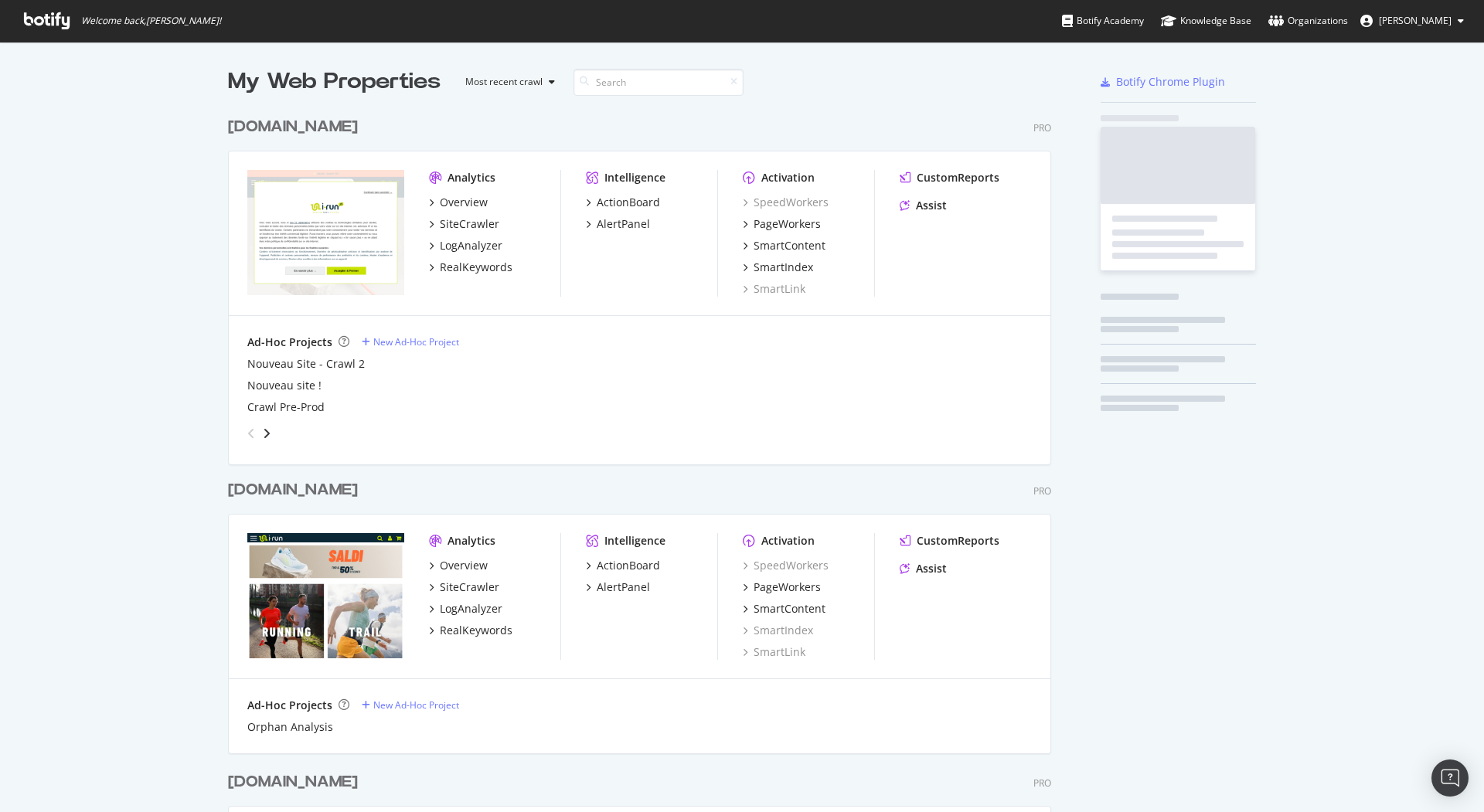
scroll to position [2306, 819]
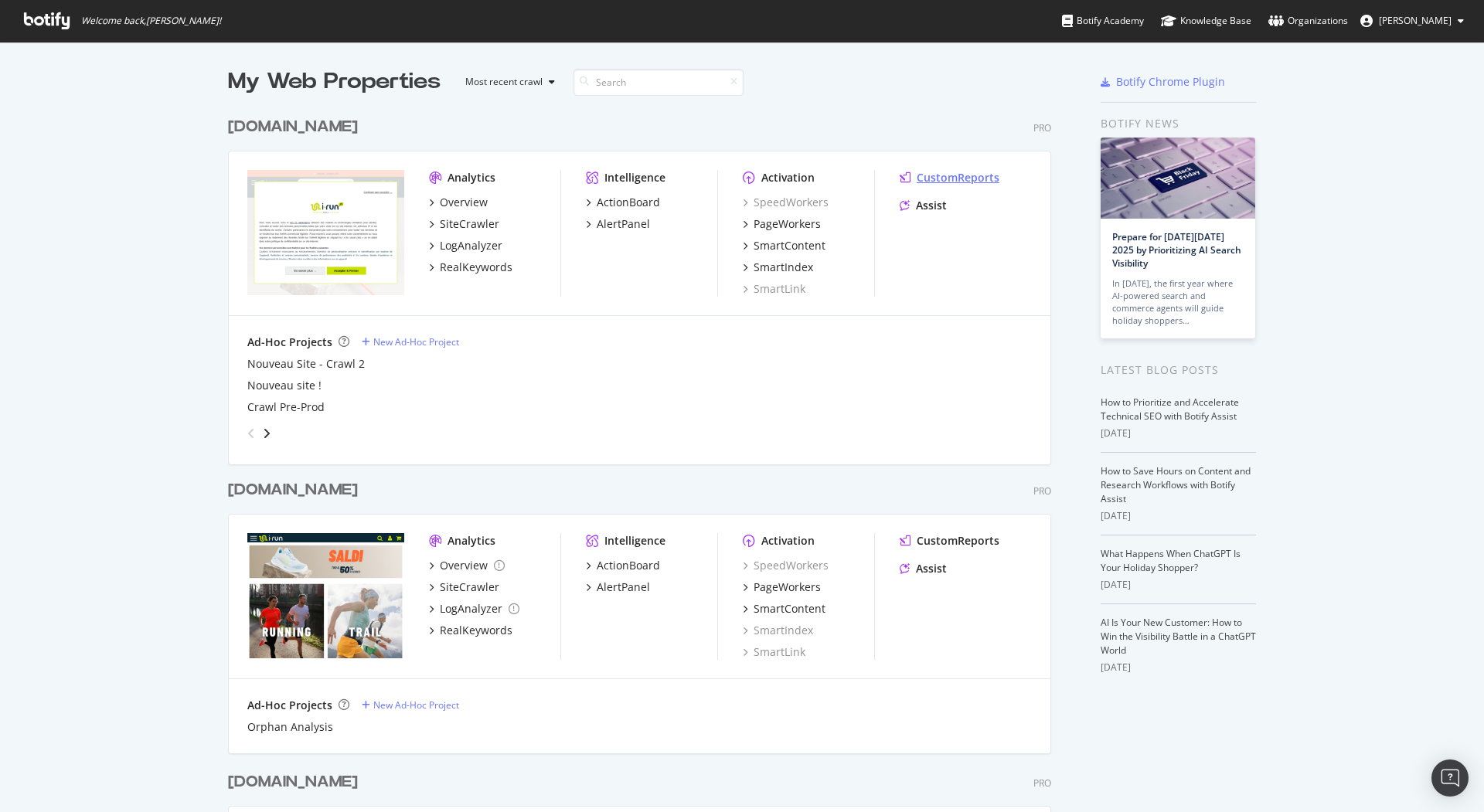
click at [948, 178] on div "CustomReports" at bounding box center [958, 177] width 83 height 15
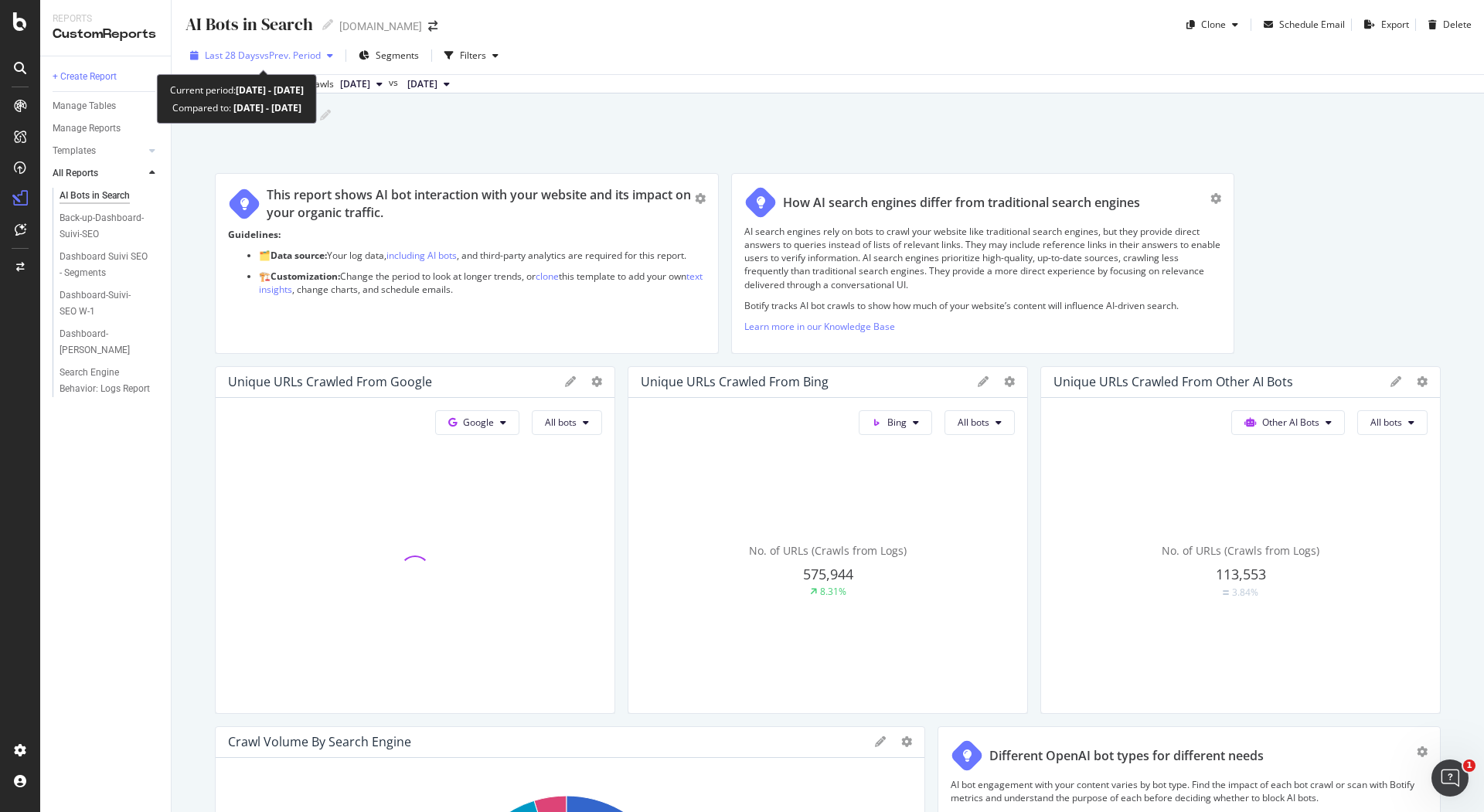
click at [283, 46] on div "Last 28 Days vs Prev. Period" at bounding box center [262, 55] width 155 height 23
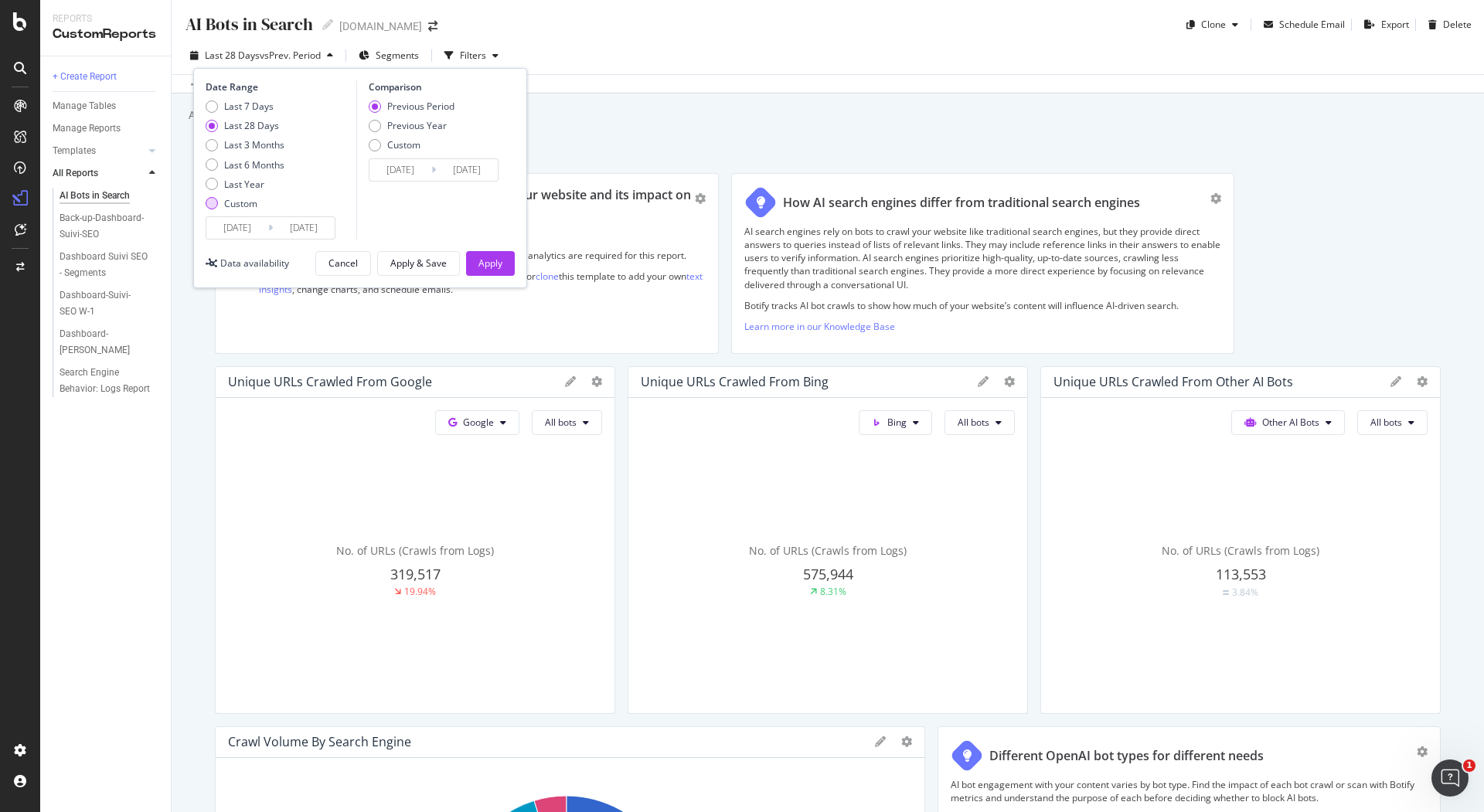
click at [240, 199] on div "Custom" at bounding box center [240, 203] width 34 height 13
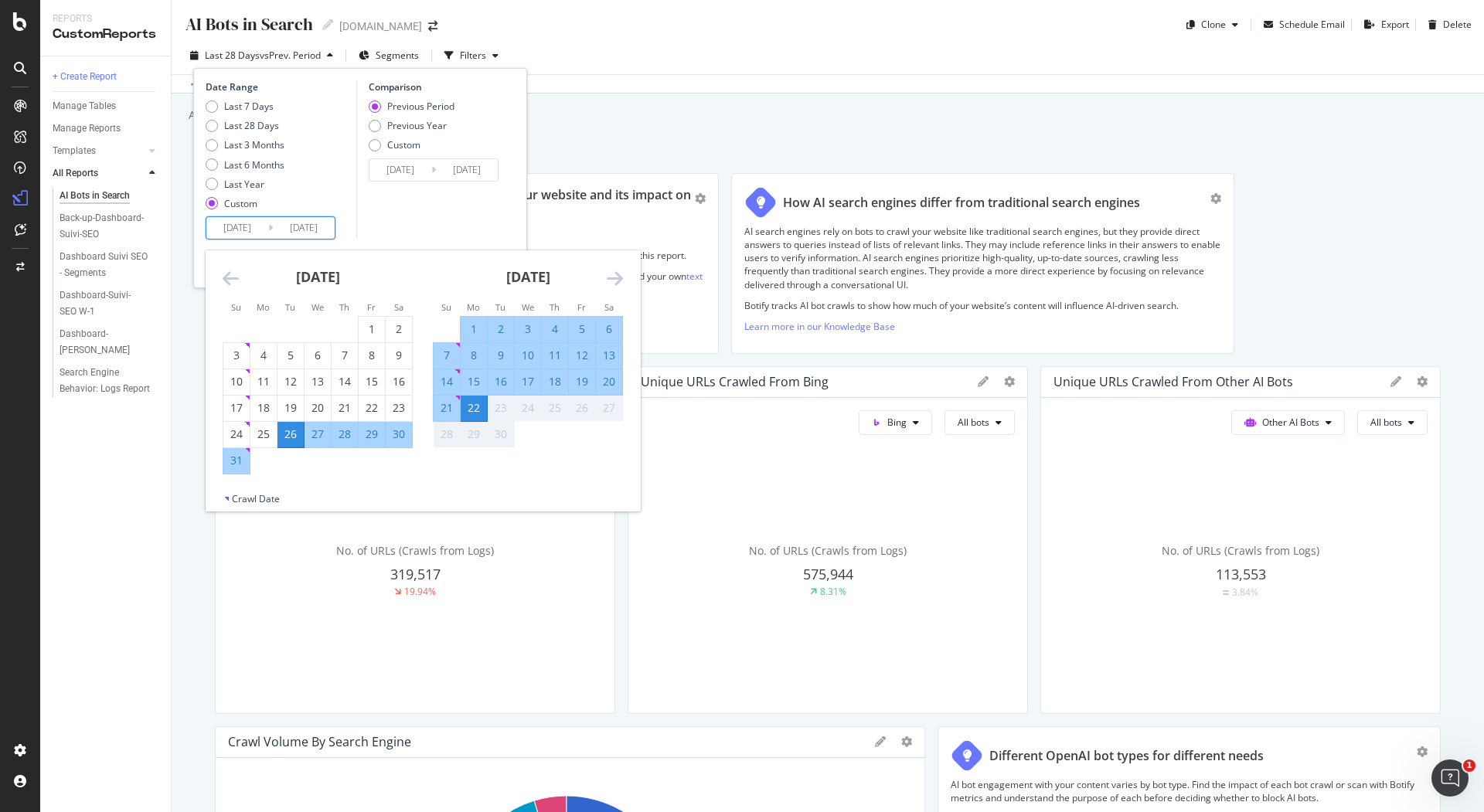
click at [279, 229] on input "2025/09/22" at bounding box center [304, 227] width 62 height 22
click at [480, 381] on div "15" at bounding box center [474, 381] width 27 height 15
type input "2025/09/15"
type input "2025/08/05"
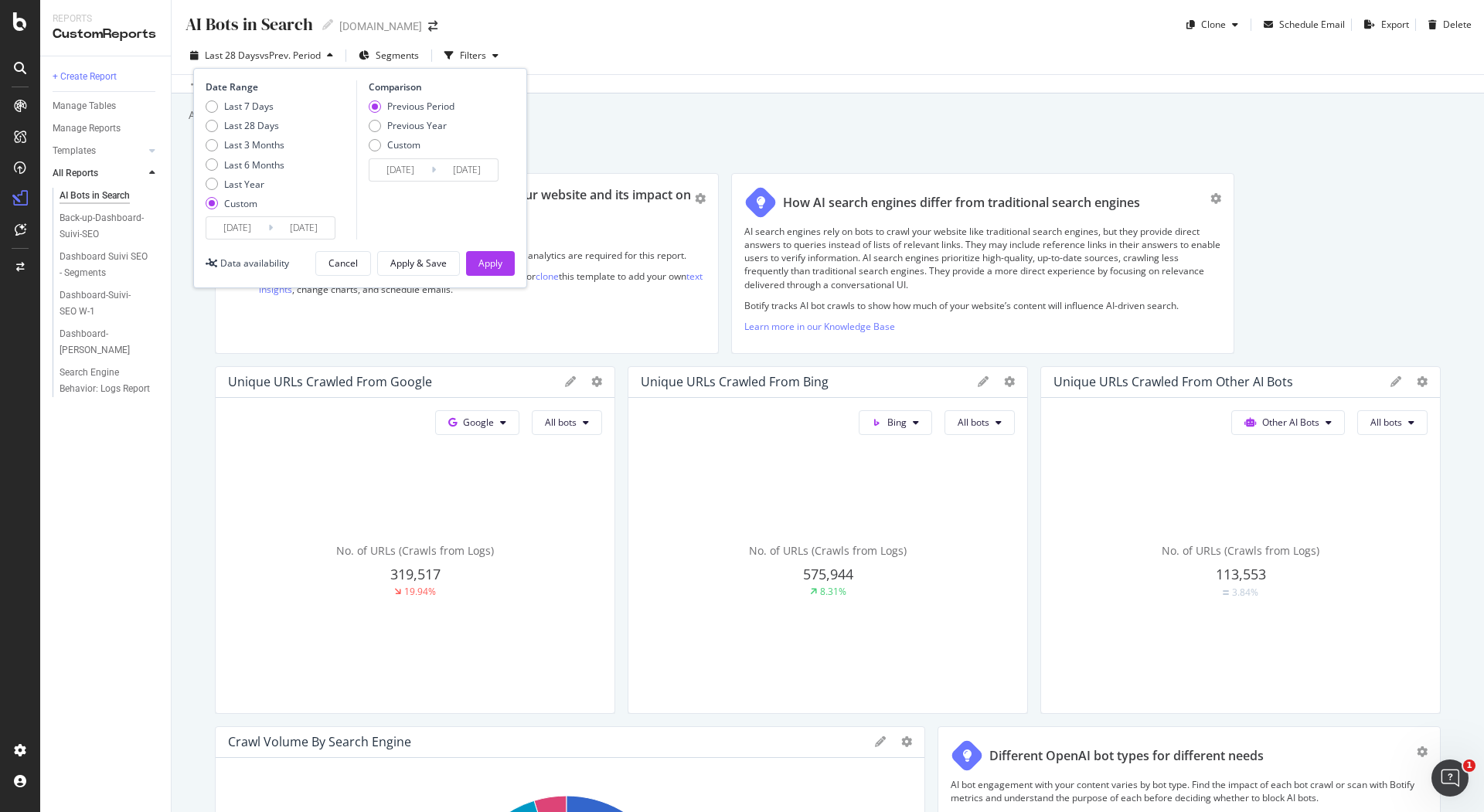
click at [321, 223] on input "2025/09/15" at bounding box center [304, 227] width 62 height 22
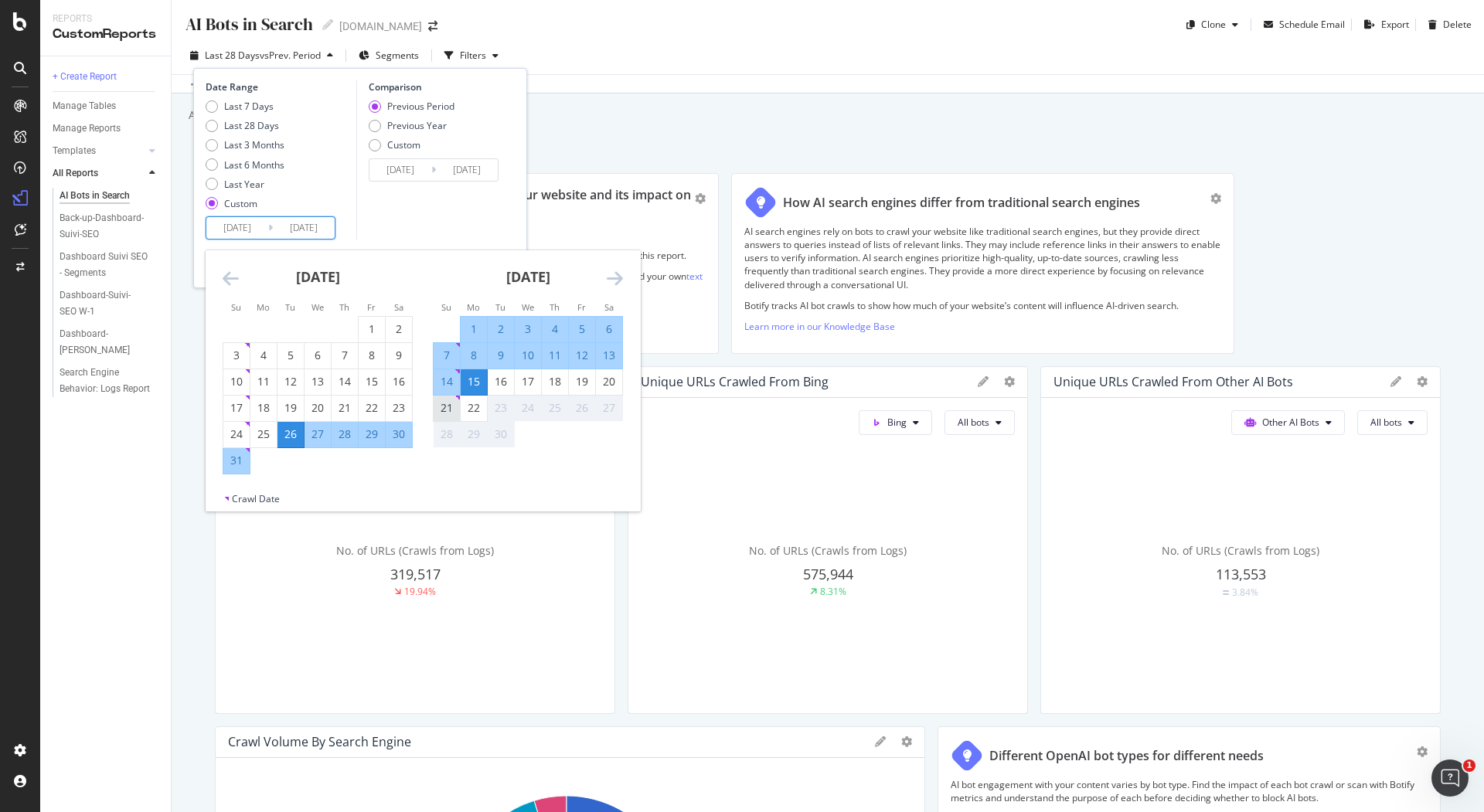
click at [451, 408] on div "21" at bounding box center [447, 408] width 27 height 15
type input "2025/09/21"
type input "2025/07/30"
click at [234, 231] on input "2025/08/26" at bounding box center [238, 227] width 62 height 22
click at [469, 382] on div "15" at bounding box center [474, 381] width 27 height 15
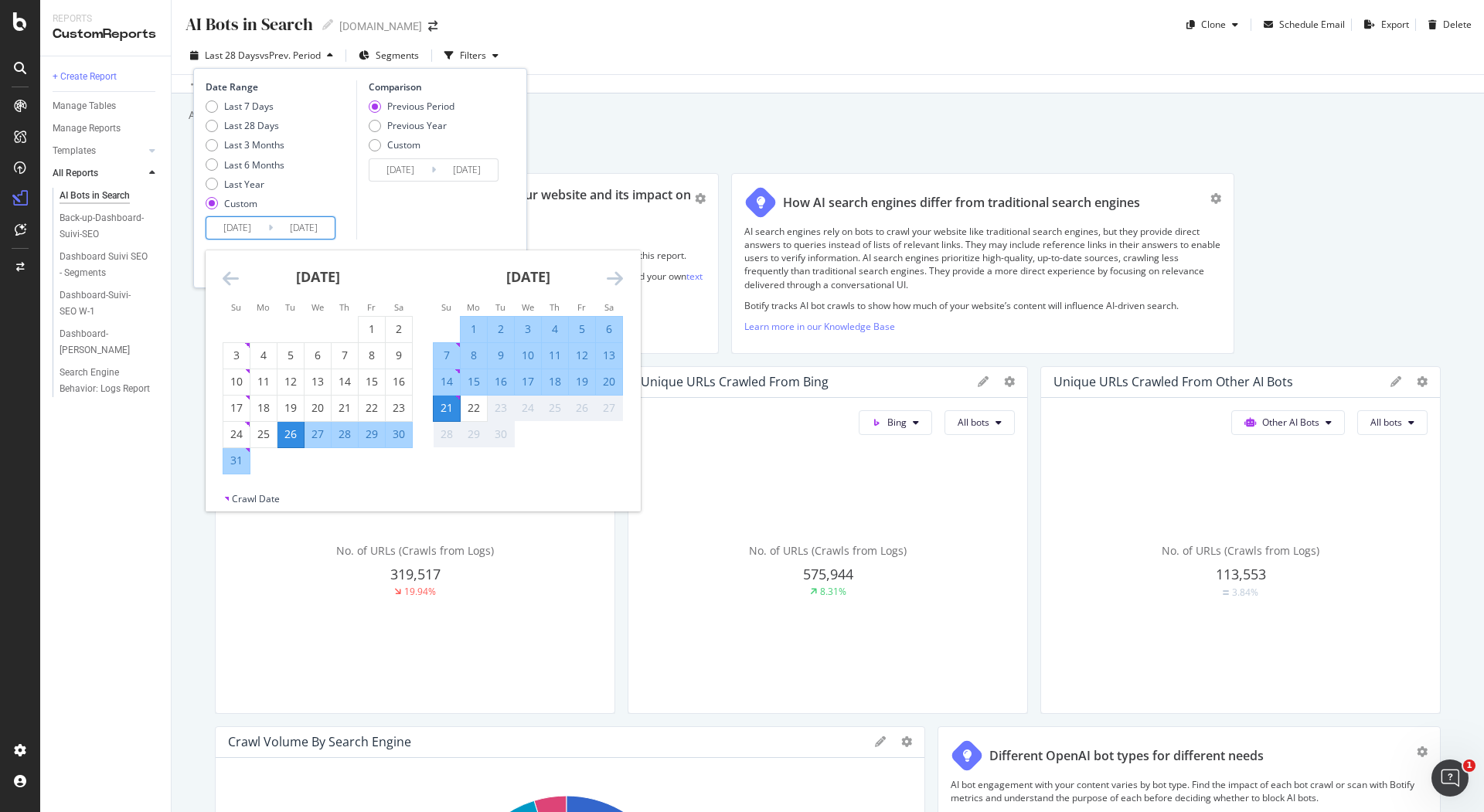
type input "2025/09/15"
type input "2025/09/08"
type input "2025/09/14"
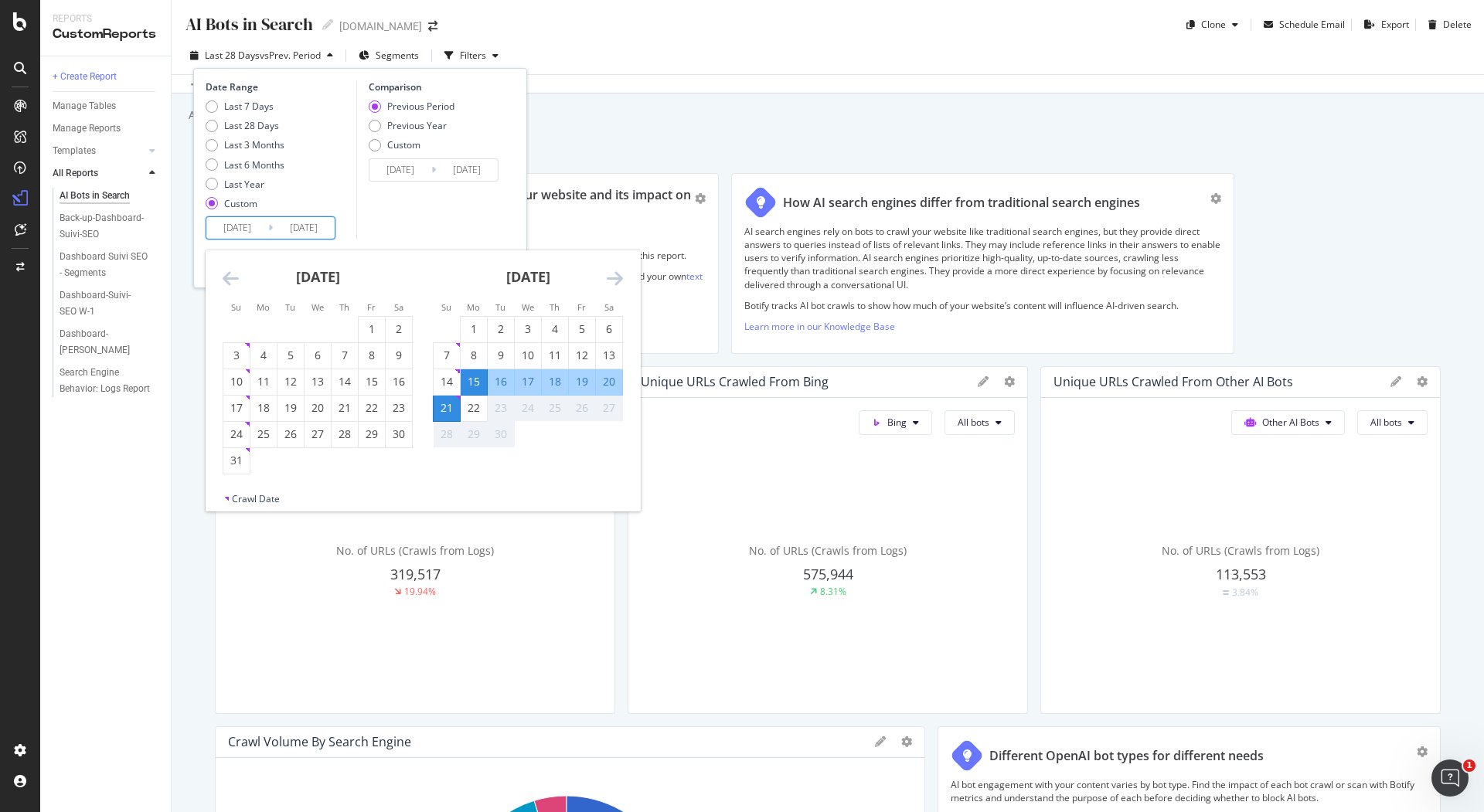
click at [456, 400] on div "21" at bounding box center [447, 408] width 27 height 15
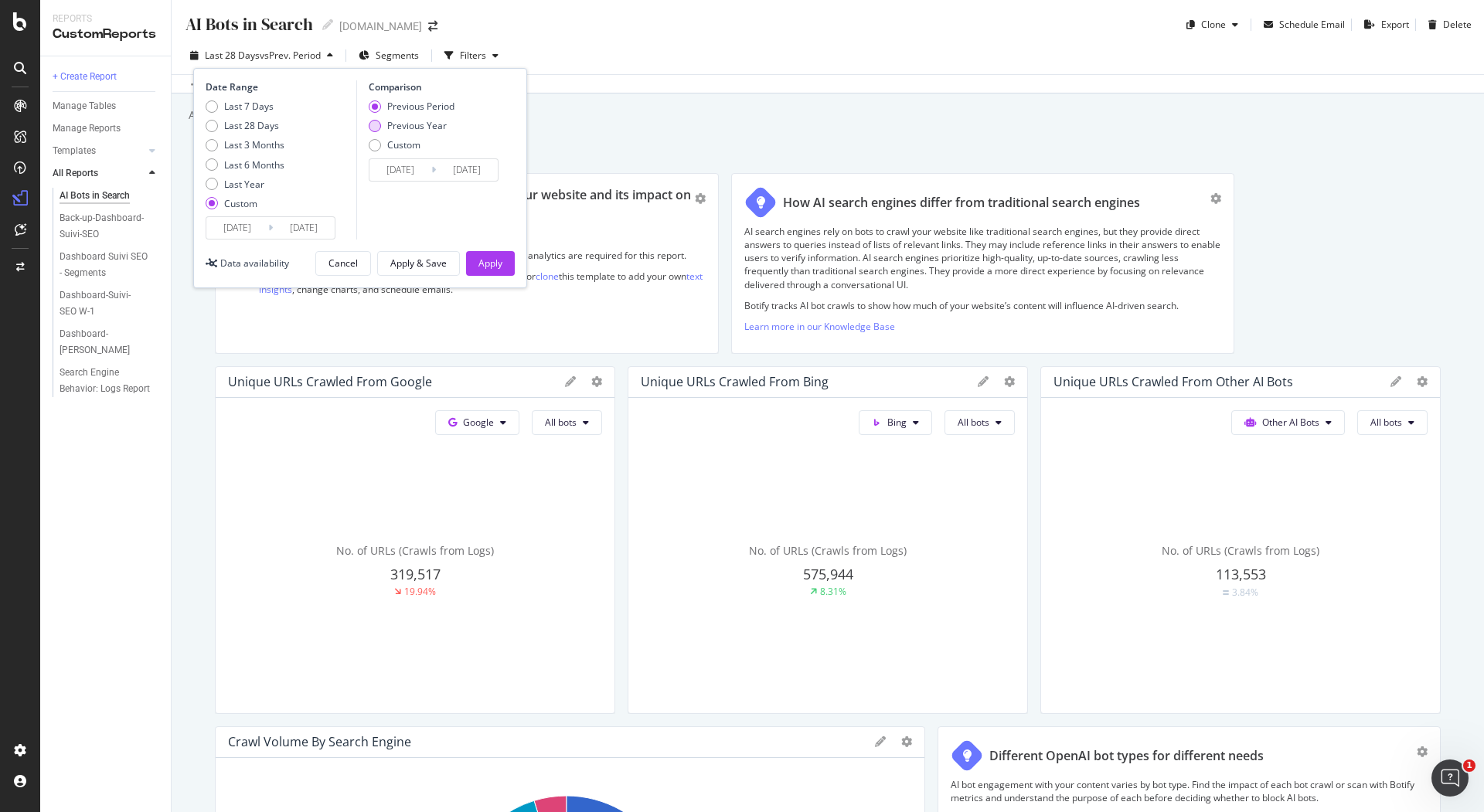
click at [397, 124] on div "Previous Year" at bounding box center [417, 125] width 59 height 13
type input "2024/09/16"
type input "2024/09/22"
click at [484, 258] on div "Apply" at bounding box center [491, 263] width 24 height 13
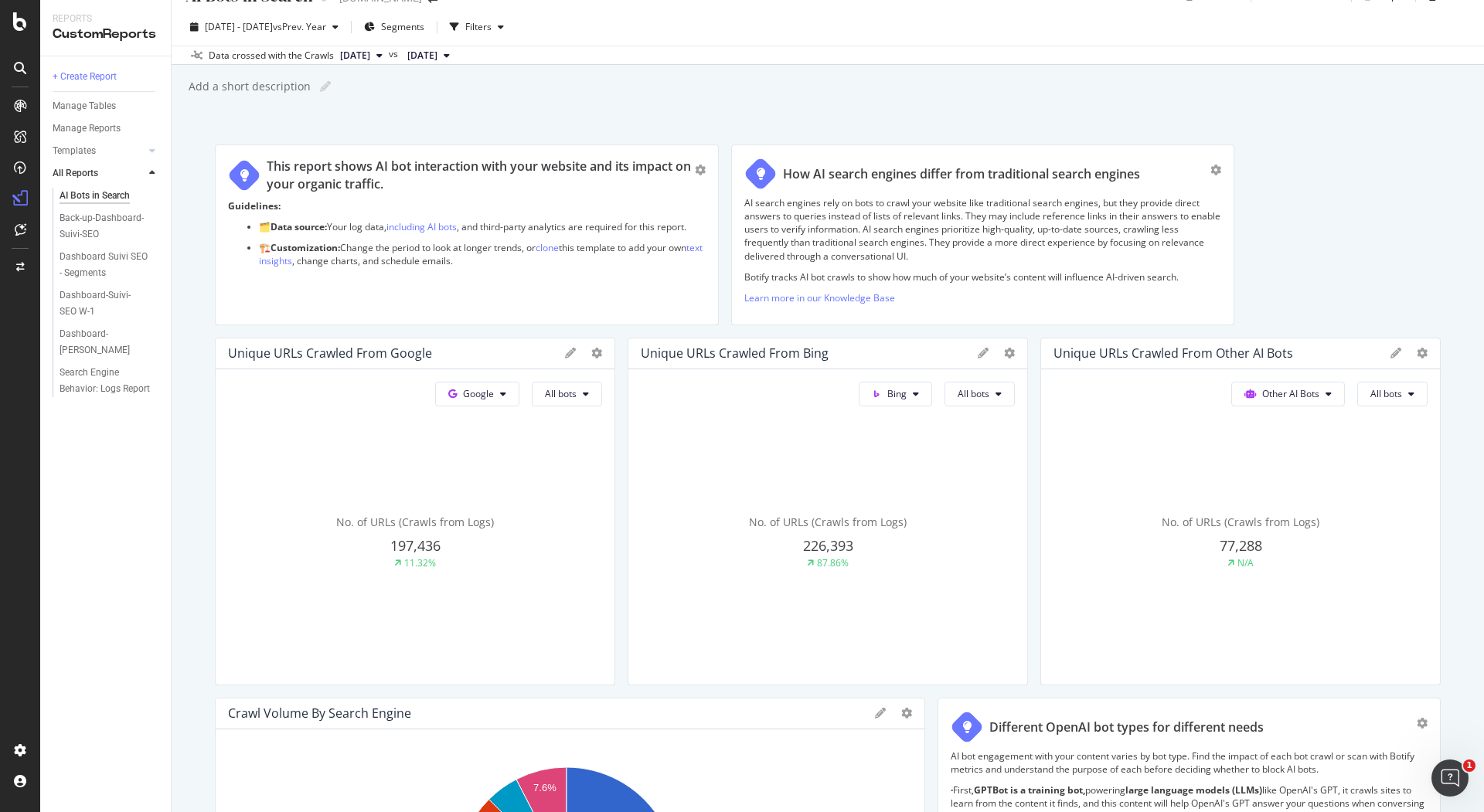
scroll to position [35, 0]
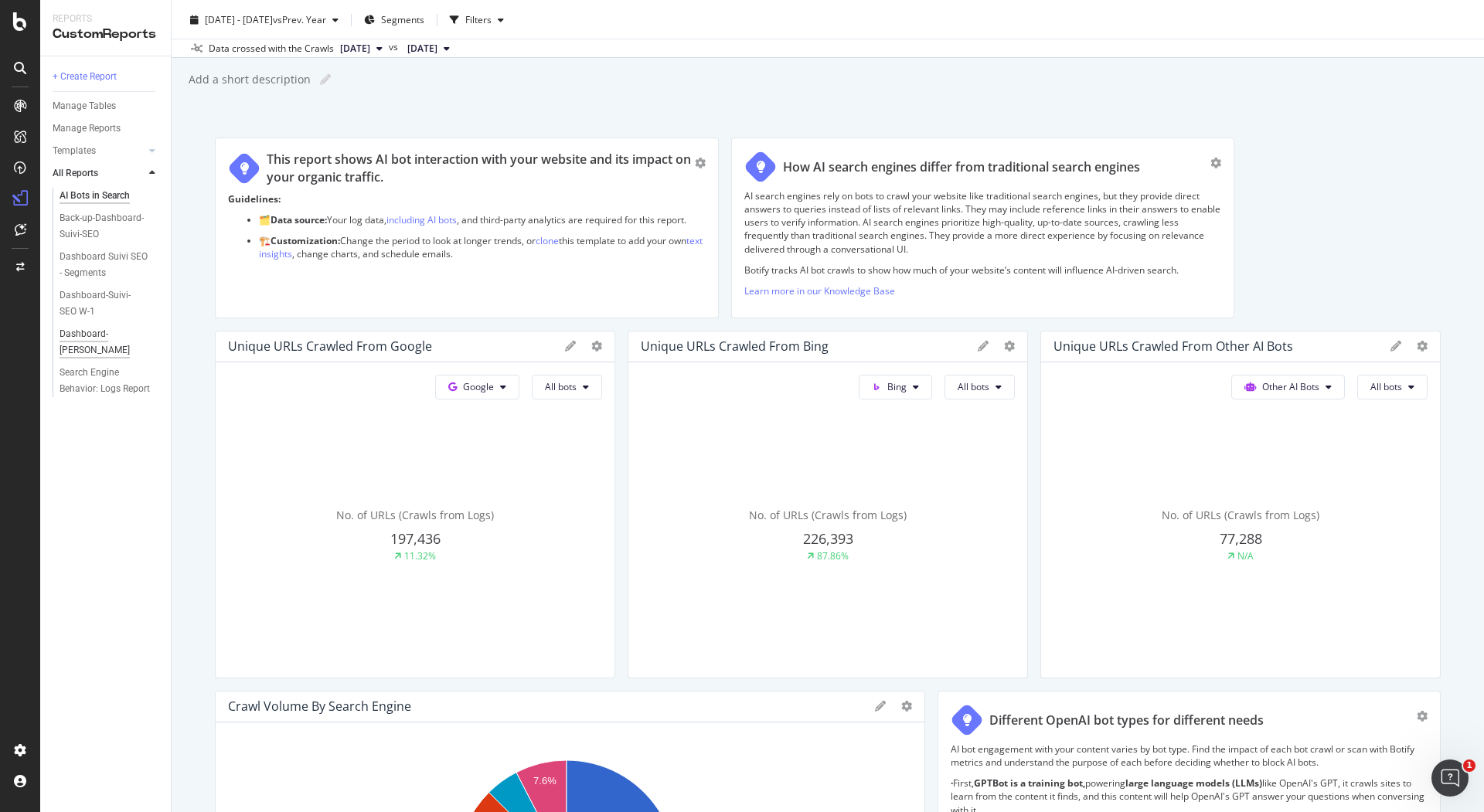
click at [101, 334] on div "Dashboard-Suivi-SEO YoY" at bounding box center [103, 343] width 89 height 33
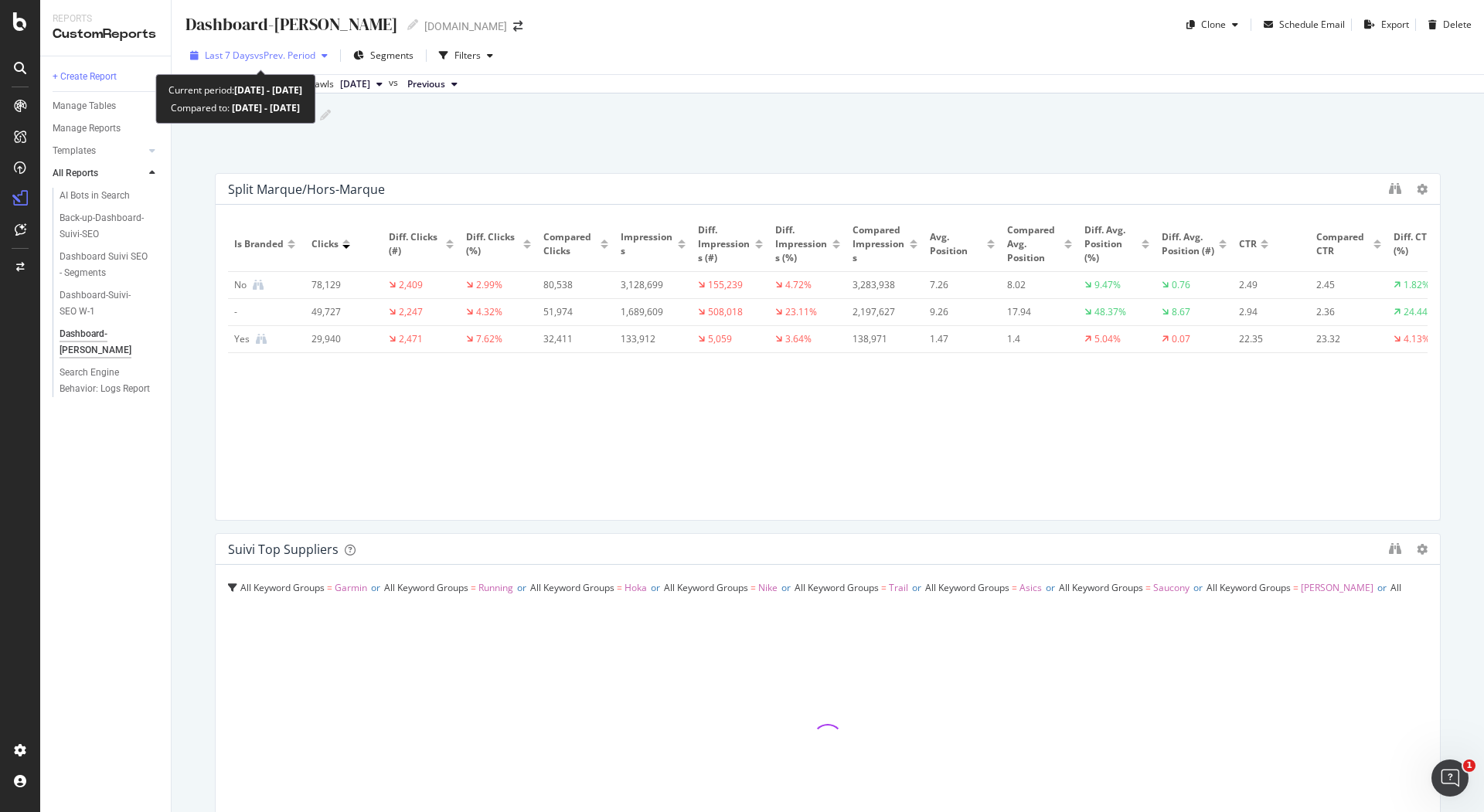
click at [258, 63] on div "Last 7 Days vs Prev. Period" at bounding box center [259, 55] width 150 height 23
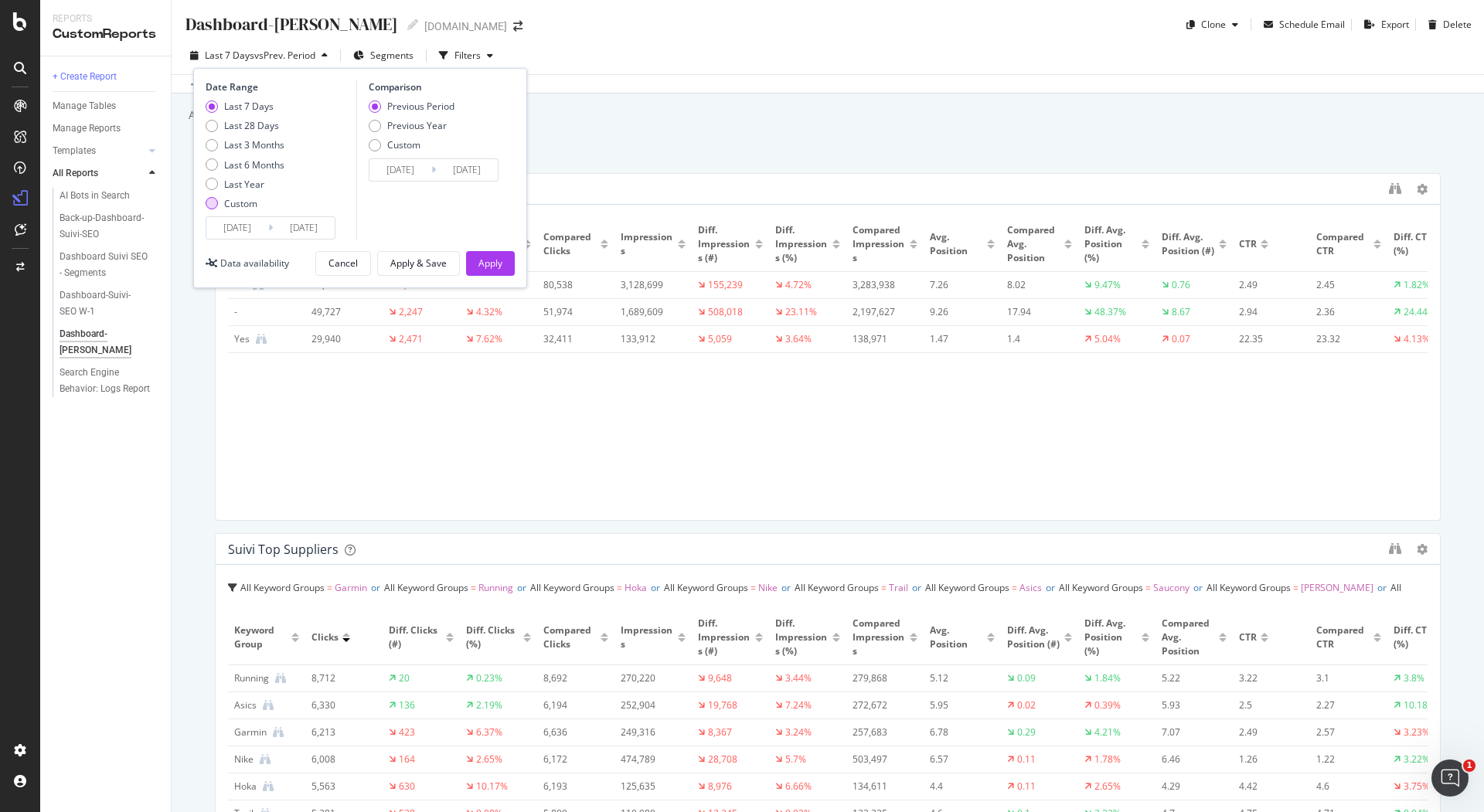
click at [234, 201] on div "Custom" at bounding box center [240, 203] width 34 height 13
type input "2025/08/23"
type input "2025/07/26"
type input "2025/08/22"
click at [241, 222] on input "2025/08/23" at bounding box center [238, 227] width 62 height 22
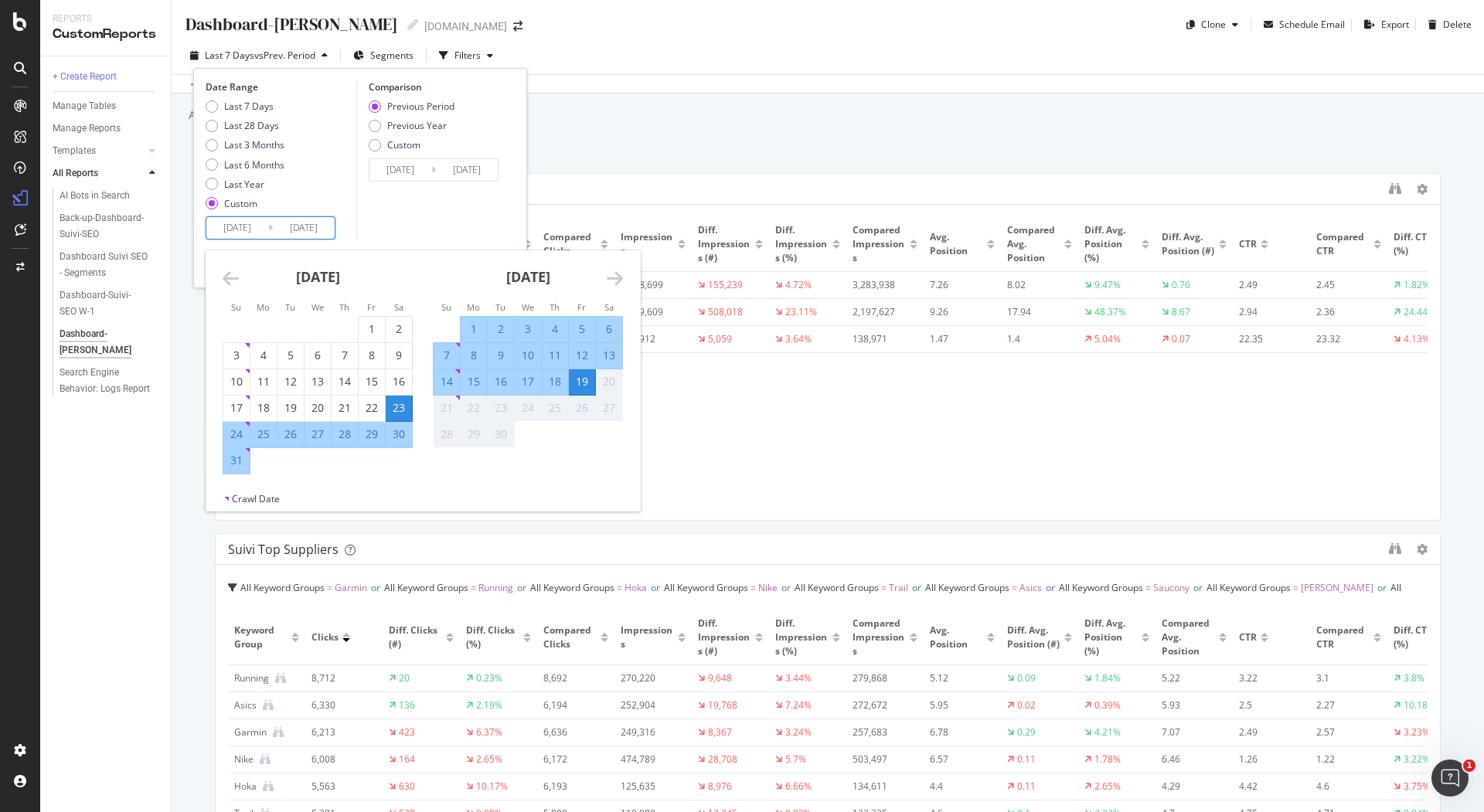
click at [473, 378] on div "15" at bounding box center [474, 381] width 27 height 15
type input "2025/09/15"
type input "2025/09/10"
type input "2025/09/14"
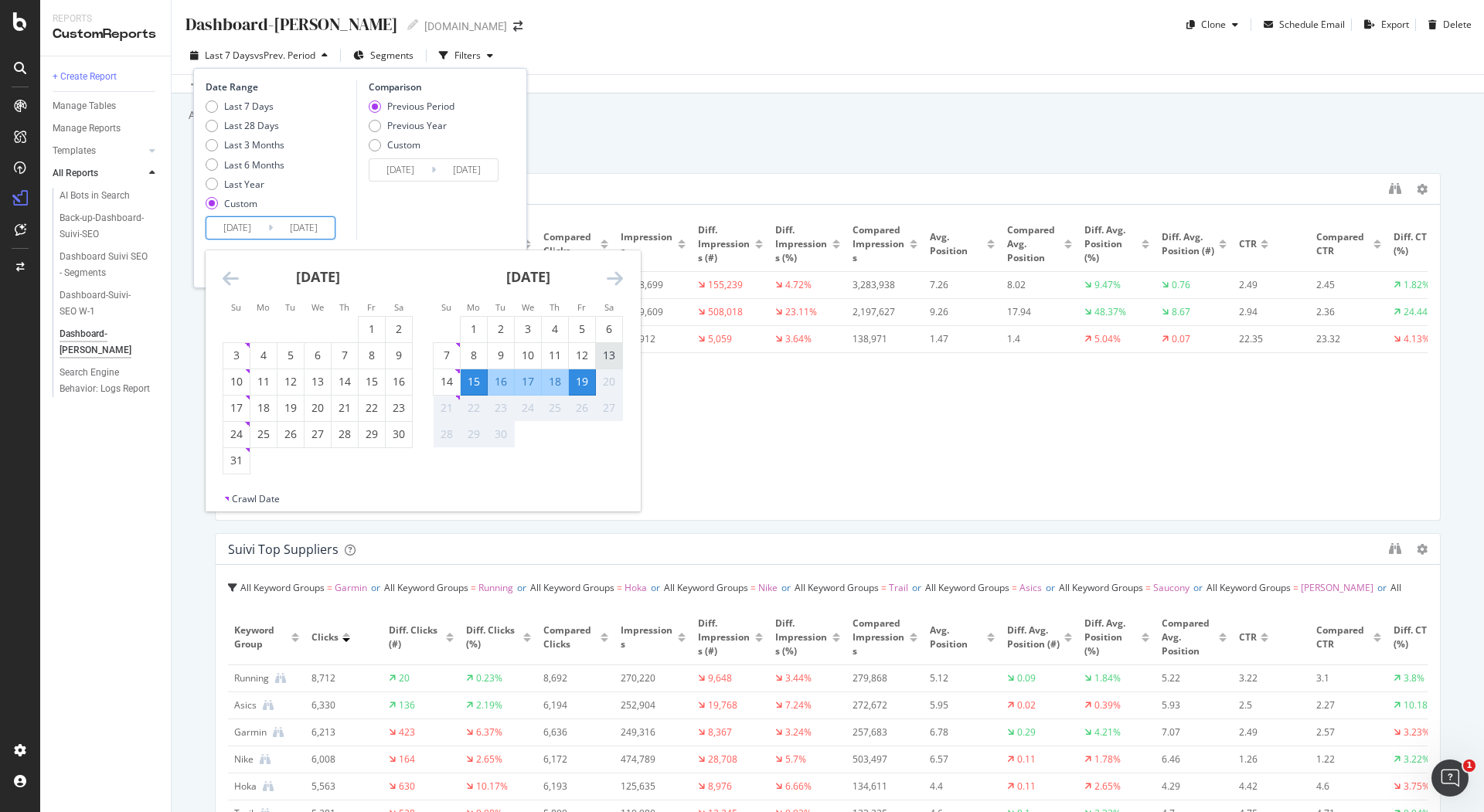
click at [608, 350] on div "13" at bounding box center [609, 356] width 27 height 15
type input "2025/09/13"
type input "2025/09/06"
type input "2025/09/12"
click at [326, 185] on div "Last 7 Days Last 28 Days Last 3 Months Last 6 Months Last Year Custom" at bounding box center [279, 158] width 147 height 117
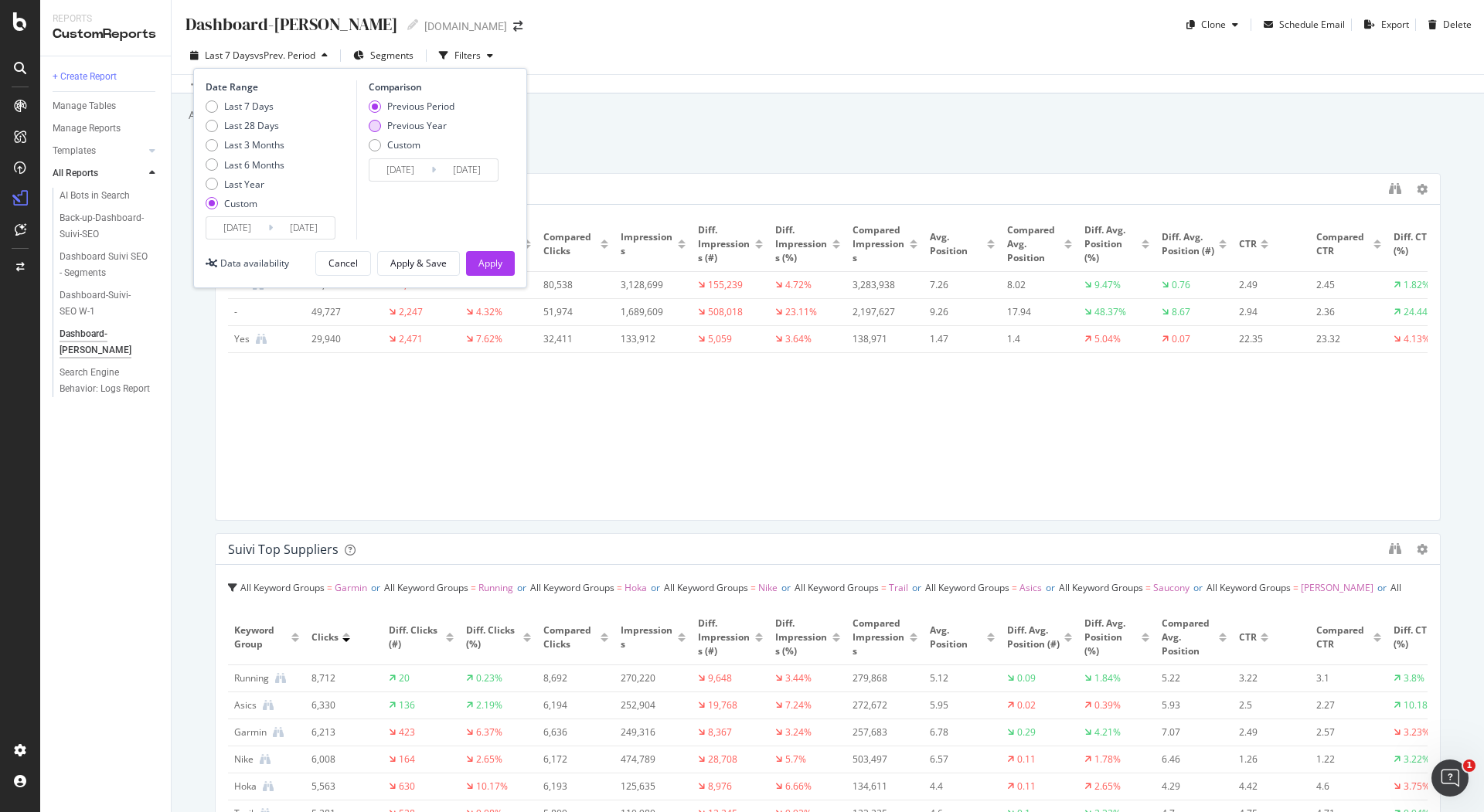
click at [405, 121] on div "Previous Year" at bounding box center [417, 125] width 59 height 13
type input "2024/09/14"
type input "2024/09/20"
click at [479, 257] on div "Apply" at bounding box center [491, 263] width 24 height 13
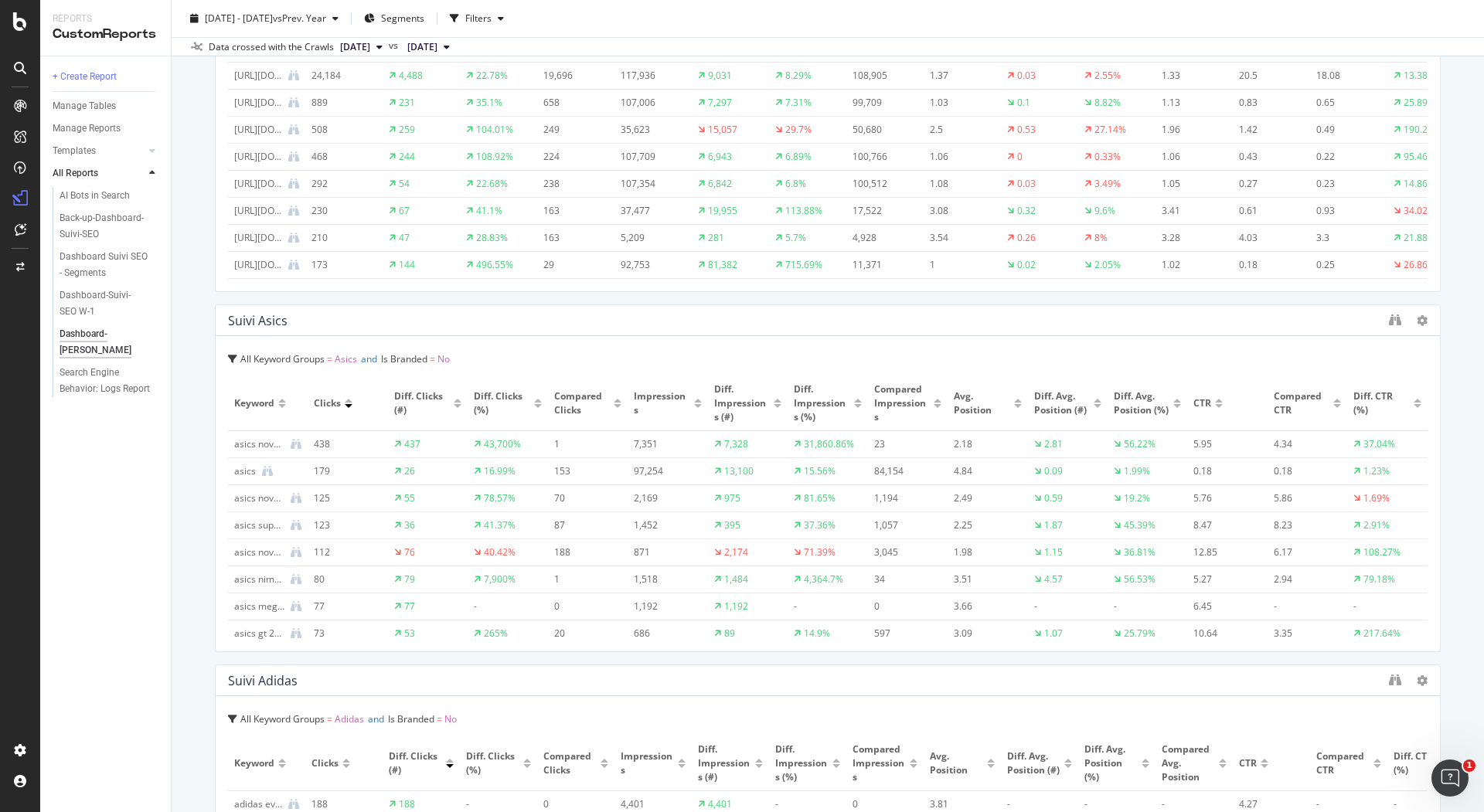
scroll to position [1670, 0]
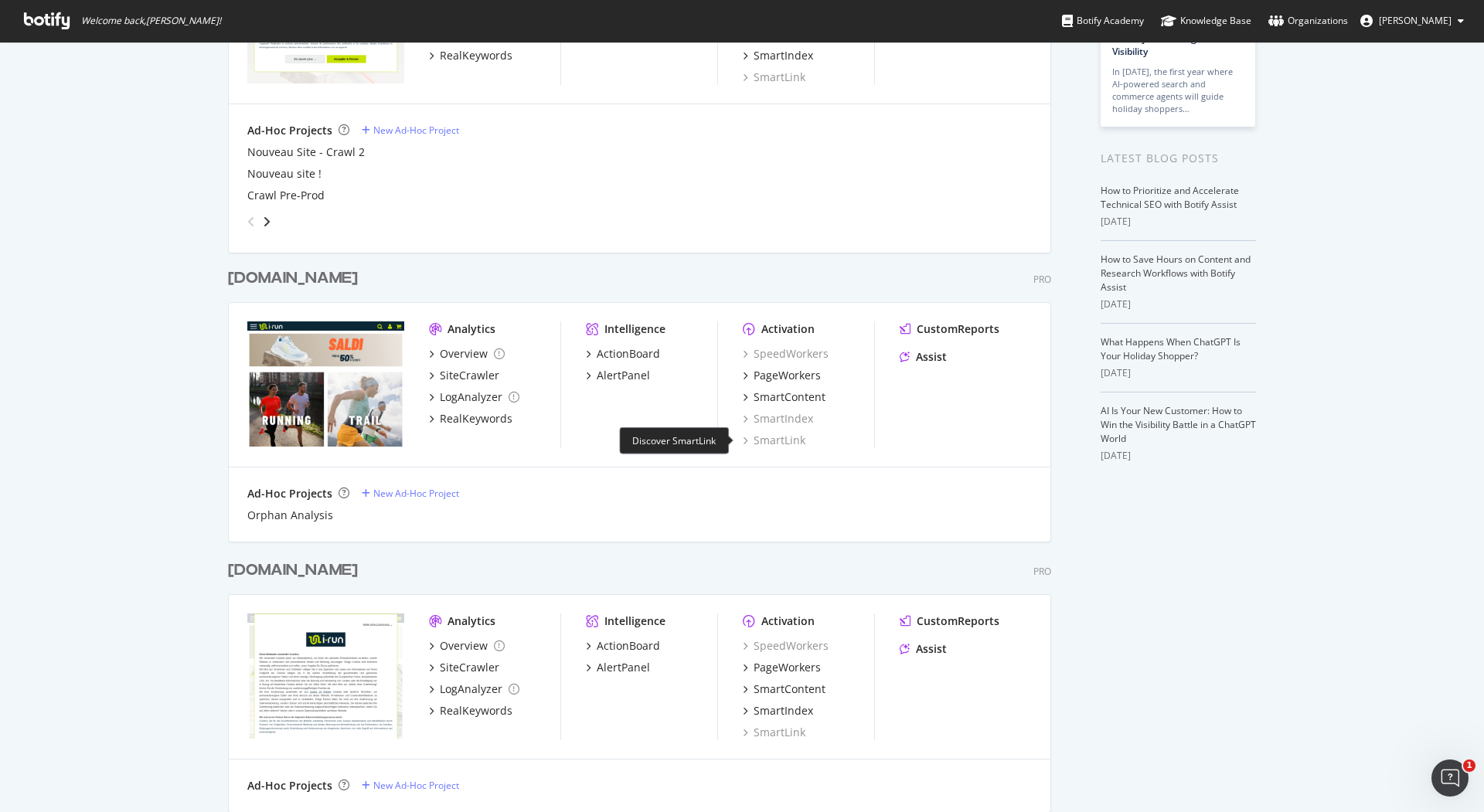
scroll to position [211, 0]
click at [239, 280] on div "[DOMAIN_NAME]" at bounding box center [293, 279] width 130 height 22
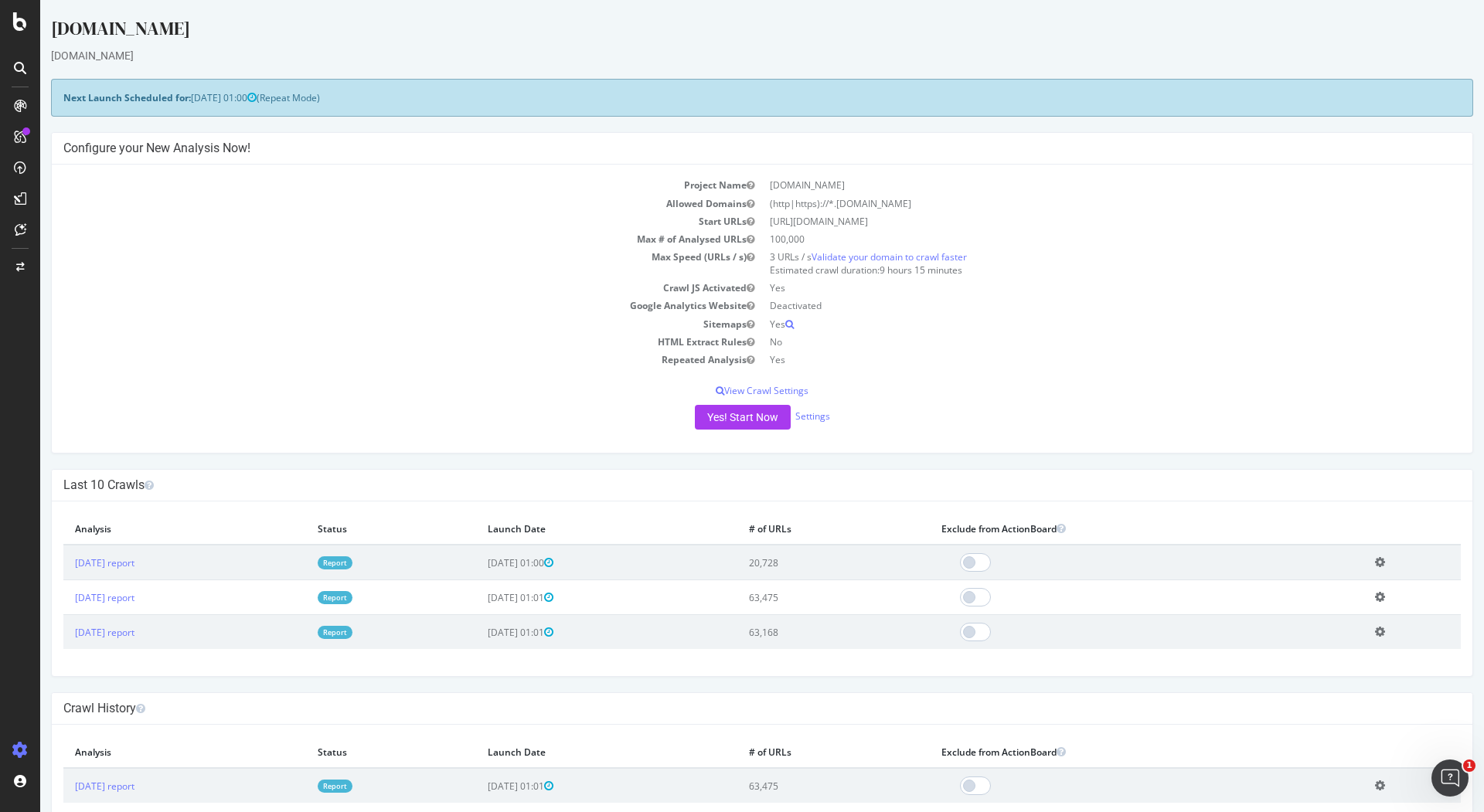
click at [12, 745] on icon at bounding box center [20, 751] width 16 height 15
click at [19, 757] on icon at bounding box center [20, 751] width 16 height 15
click at [116, 668] on div "Settings Project settings" at bounding box center [143, 674] width 204 height 28
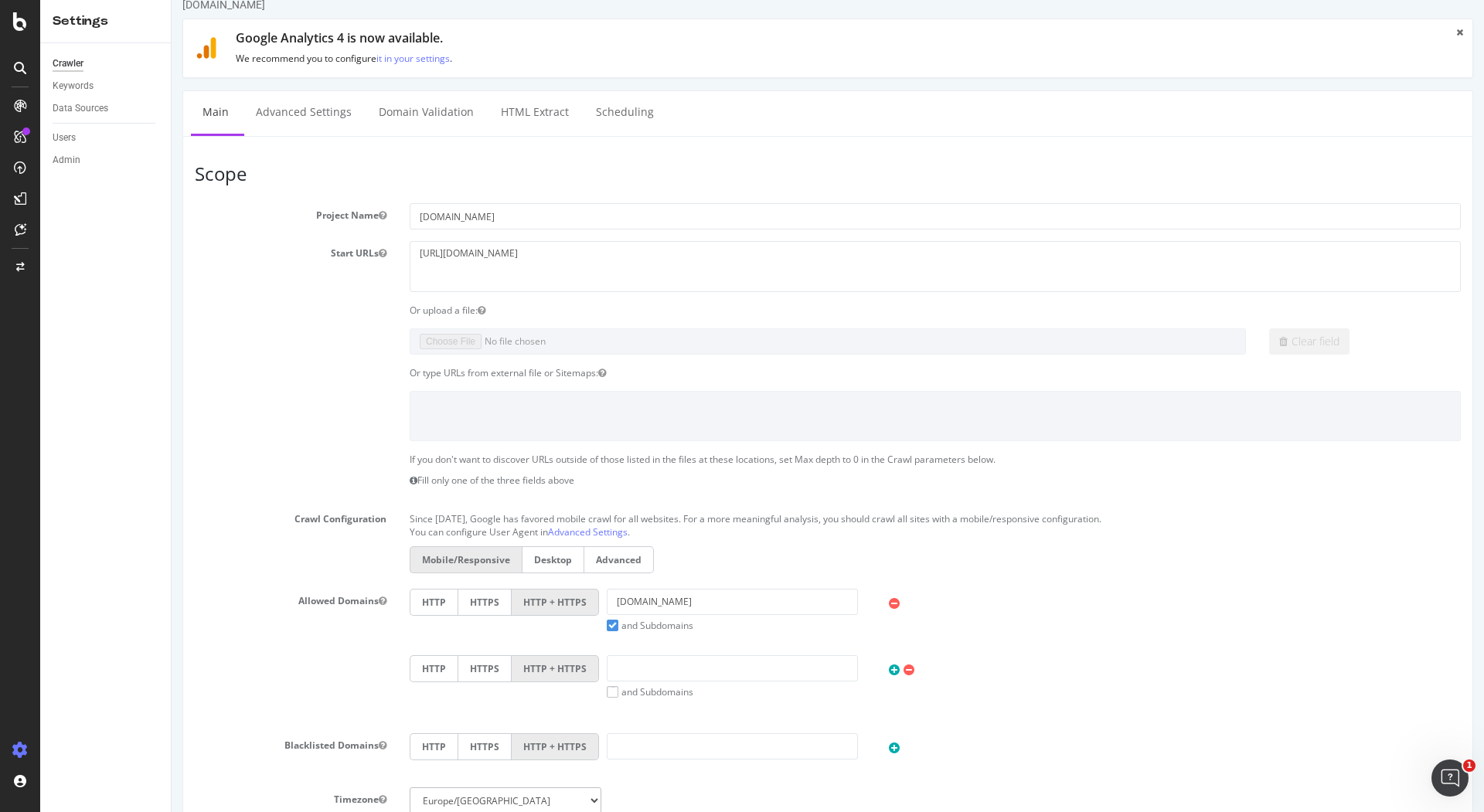
scroll to position [18, 0]
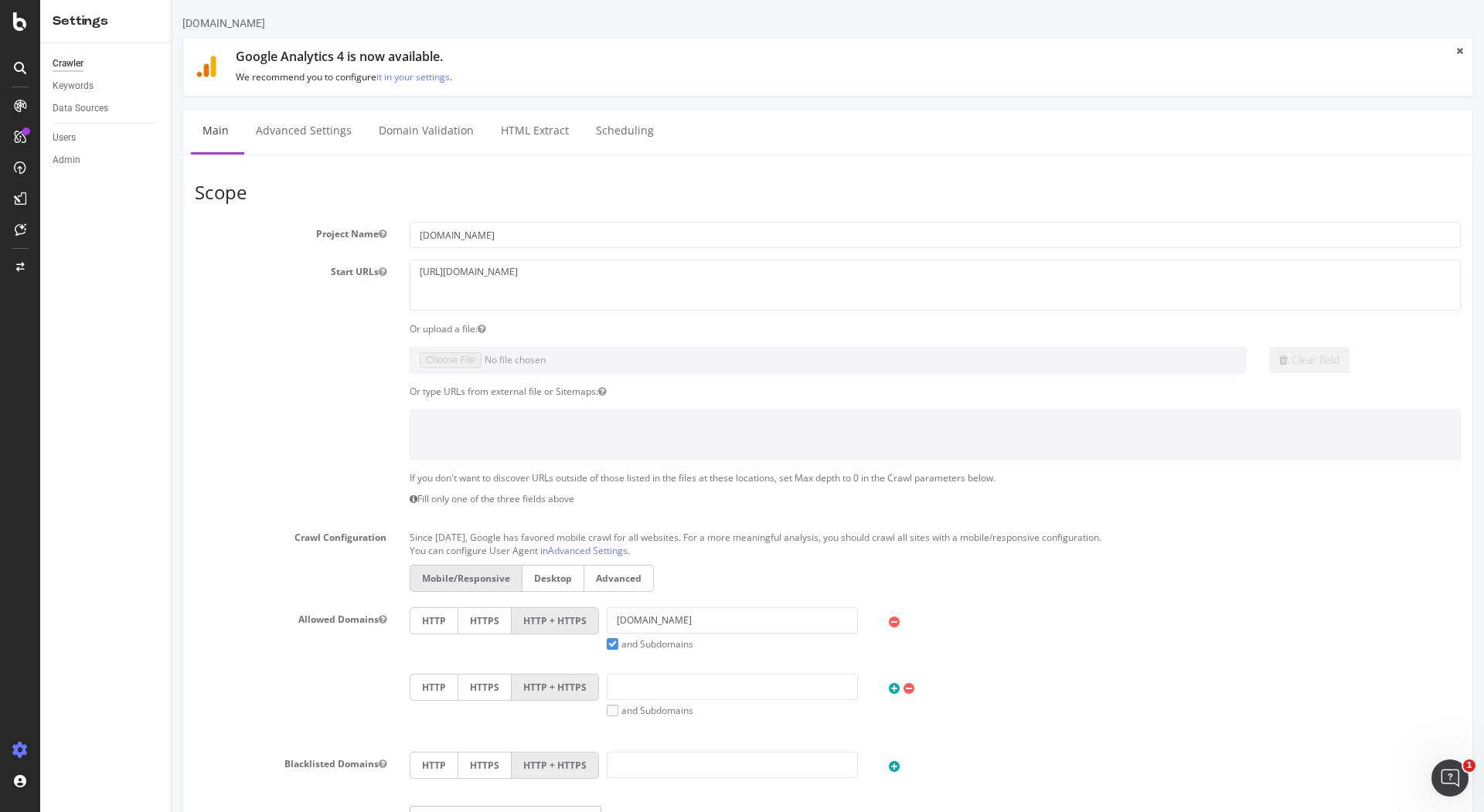
scroll to position [4, 0]
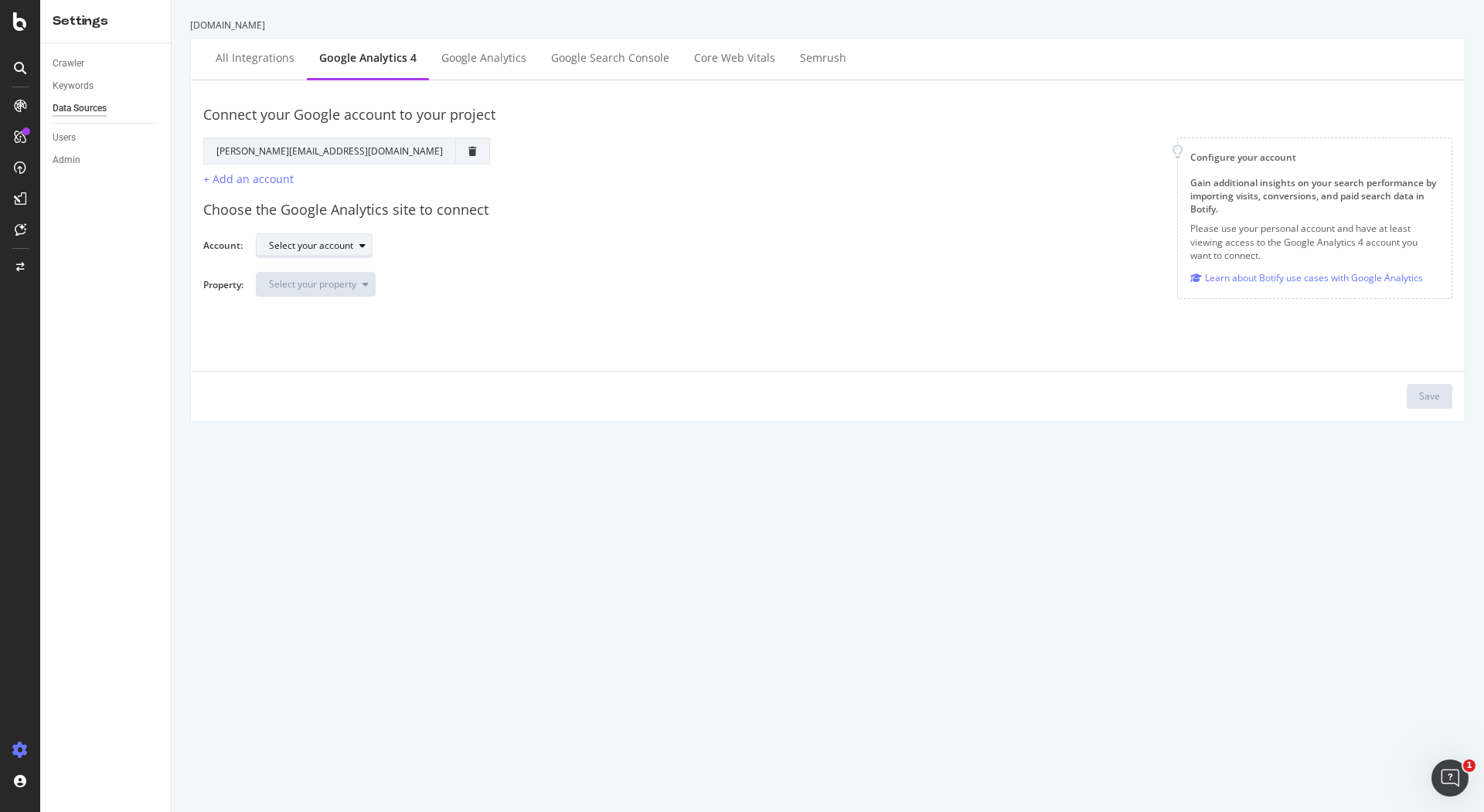
click at [331, 246] on div "Select your account" at bounding box center [311, 245] width 84 height 9
click at [313, 274] on div "I RUN" at bounding box center [309, 270] width 90 height 19
click at [335, 284] on div "Select your property" at bounding box center [312, 284] width 87 height 9
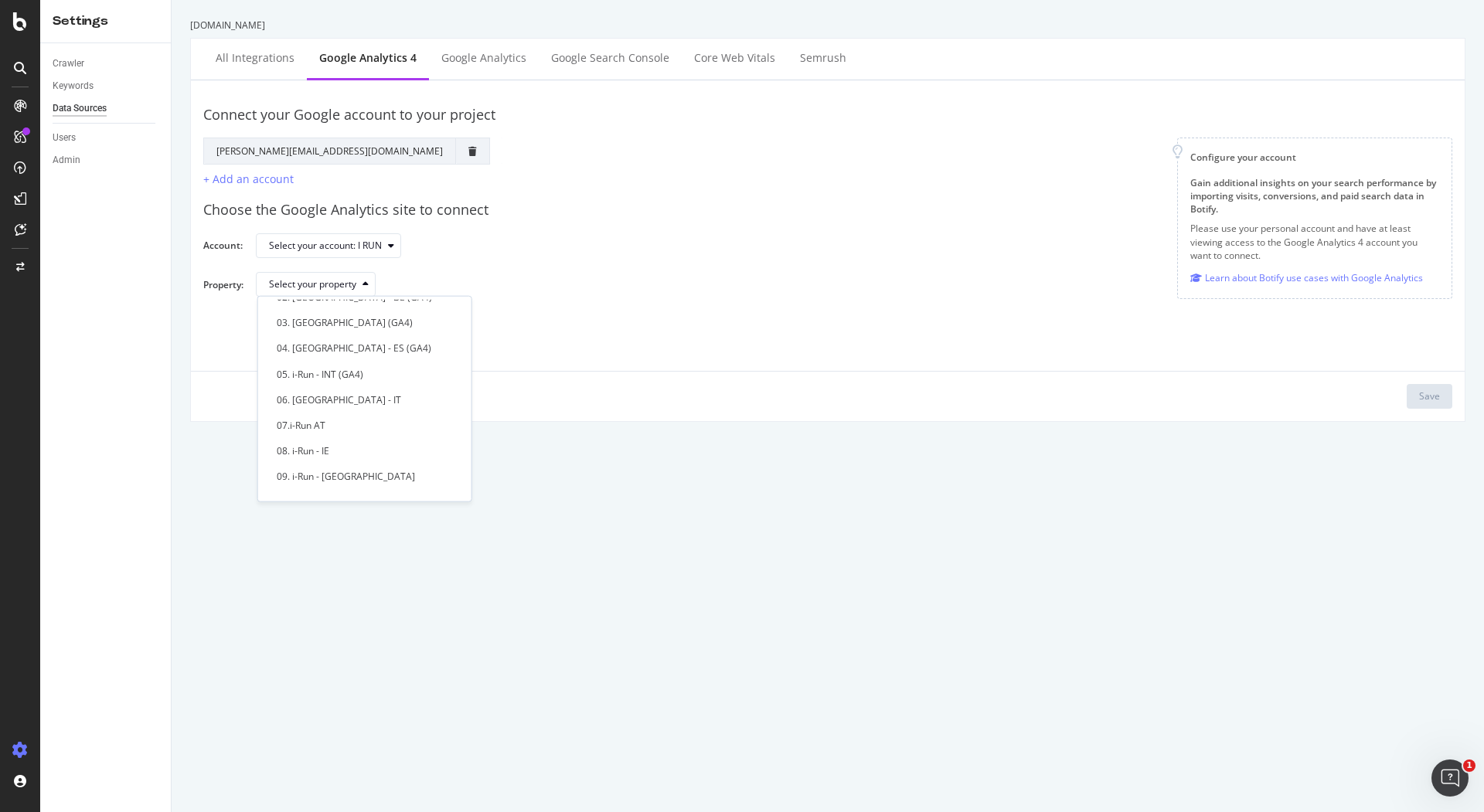
scroll to position [49, 0]
click at [314, 389] on div "06. [GEOGRAPHIC_DATA] - IT" at bounding box center [338, 387] width 124 height 13
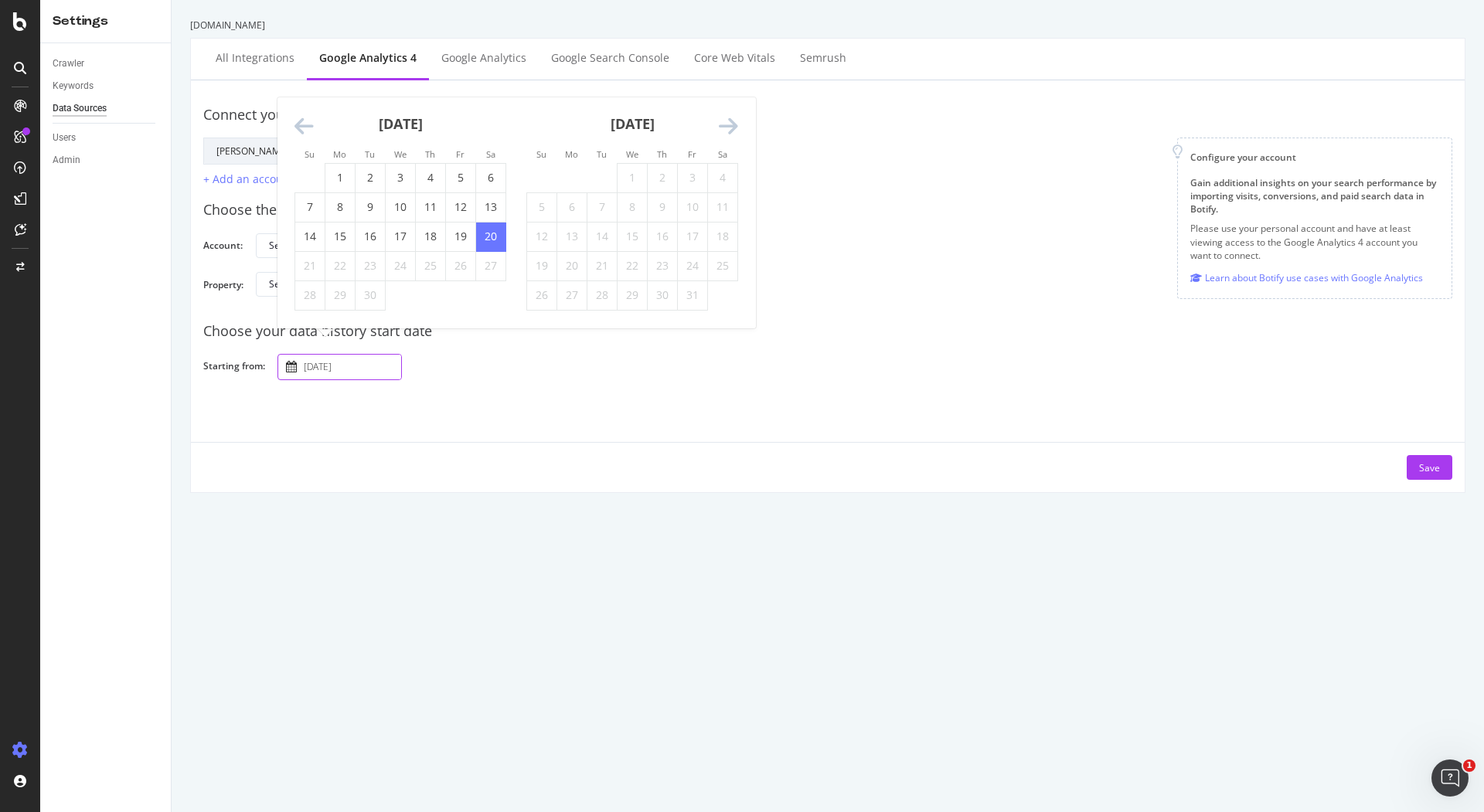
click at [365, 373] on input "[DATE]" at bounding box center [351, 367] width 101 height 25
click at [296, 119] on icon "Move backward to switch to the previous month." at bounding box center [304, 127] width 19 height 22
click at [296, 119] on div "Su Mo Tu We Th Fr Sa Su Mo Tu We Th Fr Sa [DATE] 1 2 3 4 5 6 7 8 9 10 11 12 13 …" at bounding box center [516, 198] width 478 height 260
click at [296, 119] on li "Su" at bounding box center [309, 125] width 30 height 15
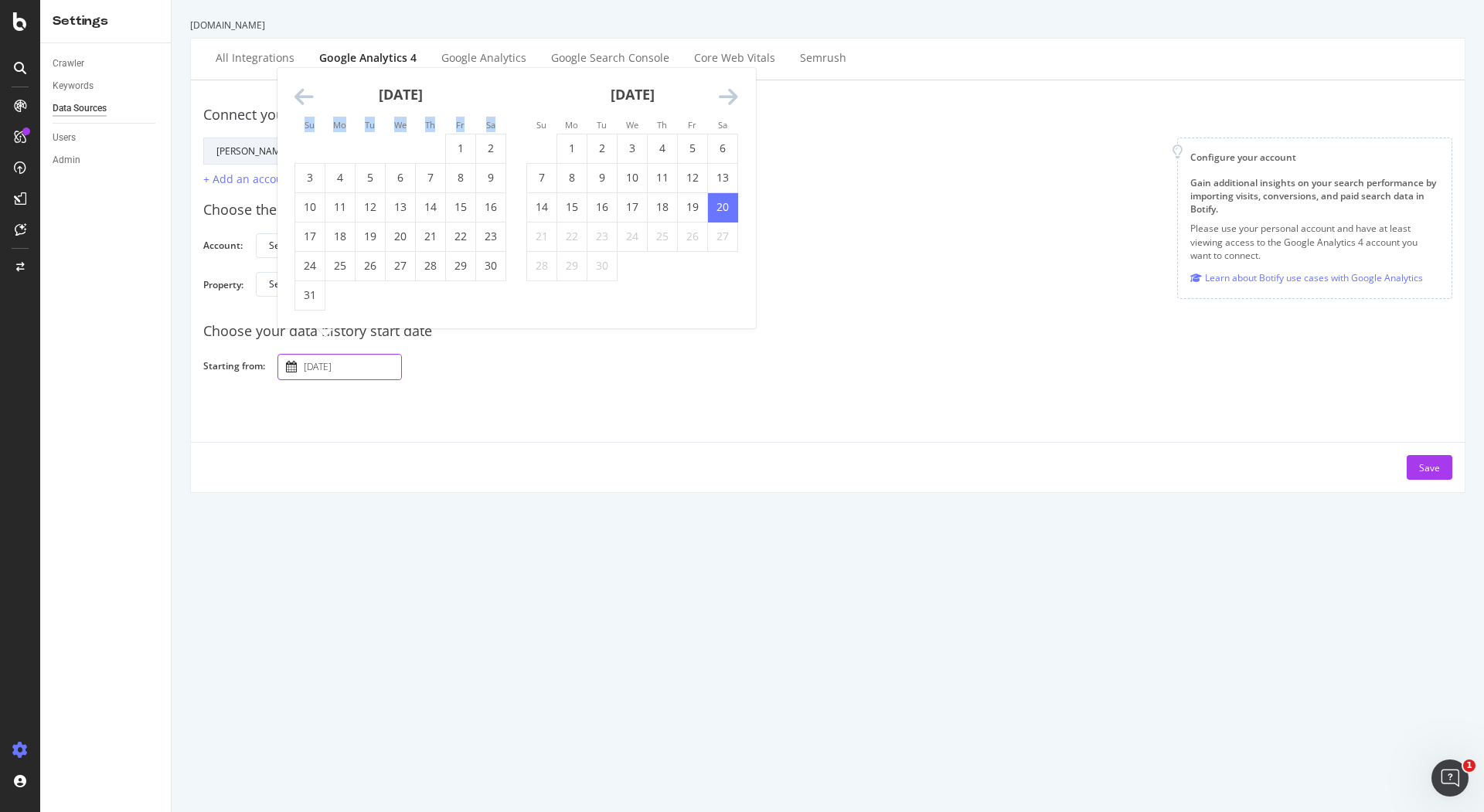
click at [297, 87] on icon "Move backward to switch to the previous month." at bounding box center [304, 97] width 19 height 22
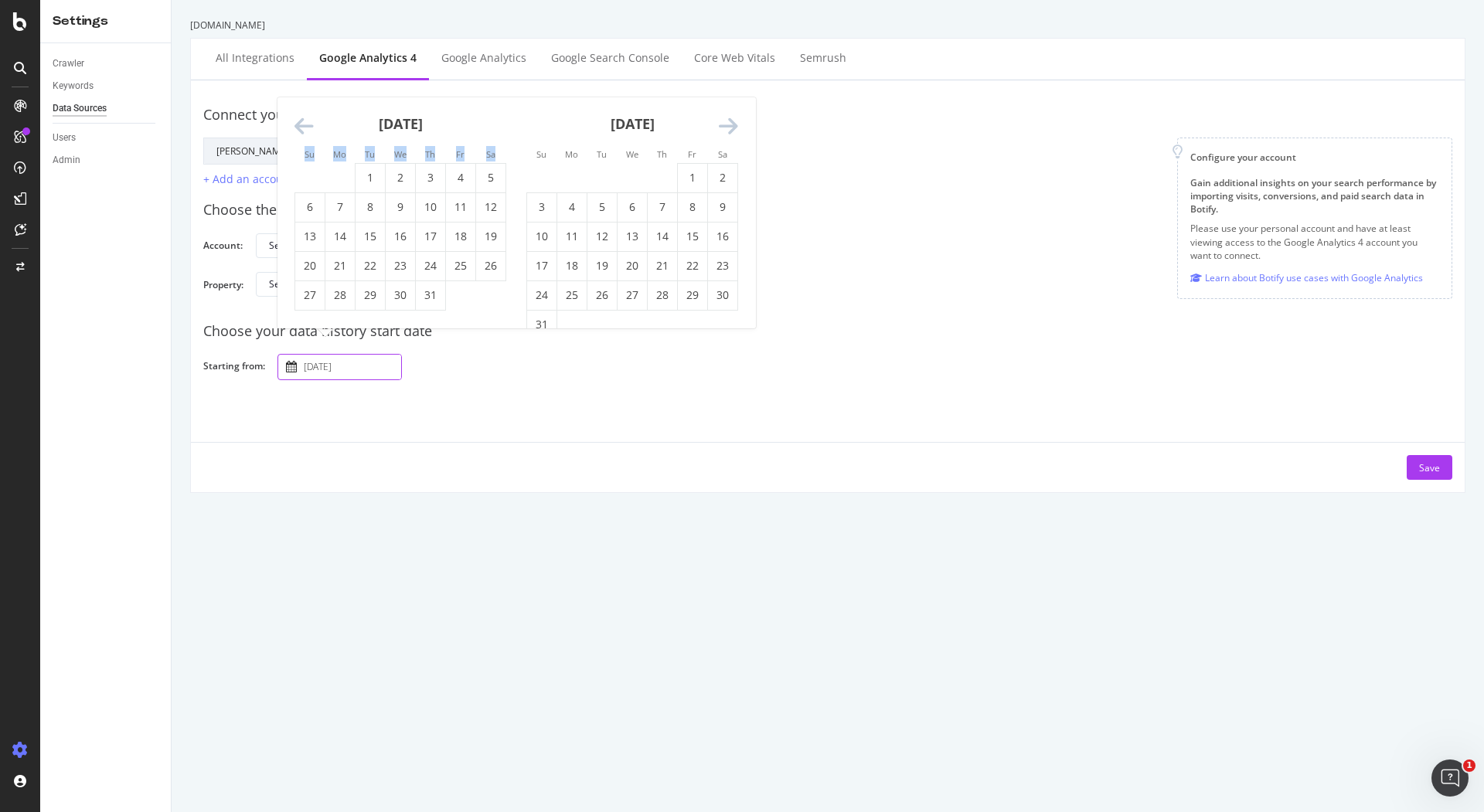
click at [297, 87] on div "Connect your Google account to your project Google Account Action Reconnect Acc…" at bounding box center [828, 286] width 1274 height 412
click at [355, 367] on input "[DATE]" at bounding box center [351, 367] width 101 height 25
click at [303, 132] on icon "Move backward to switch to the previous month." at bounding box center [304, 127] width 19 height 22
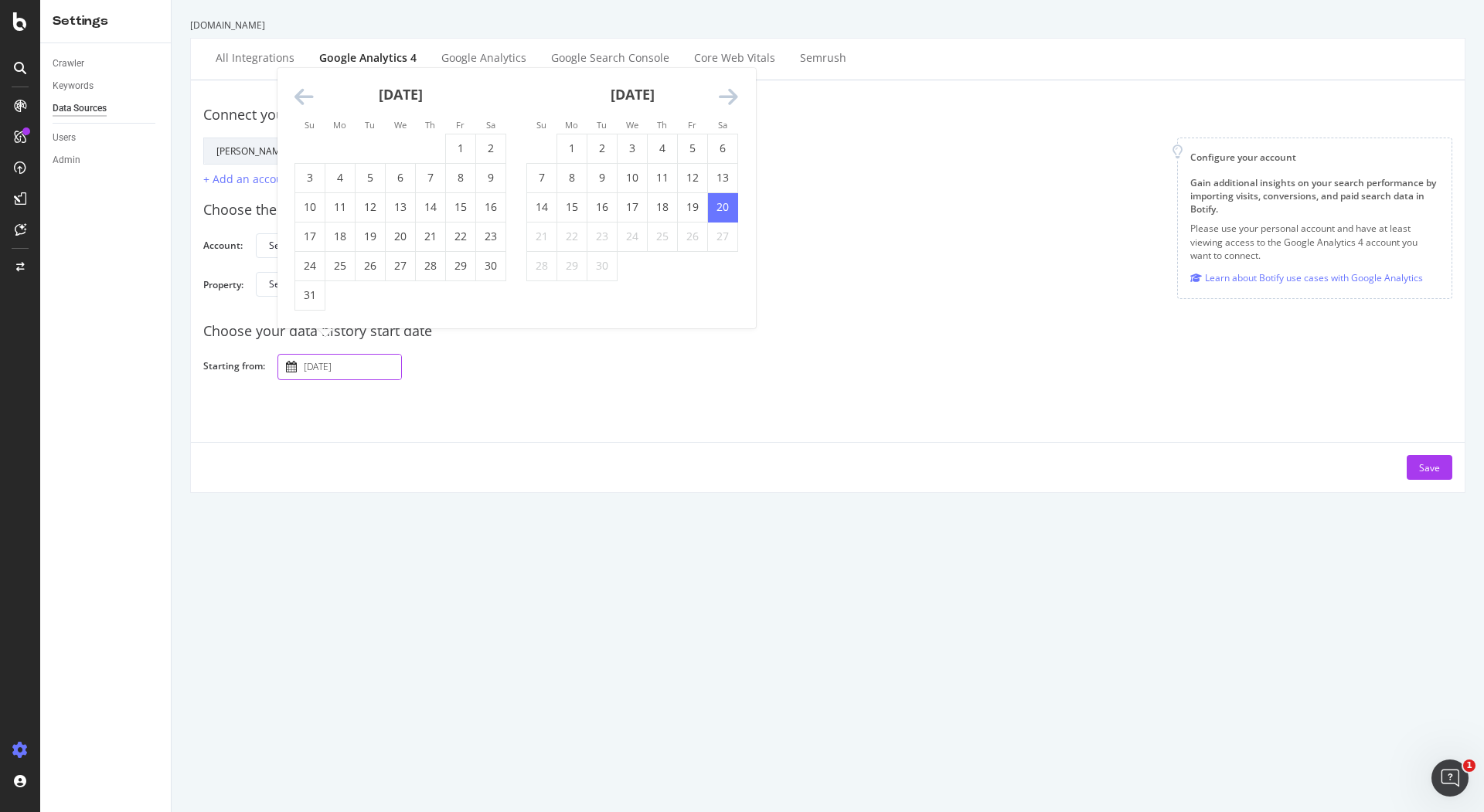
click at [303, 95] on icon "Move backward to switch to the previous month." at bounding box center [304, 97] width 19 height 22
click at [301, 132] on icon "Move backward to switch to the previous month." at bounding box center [304, 127] width 19 height 22
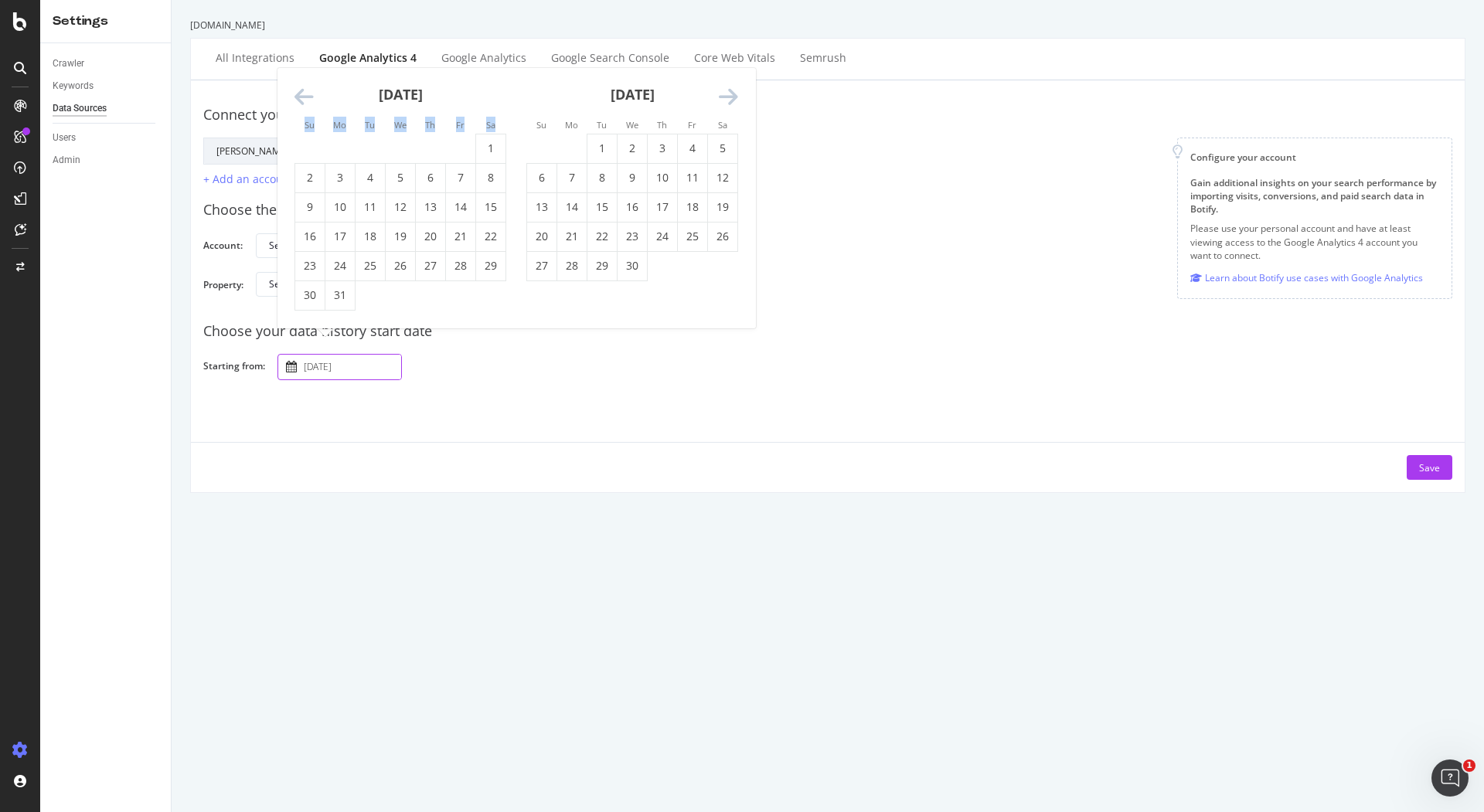
click at [301, 132] on div "Su Mo Tu We Th Fr Sa" at bounding box center [400, 125] width 231 height 17
click at [306, 97] on icon "Move backward to switch to the previous month." at bounding box center [304, 97] width 19 height 22
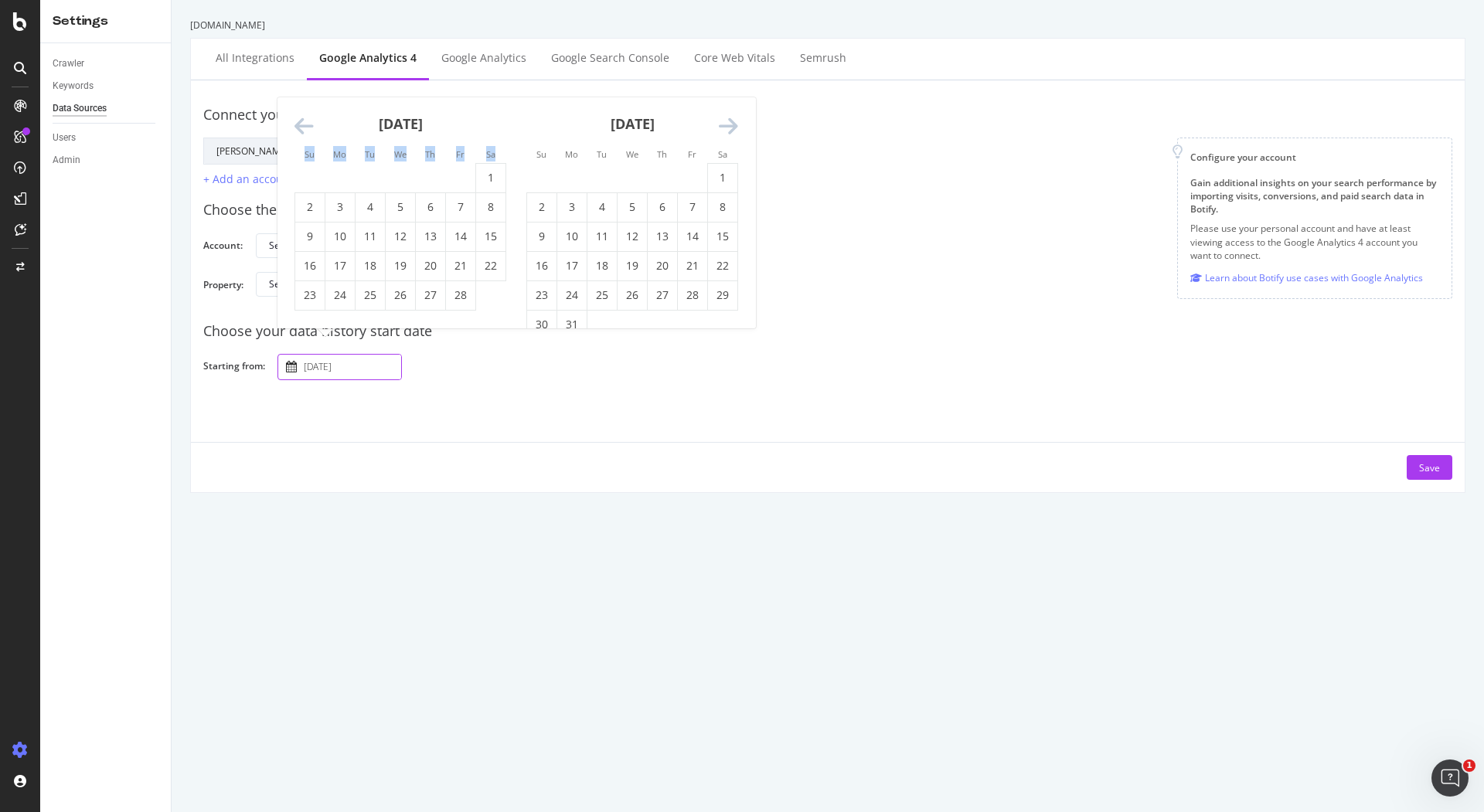
click at [301, 123] on icon "Move backward to switch to the previous month." at bounding box center [304, 127] width 19 height 22
click at [457, 176] on td "1" at bounding box center [461, 177] width 30 height 29
type input "[DATE]"
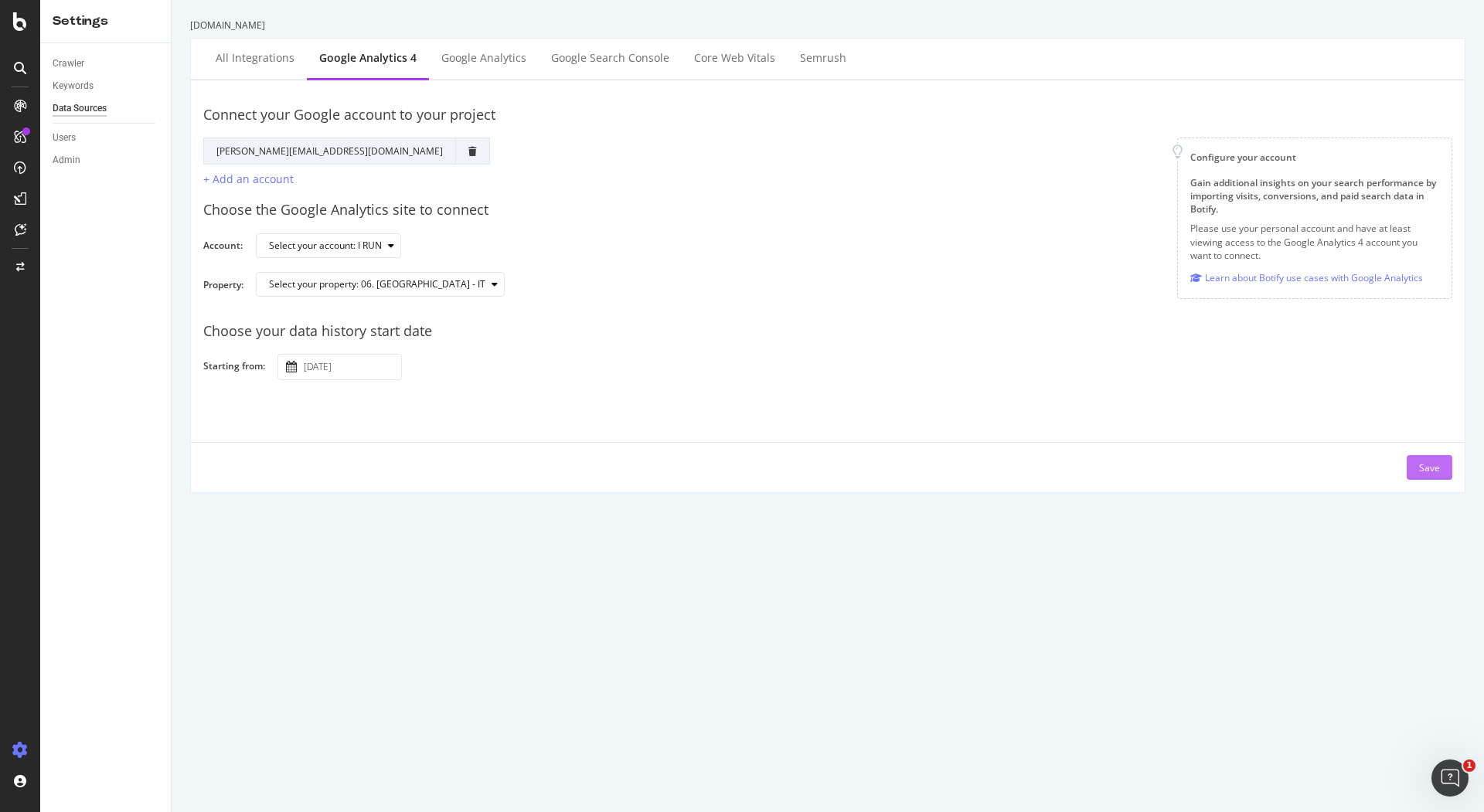
click at [1419, 468] on div "Save" at bounding box center [1430, 468] width 21 height 13
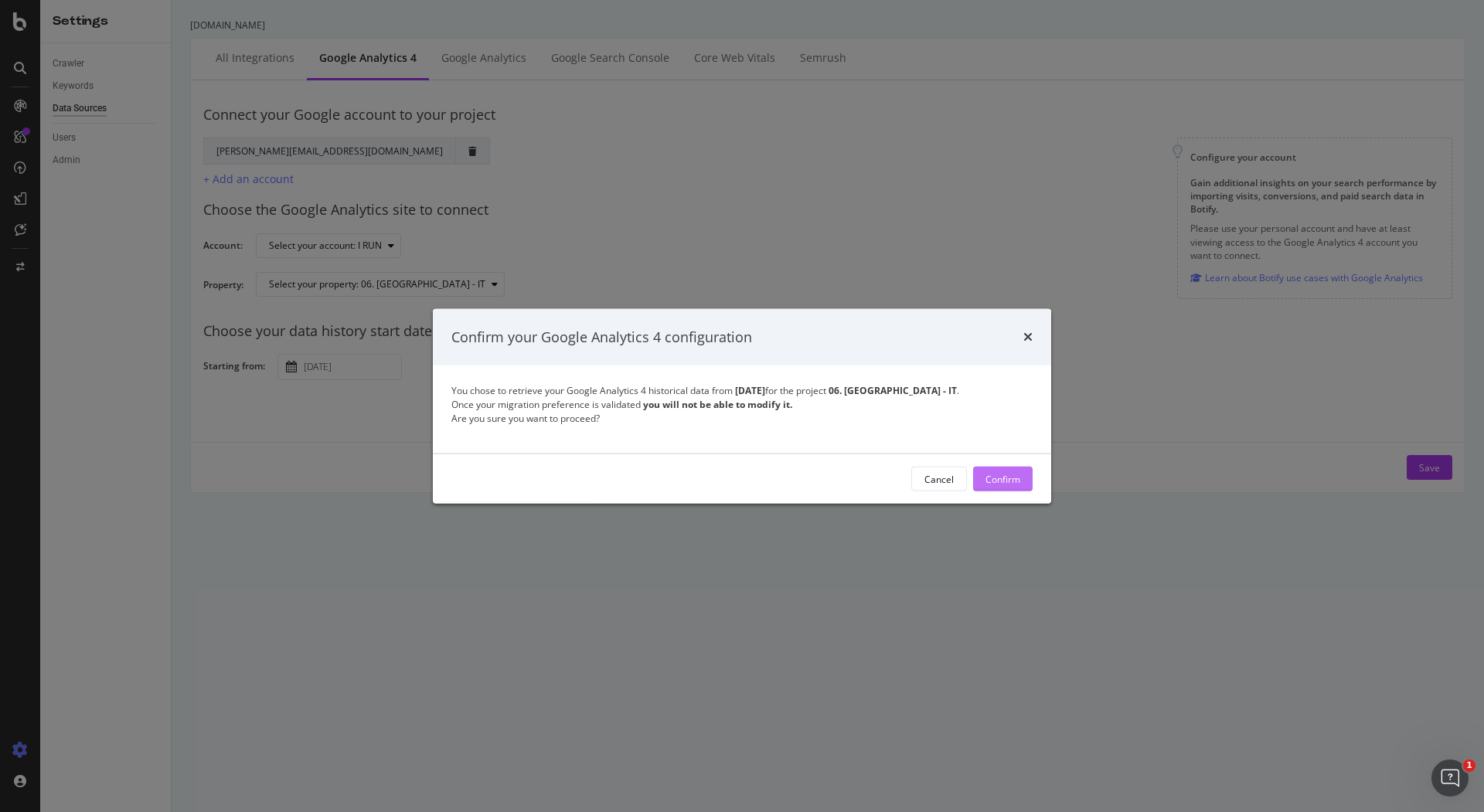
click at [1022, 479] on button "Confirm" at bounding box center [1003, 479] width 59 height 25
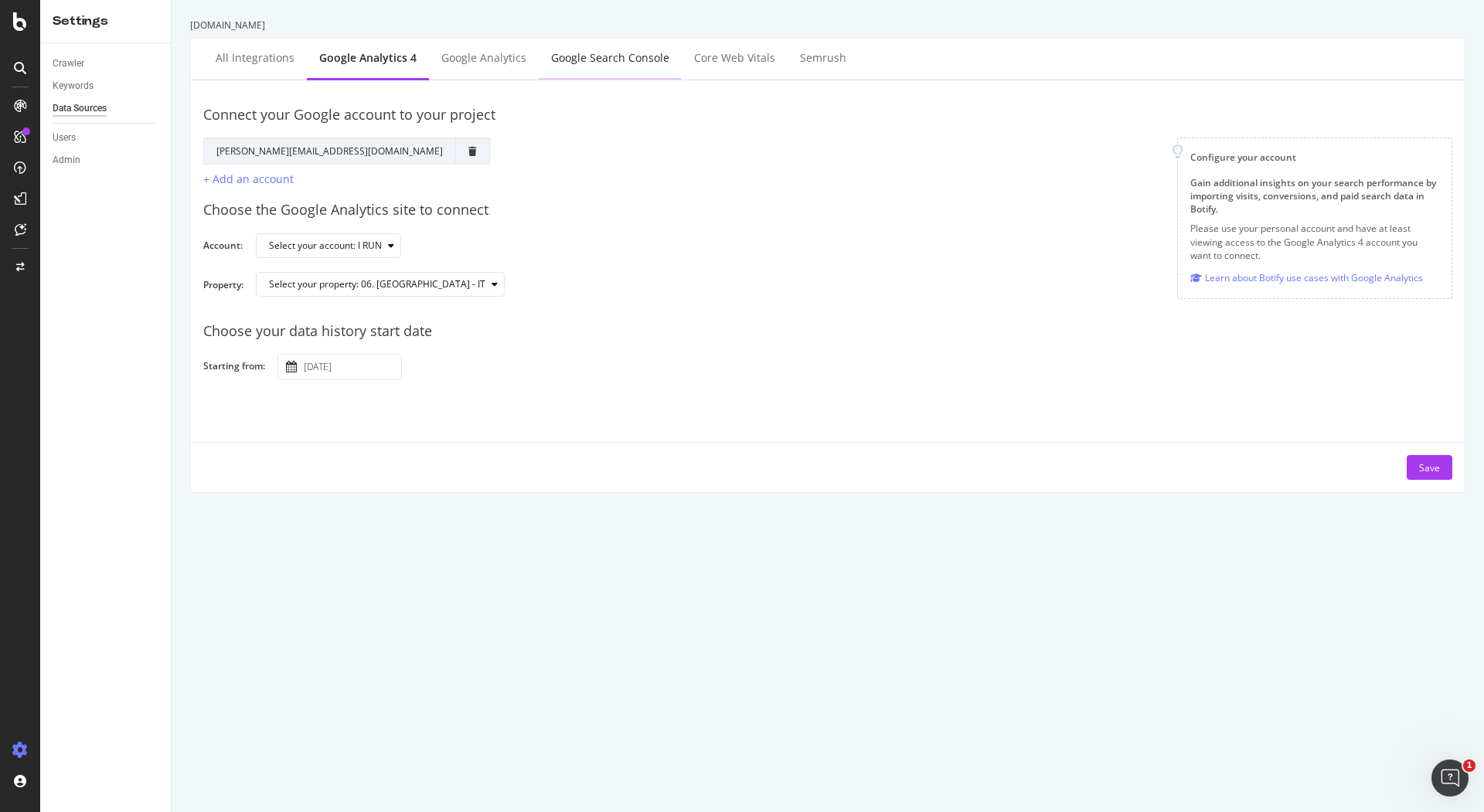
click at [622, 58] on div "Google Search Console" at bounding box center [610, 58] width 118 height 15
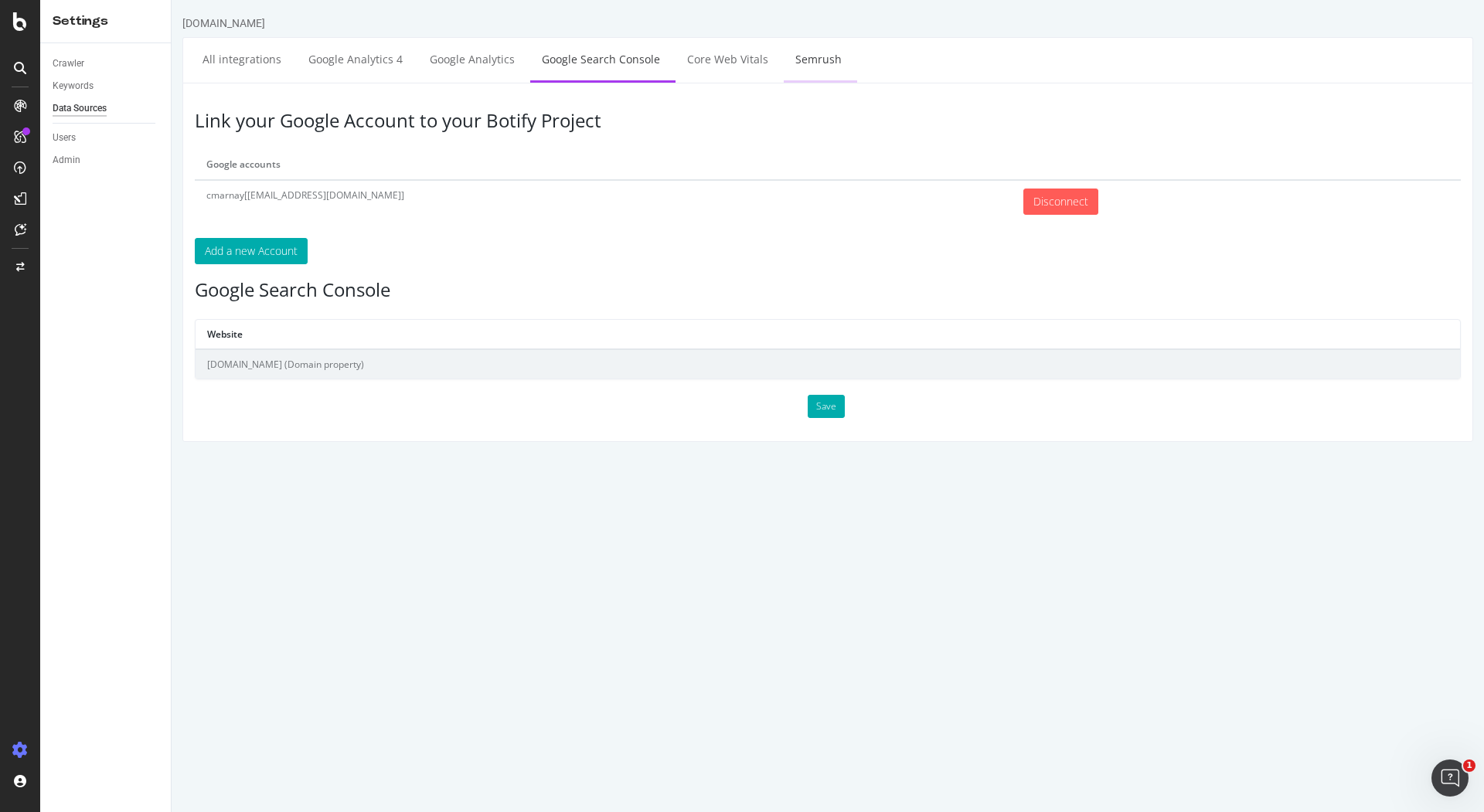
click at [813, 59] on link "Semrush" at bounding box center [818, 59] width 70 height 42
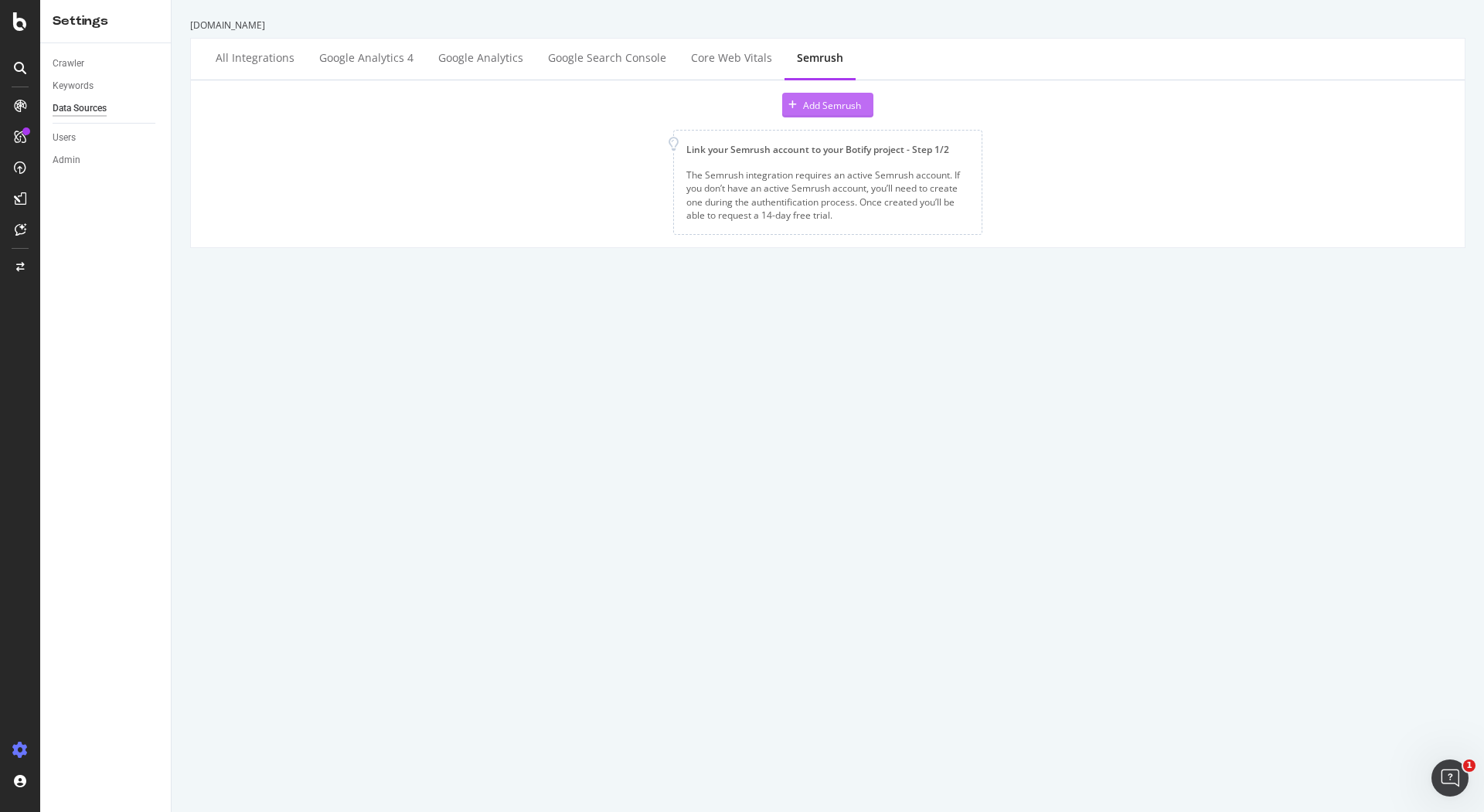
click at [826, 109] on div "Add Semrush" at bounding box center [832, 105] width 58 height 13
click at [813, 110] on div "Add Semrush" at bounding box center [832, 105] width 58 height 13
click at [826, 112] on div "Add Semrush" at bounding box center [822, 105] width 79 height 23
click at [21, 29] on icon at bounding box center [20, 22] width 14 height 19
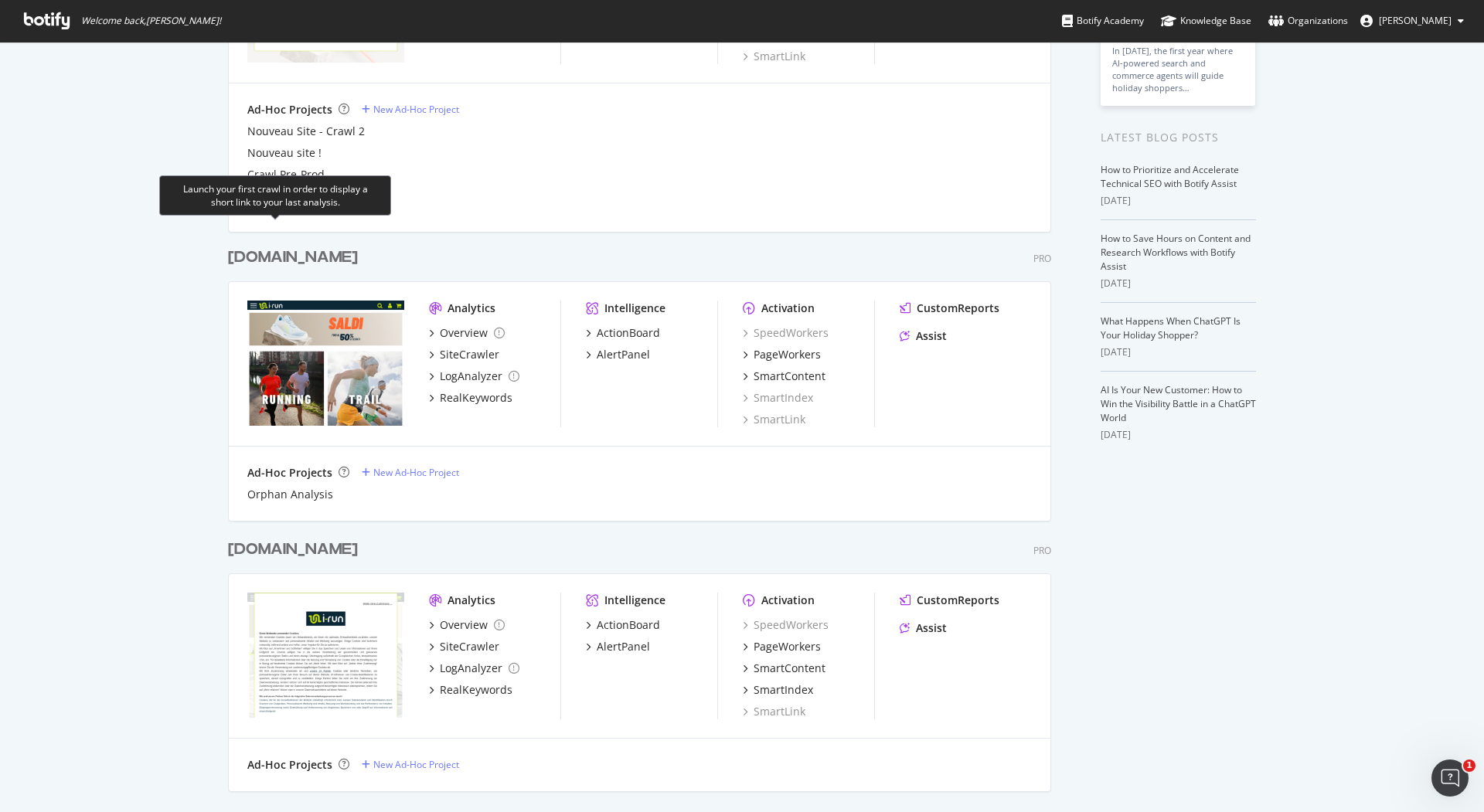
scroll to position [247, 0]
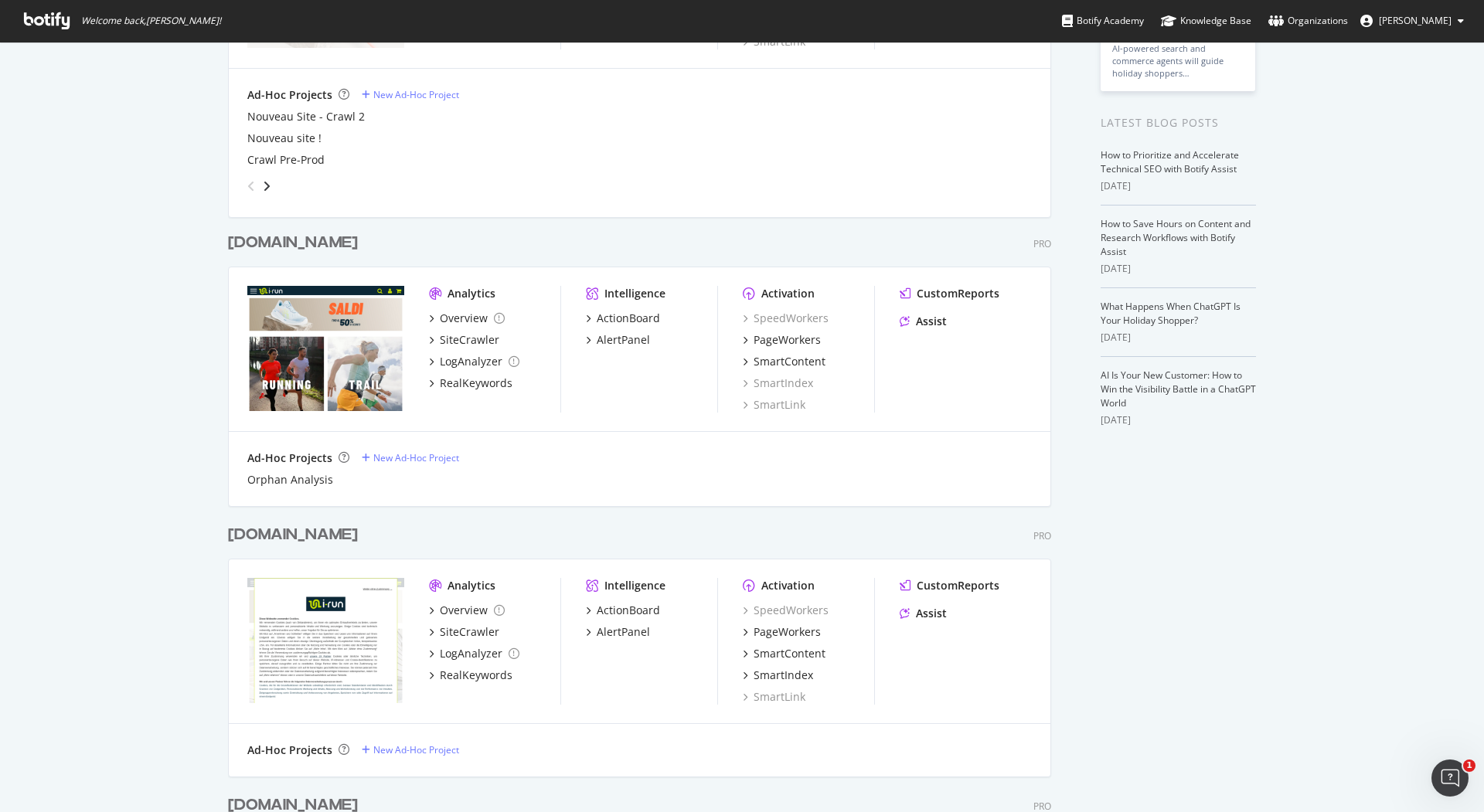
click at [251, 539] on div "[DOMAIN_NAME]" at bounding box center [293, 536] width 130 height 22
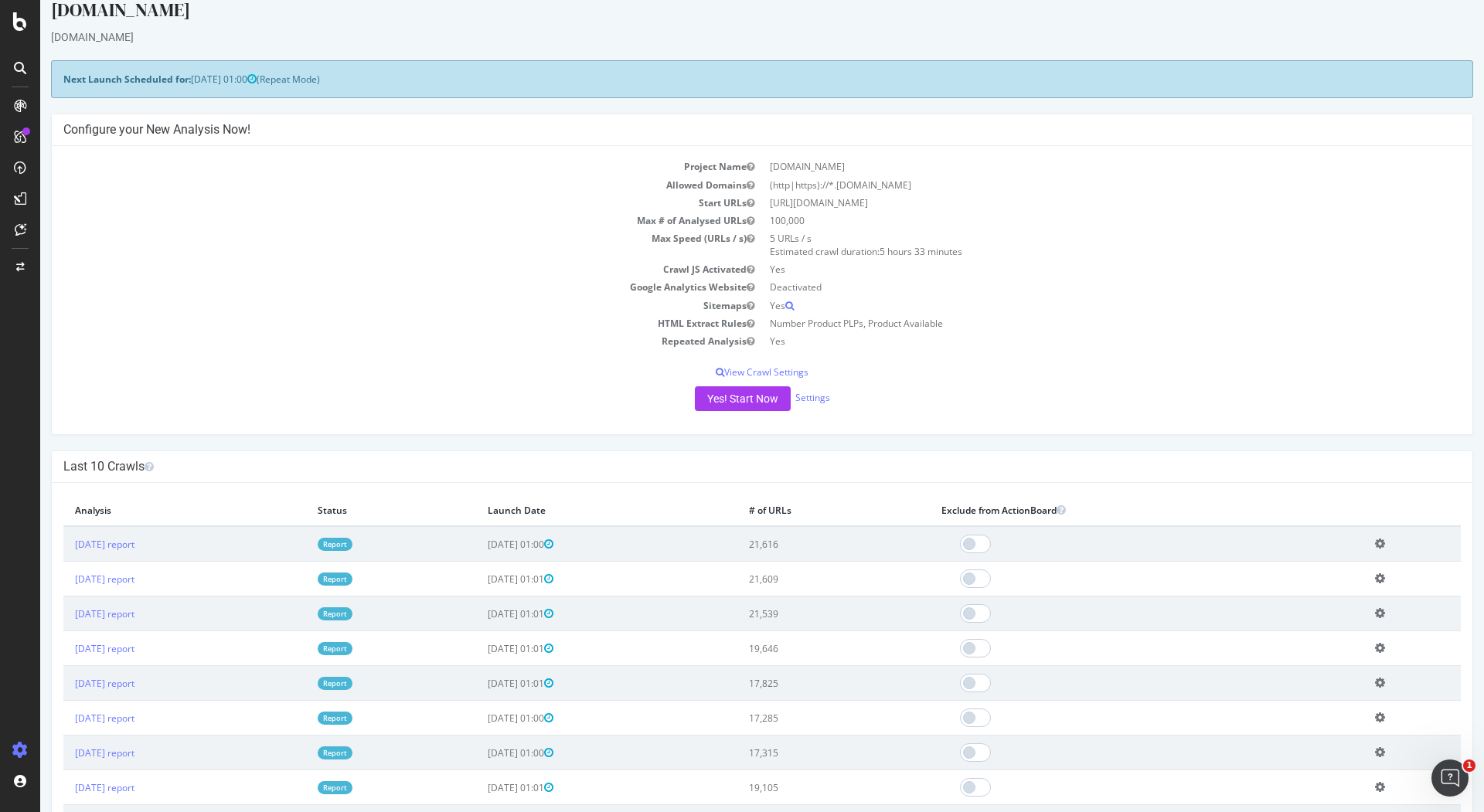
scroll to position [28, 0]
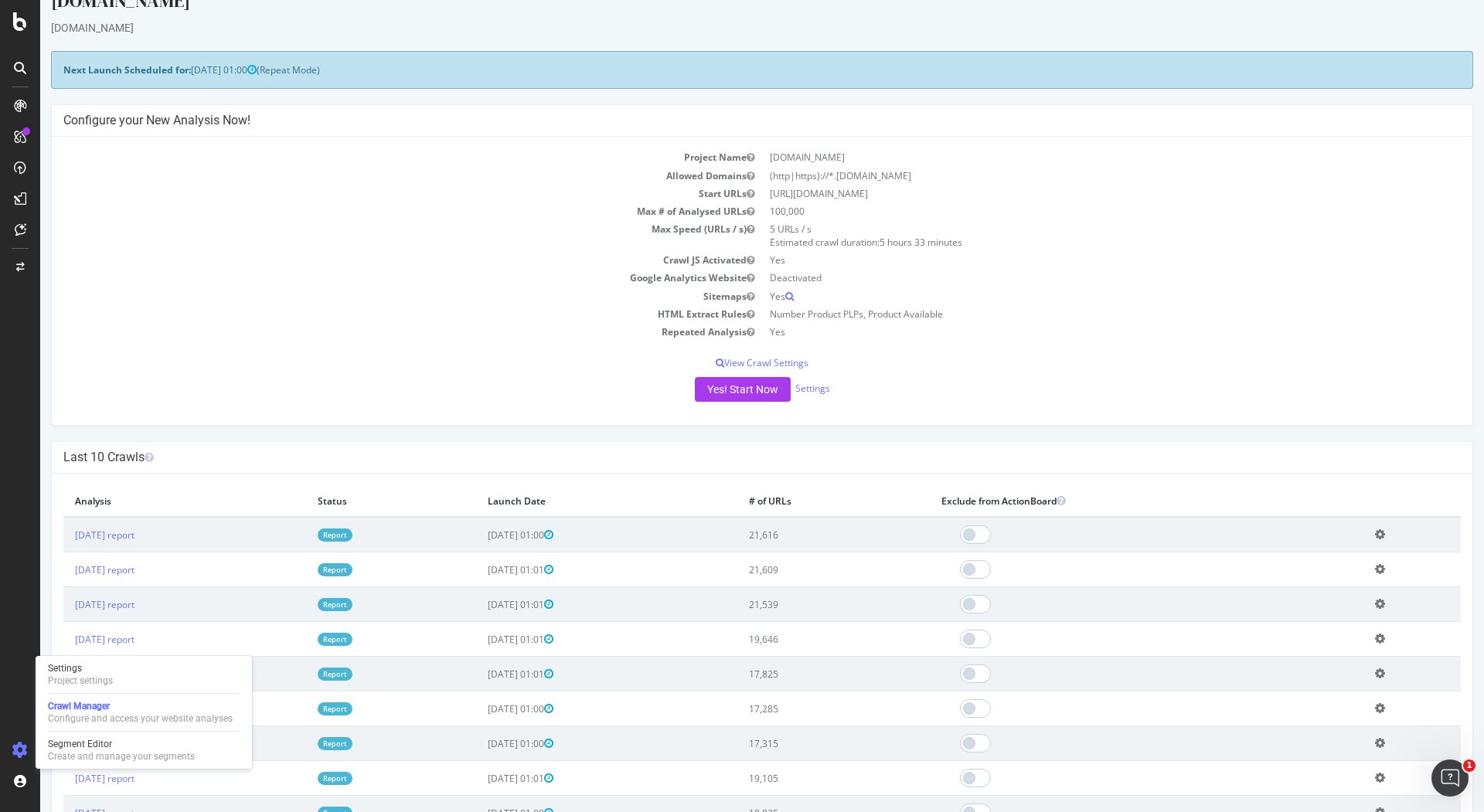
click at [19, 746] on icon at bounding box center [20, 751] width 16 height 15
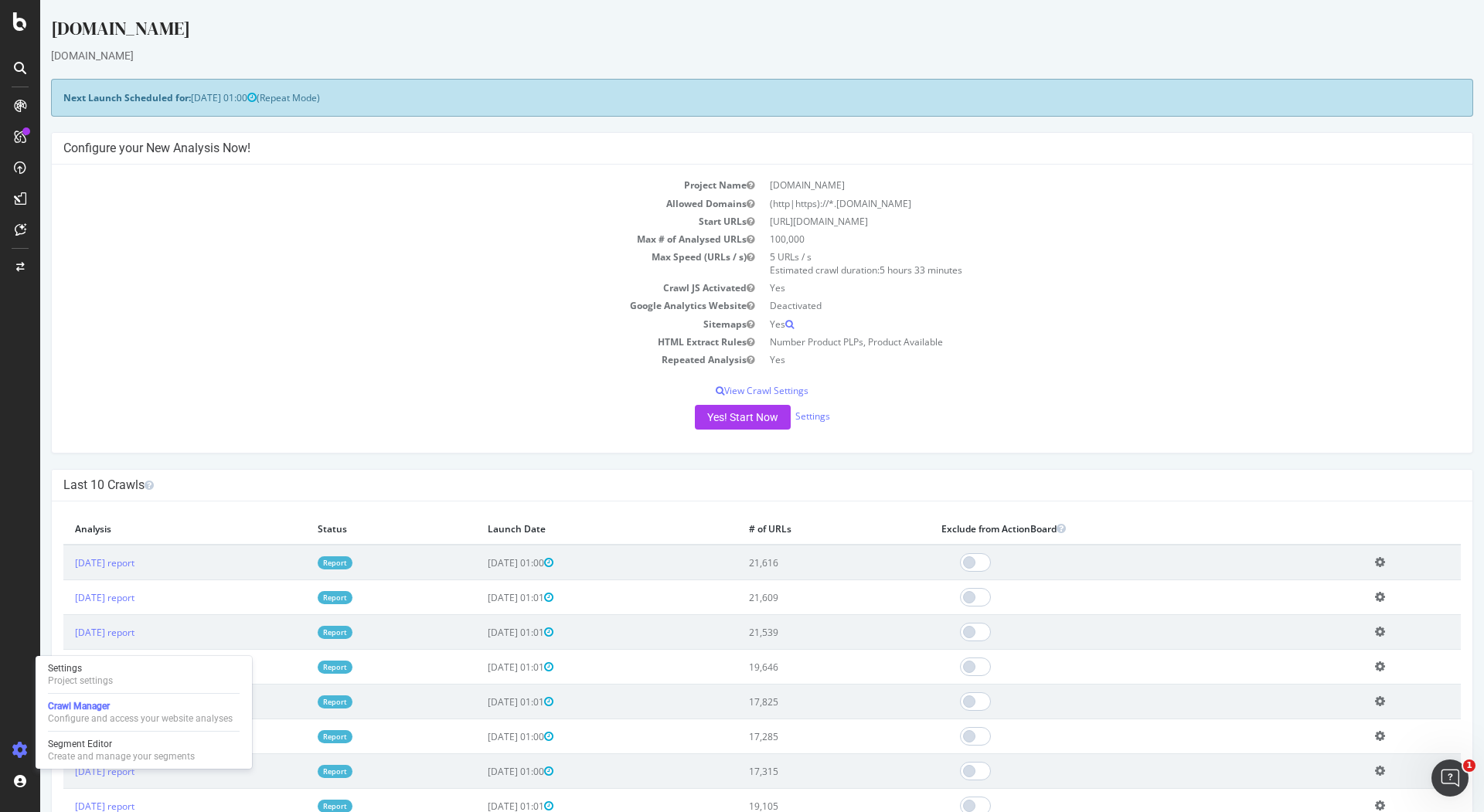
click at [24, 759] on div at bounding box center [20, 750] width 37 height 25
click at [23, 743] on icon at bounding box center [20, 751] width 16 height 15
click at [143, 677] on div "Settings Project settings" at bounding box center [143, 674] width 204 height 28
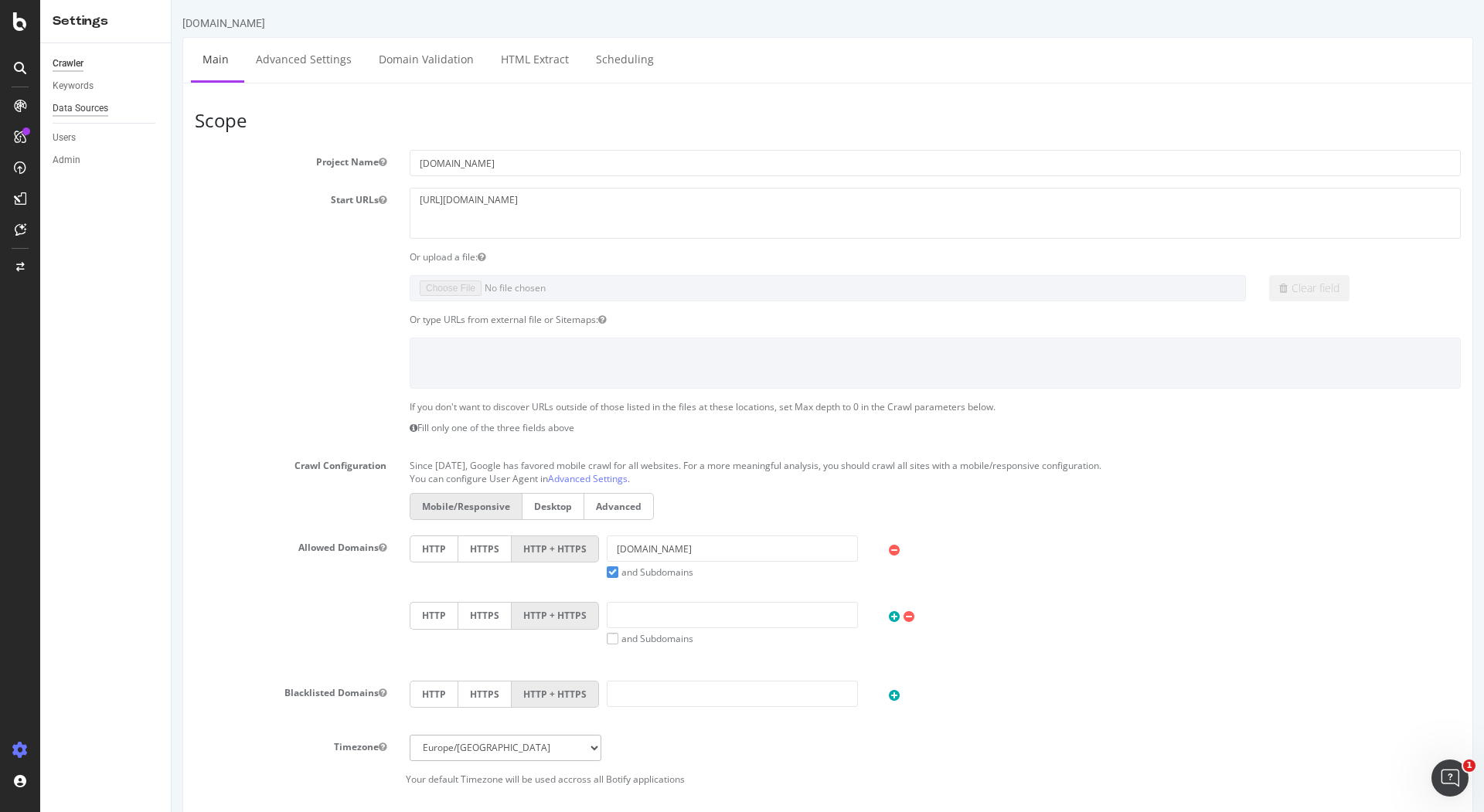
click at [97, 104] on div "Data Sources" at bounding box center [80, 108] width 56 height 16
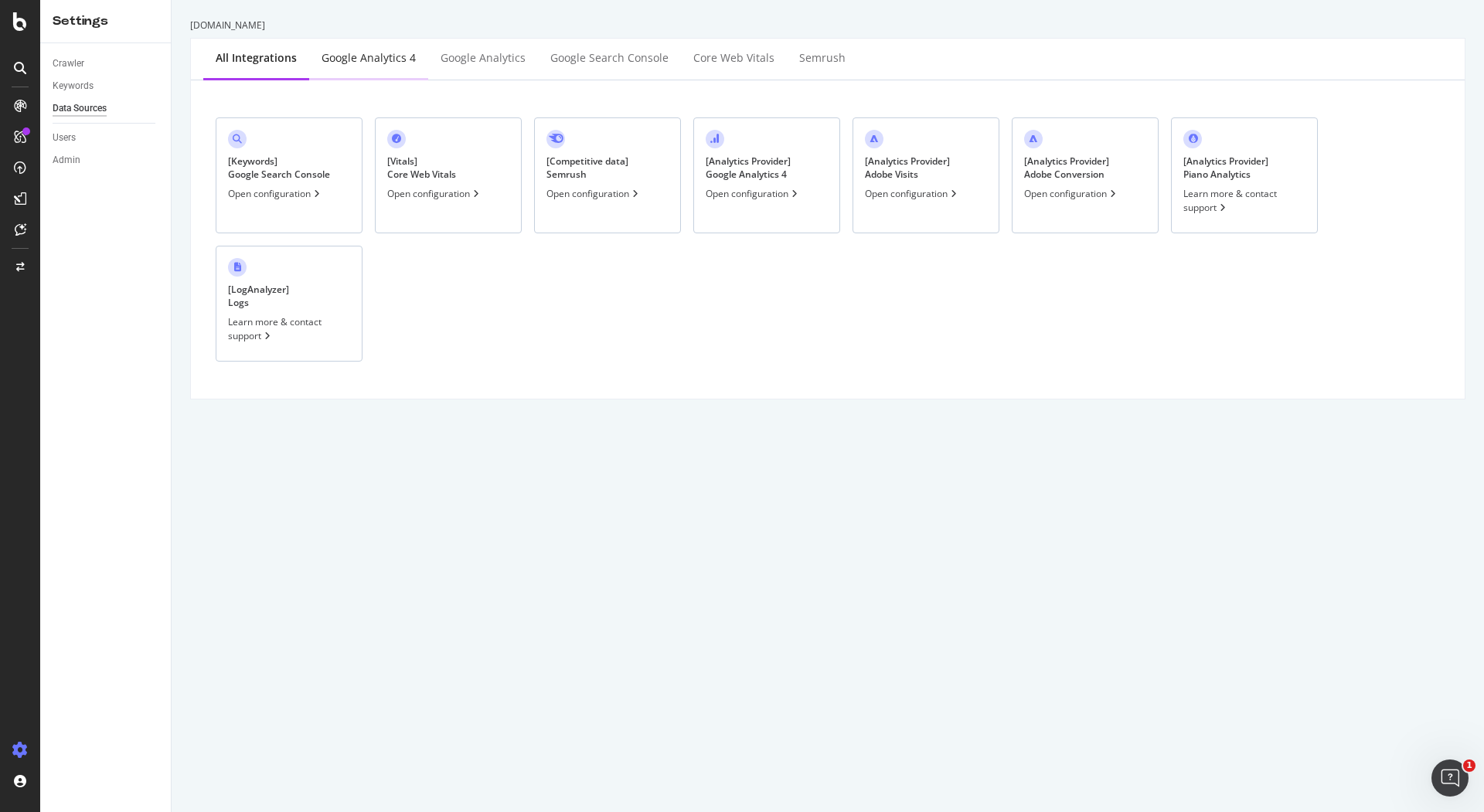
click at [363, 62] on div "Google Analytics 4" at bounding box center [368, 58] width 94 height 15
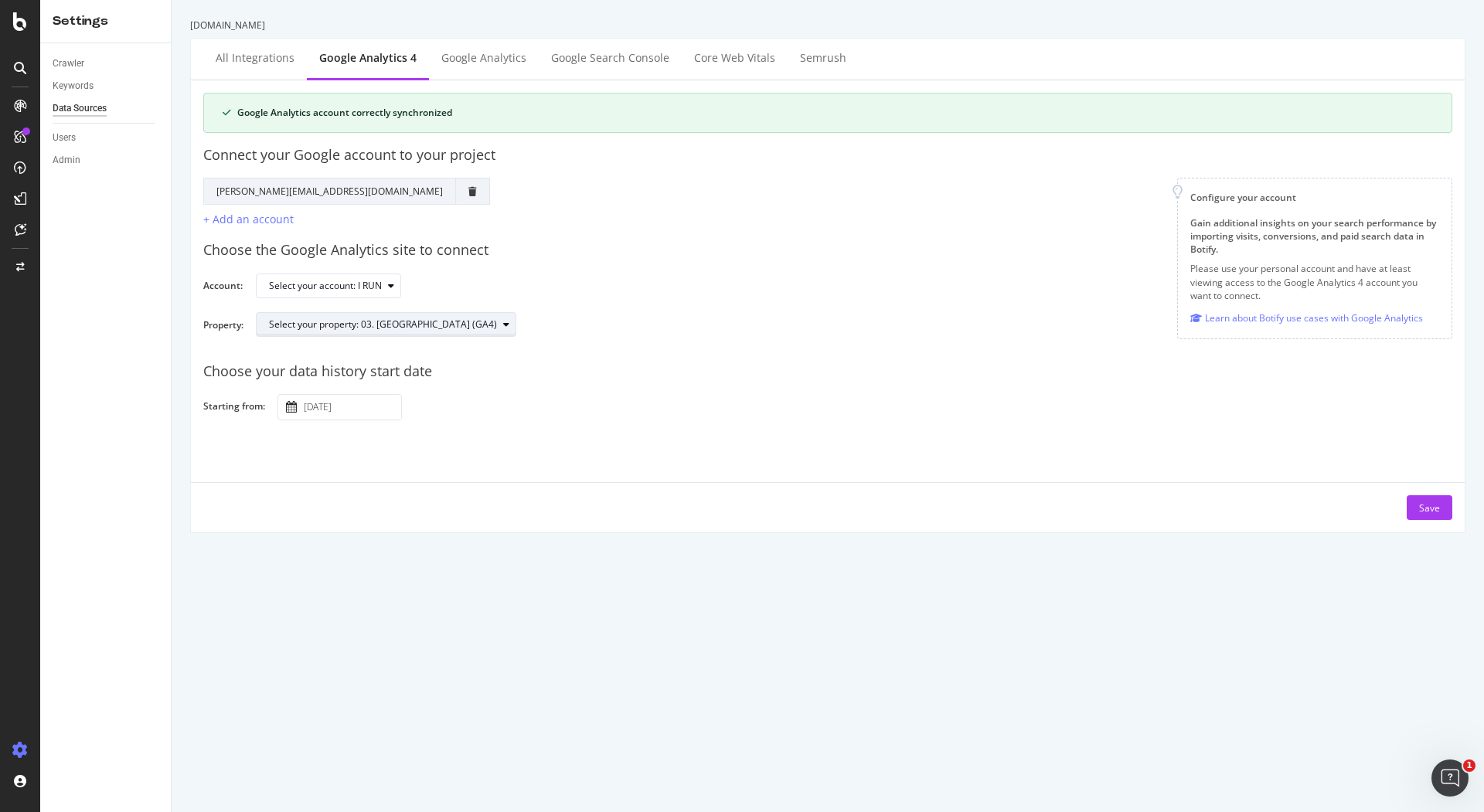
click at [351, 320] on div "Select your property: 03. [GEOGRAPHIC_DATA] (GA4)" at bounding box center [382, 325] width 228 height 9
click at [649, 51] on div "Google Search Console" at bounding box center [610, 58] width 118 height 15
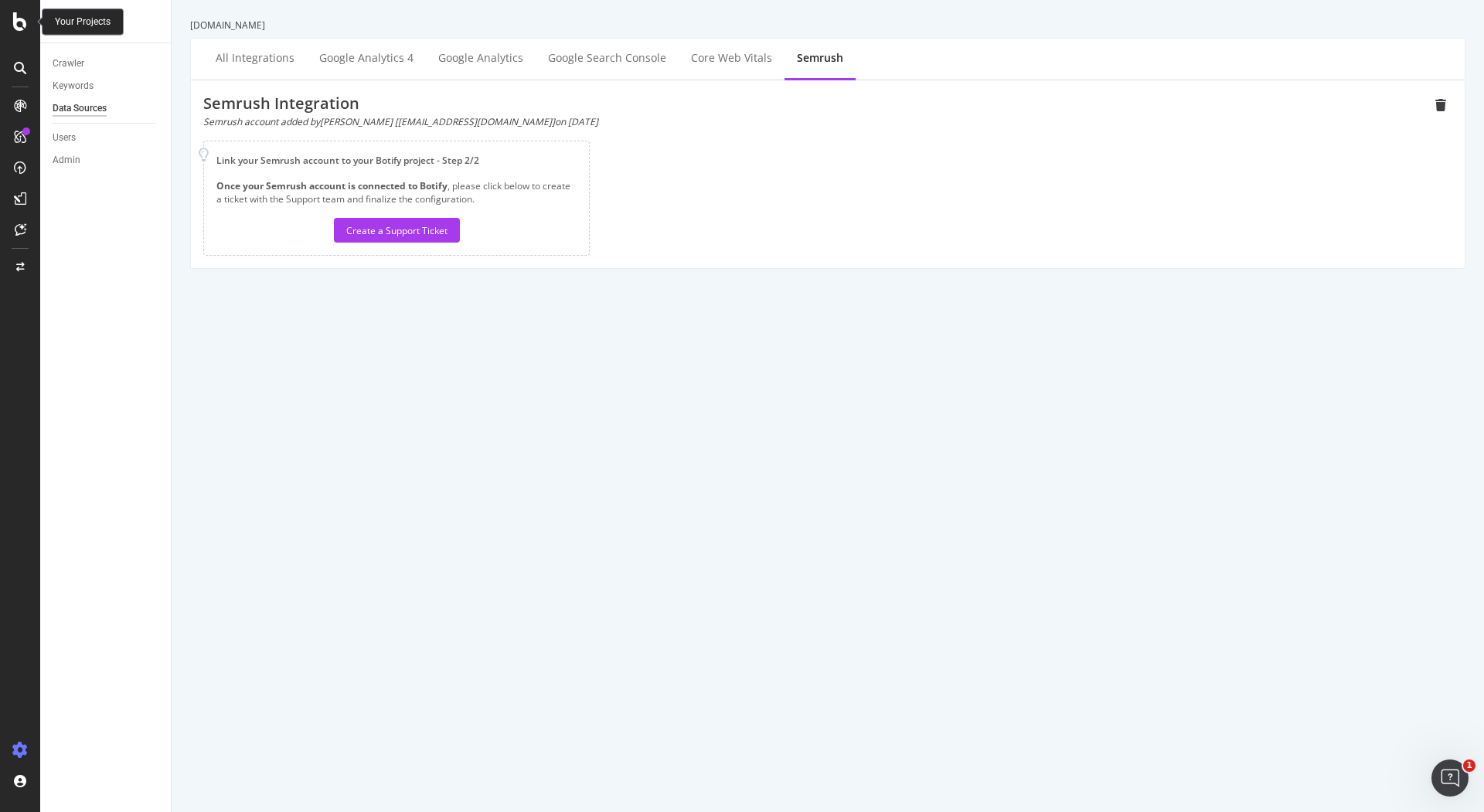
click at [19, 27] on icon at bounding box center [20, 22] width 14 height 19
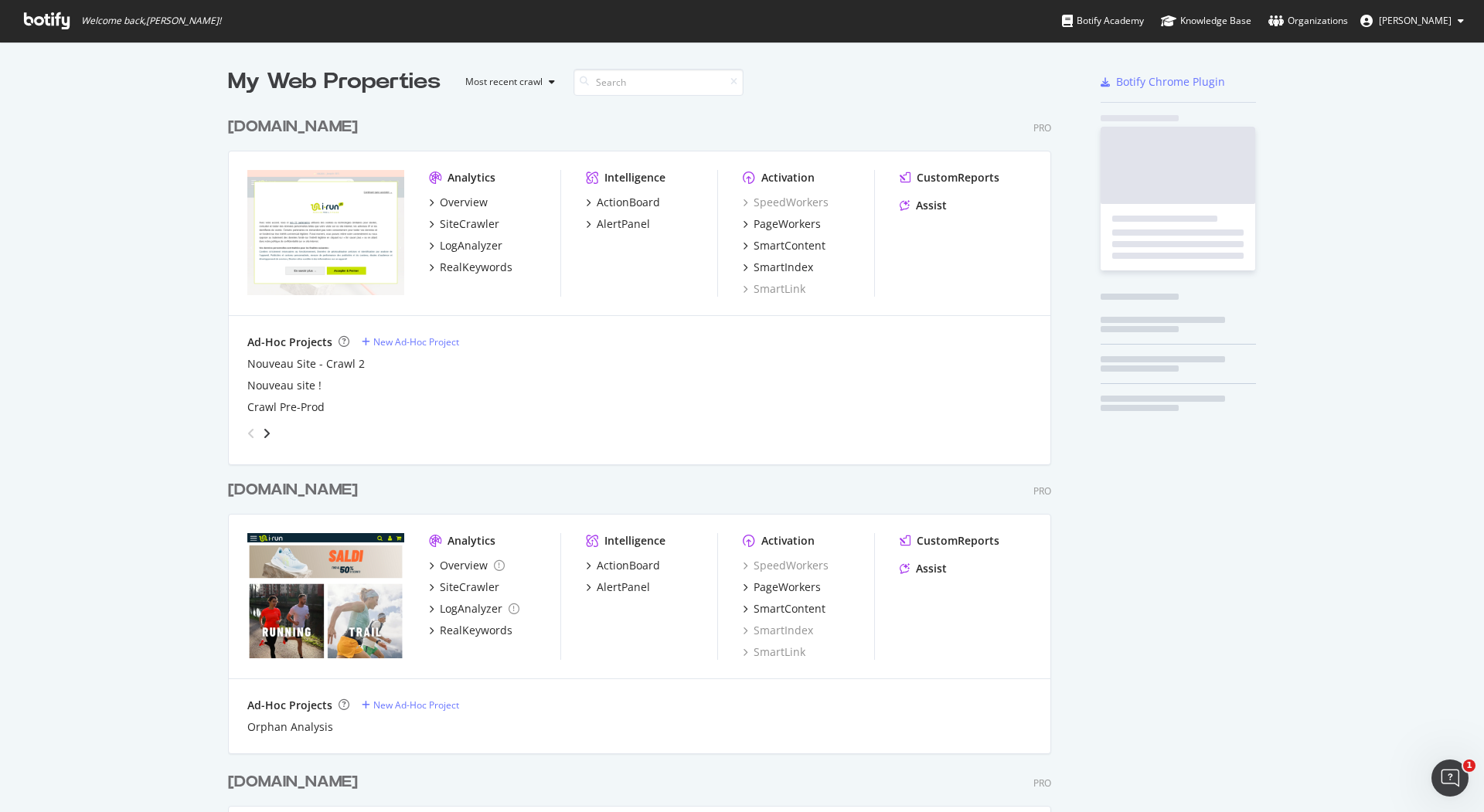
scroll to position [796, 1453]
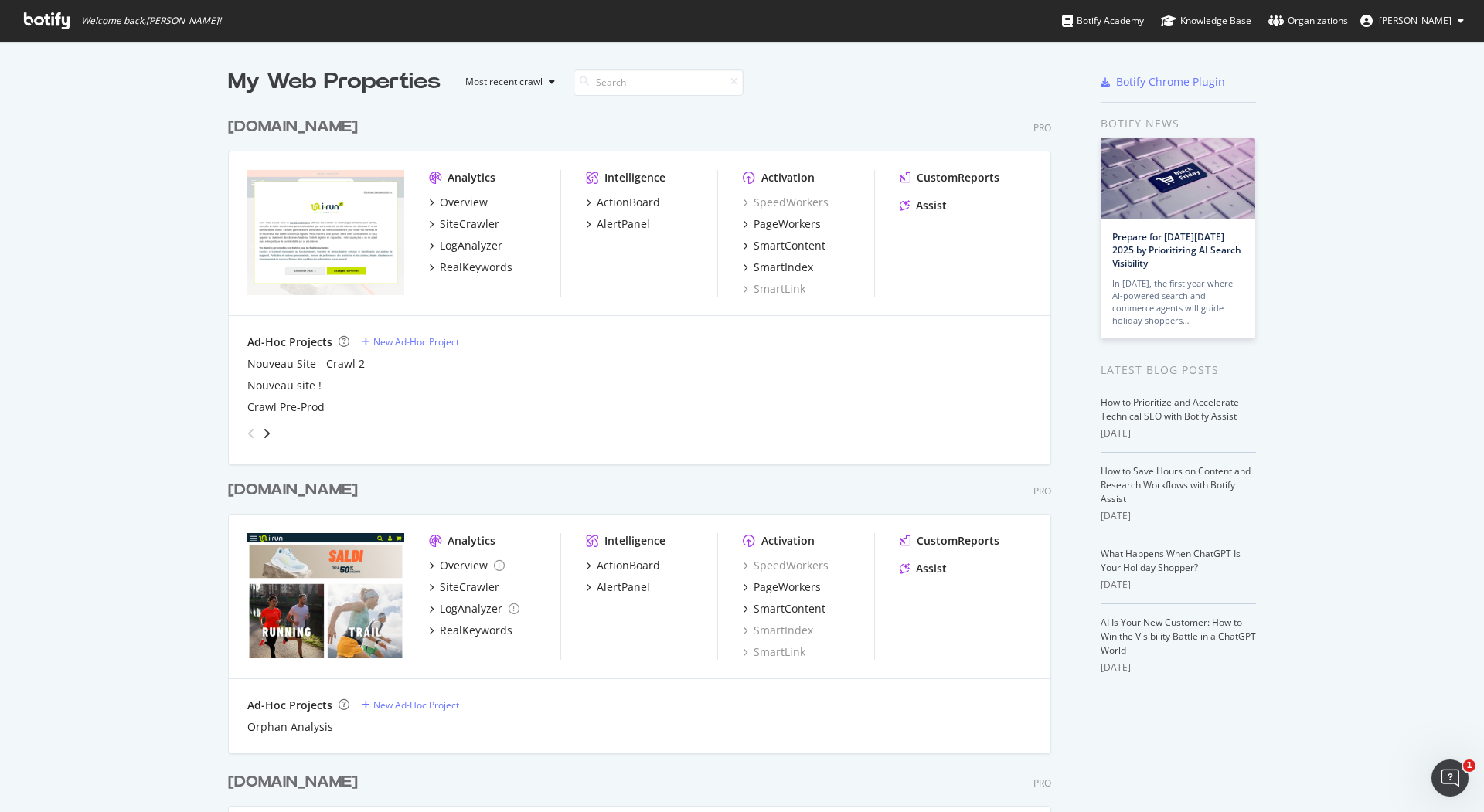
click at [251, 127] on div "[DOMAIN_NAME]" at bounding box center [293, 127] width 130 height 22
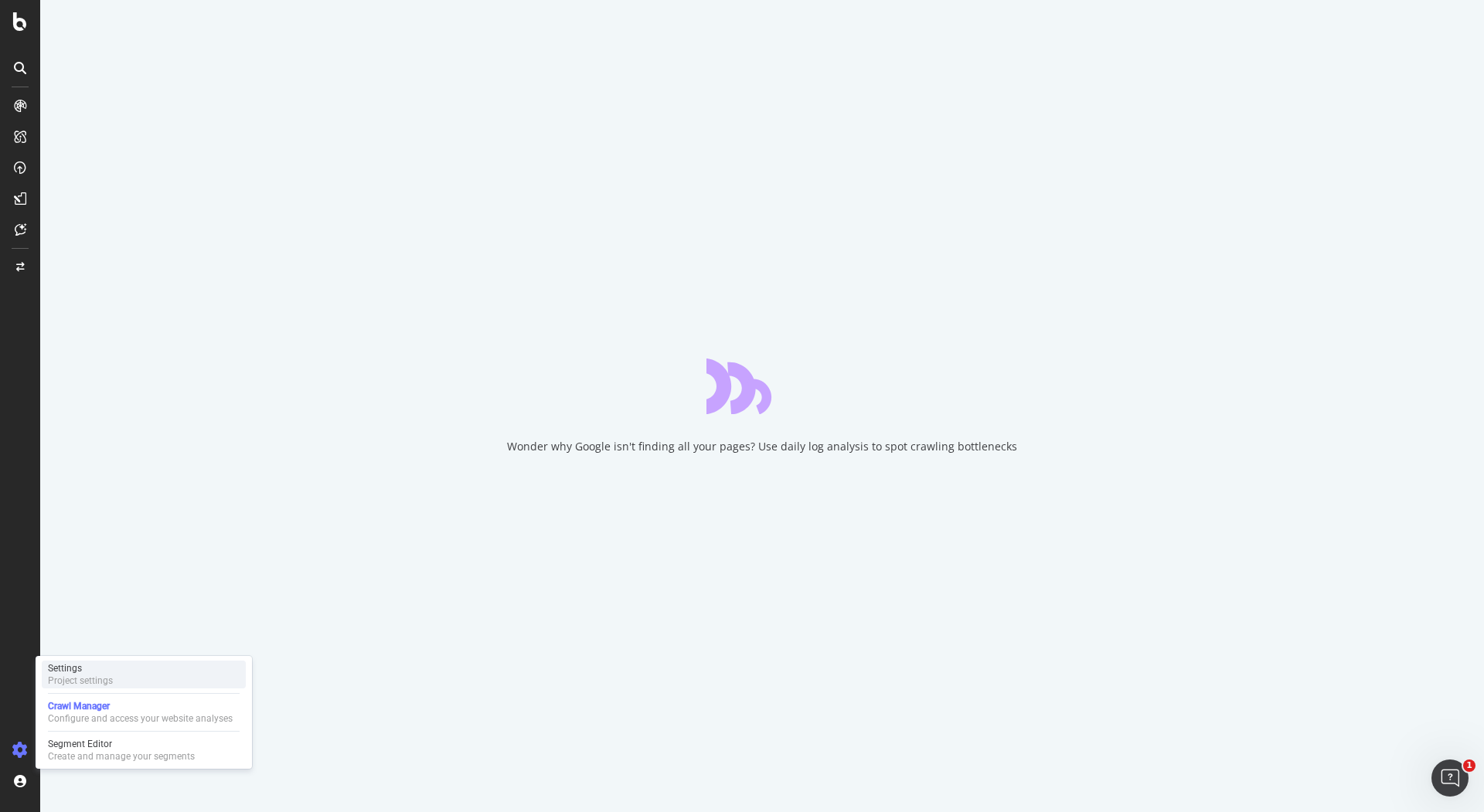
click at [126, 677] on div "Settings Project settings" at bounding box center [143, 674] width 204 height 28
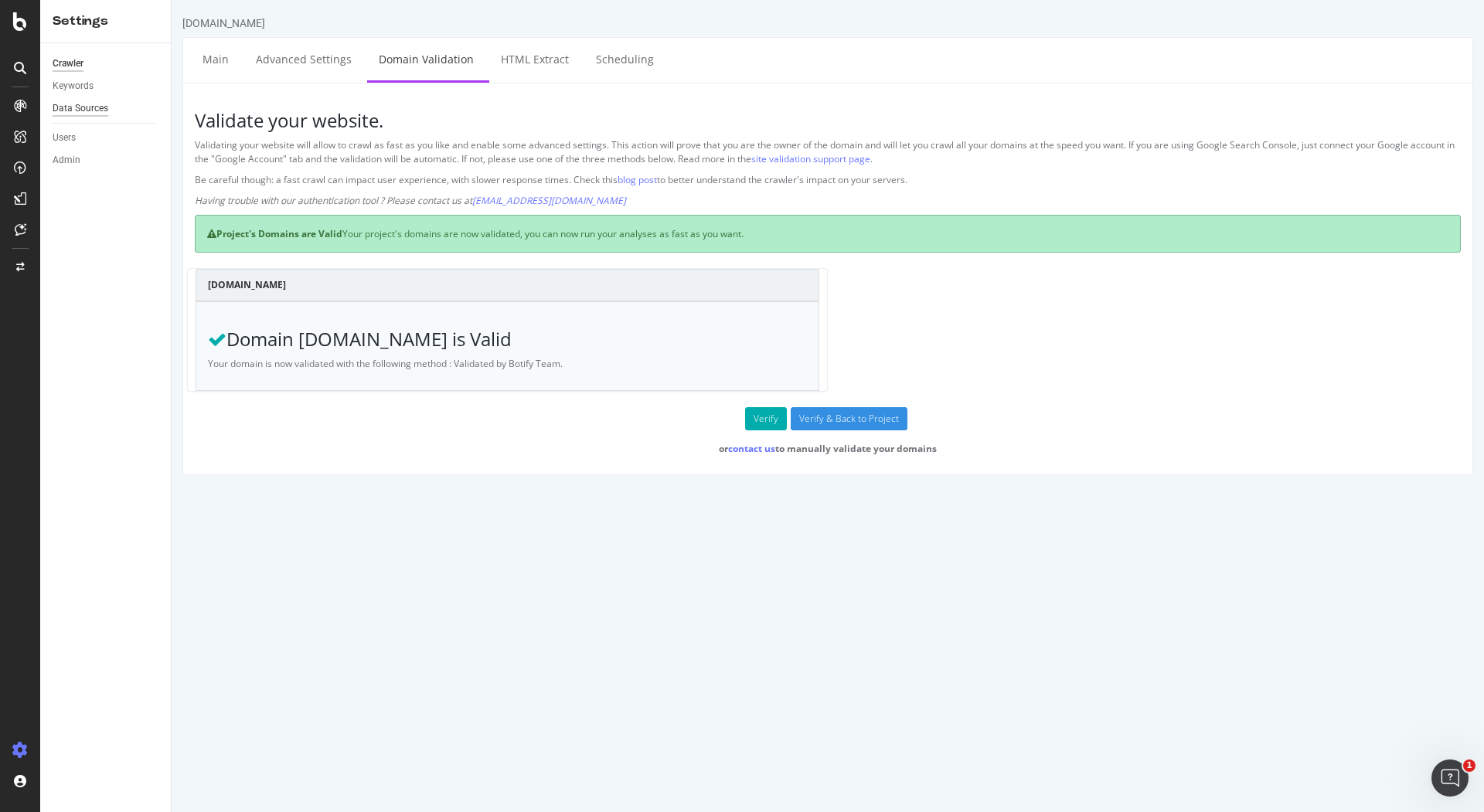
click at [74, 109] on div "Data Sources" at bounding box center [80, 108] width 56 height 16
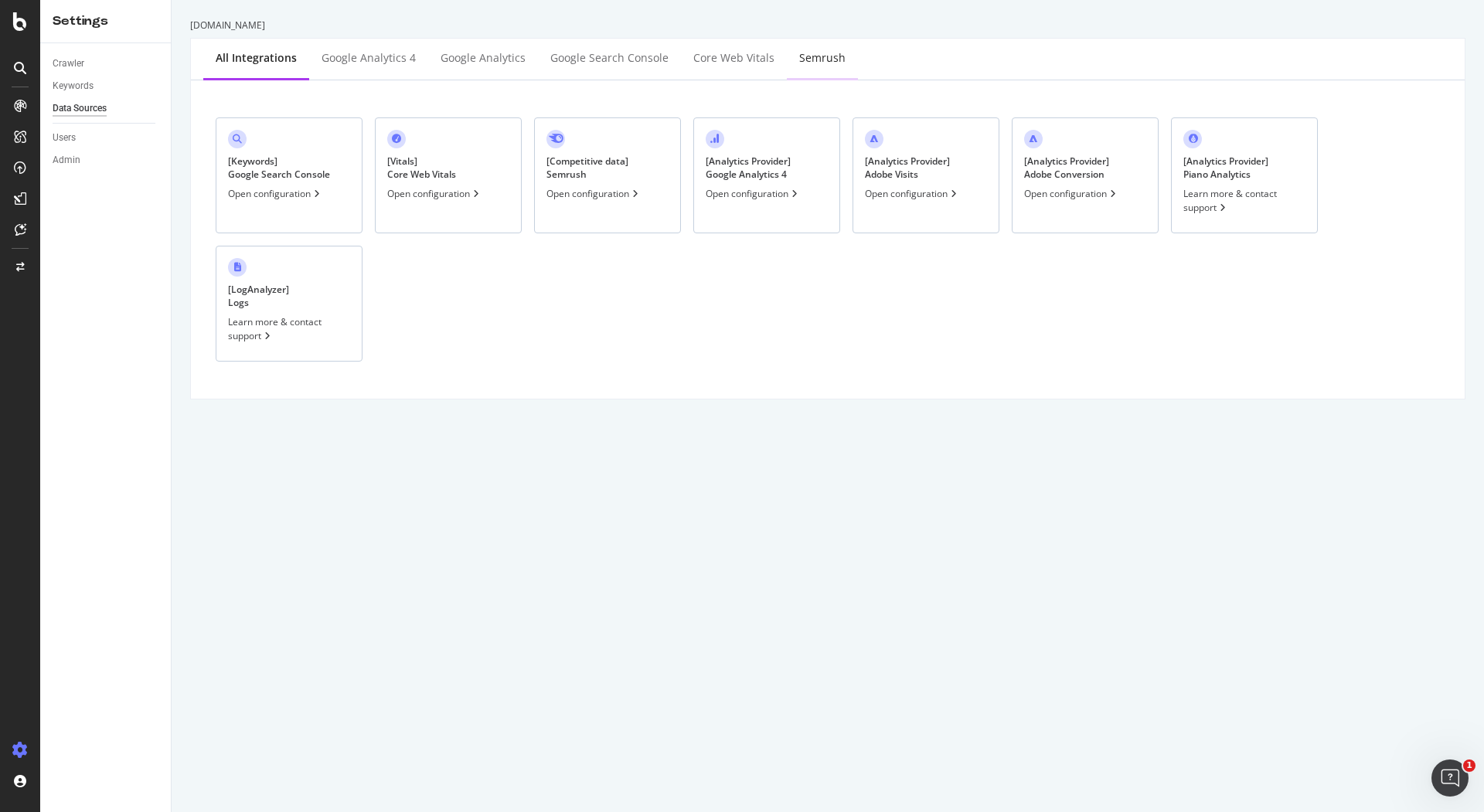
click at [817, 57] on div "Semrush" at bounding box center [823, 58] width 47 height 15
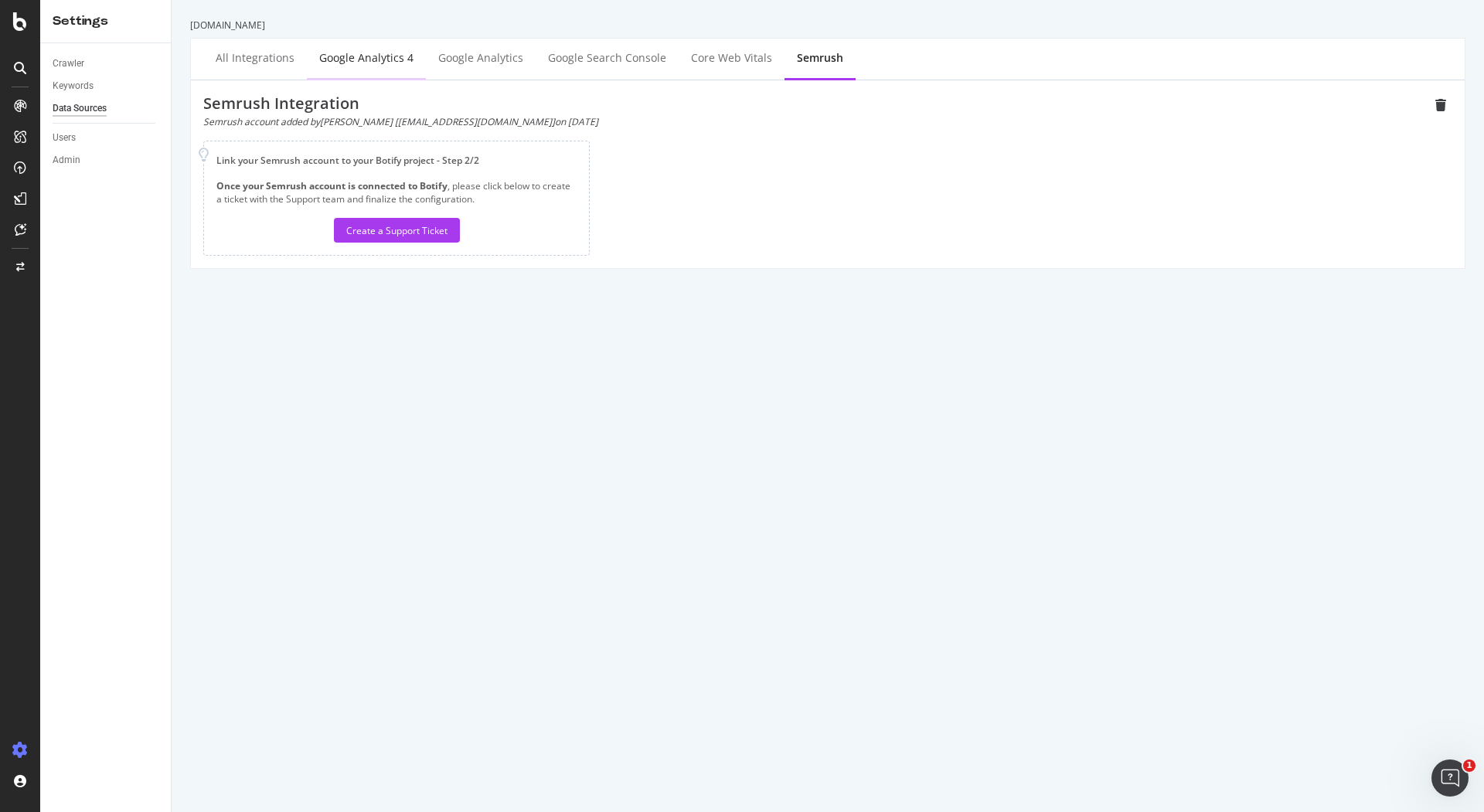
click at [314, 63] on div "Google Analytics 4" at bounding box center [366, 59] width 119 height 42
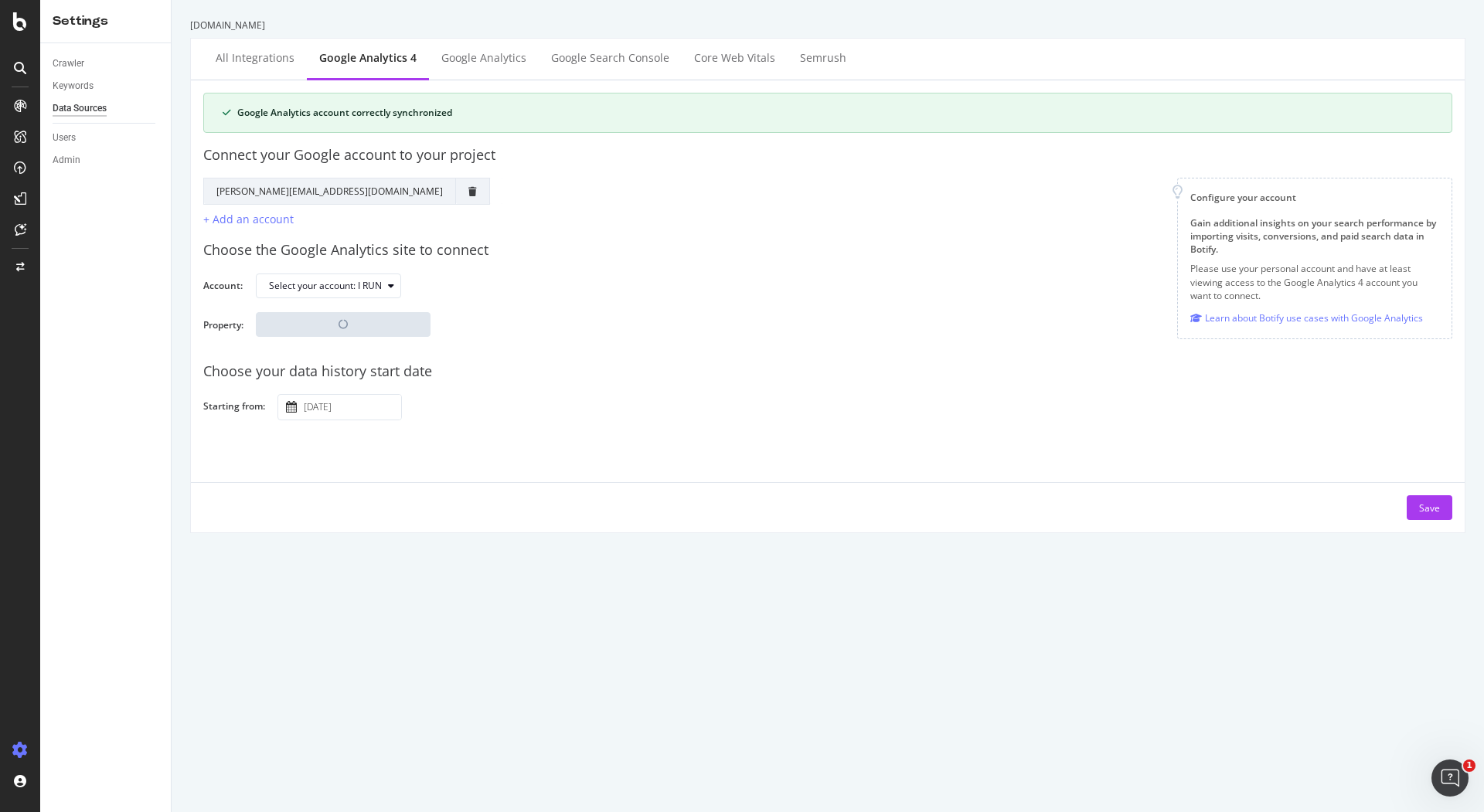
click at [346, 224] on div "Google Account Action Reconnect Account [EMAIL_ADDRESS][DOMAIN_NAME] + Add an a…" at bounding box center [690, 202] width 949 height 50
click at [1444, 780] on icon "Ouvrir le Messenger Intercom" at bounding box center [1449, 777] width 26 height 26
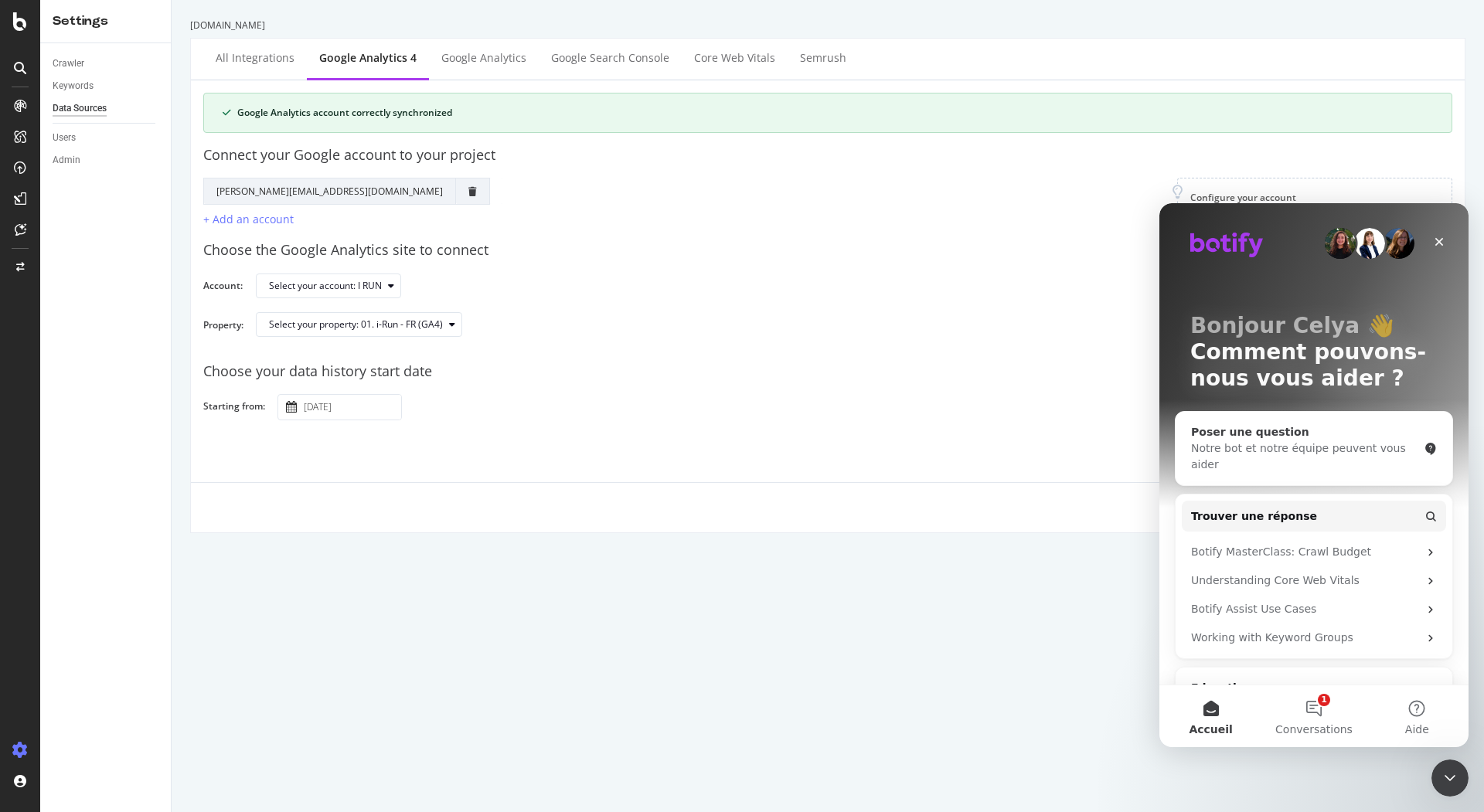
click at [1287, 458] on div "Notre bot et notre équipe peuvent vous aider" at bounding box center [1305, 457] width 227 height 33
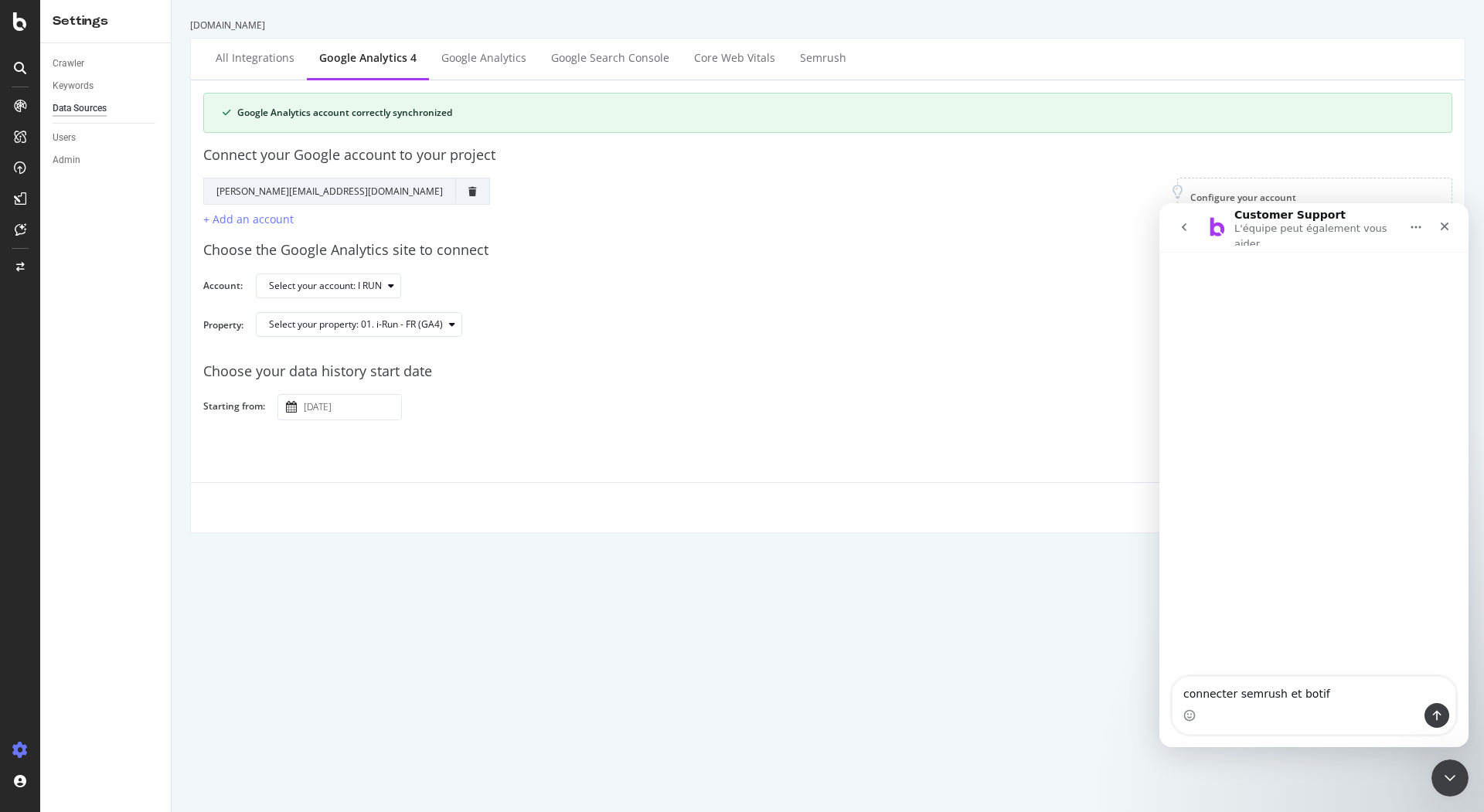
type textarea "connecter semrush et botify"
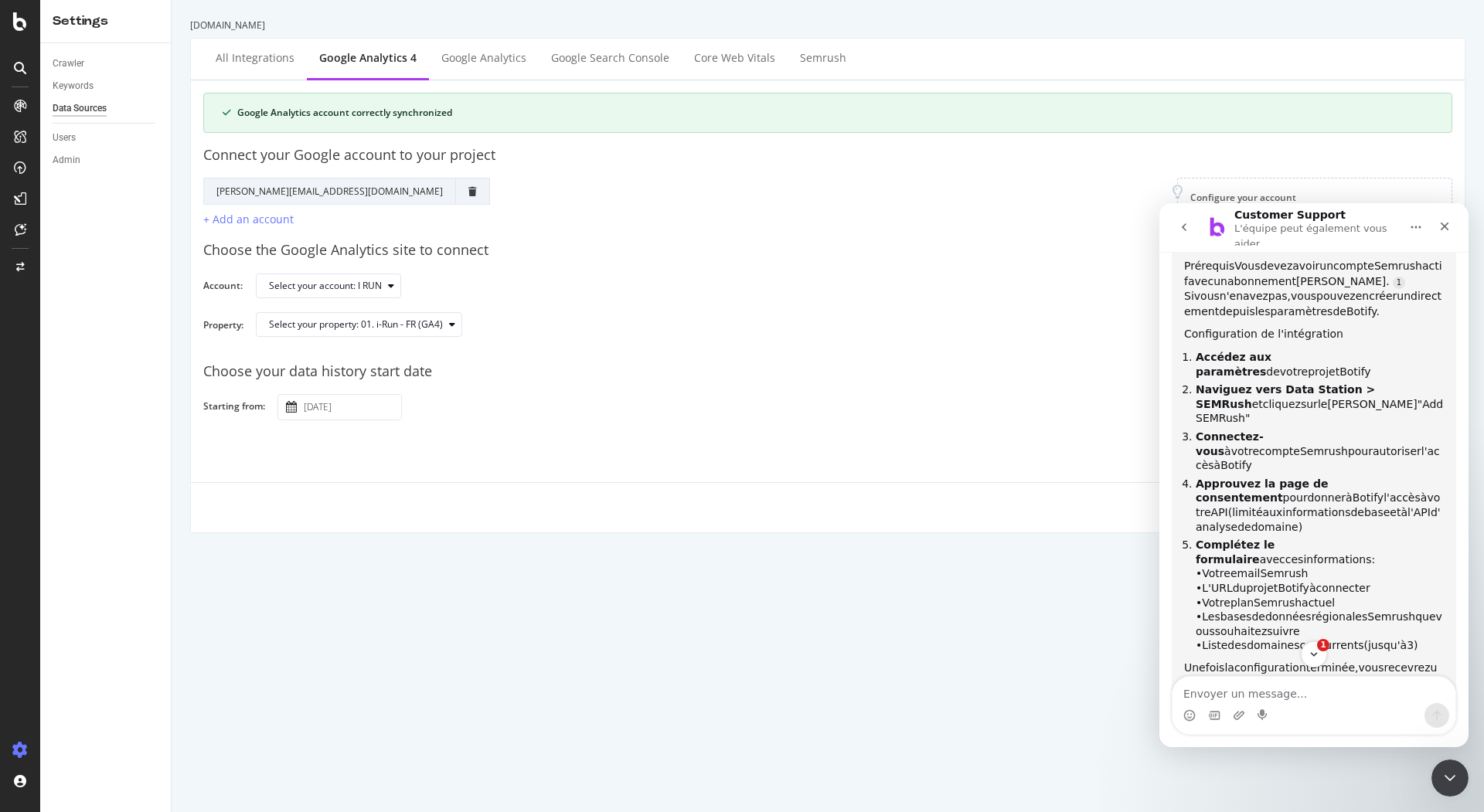
scroll to position [221, 0]
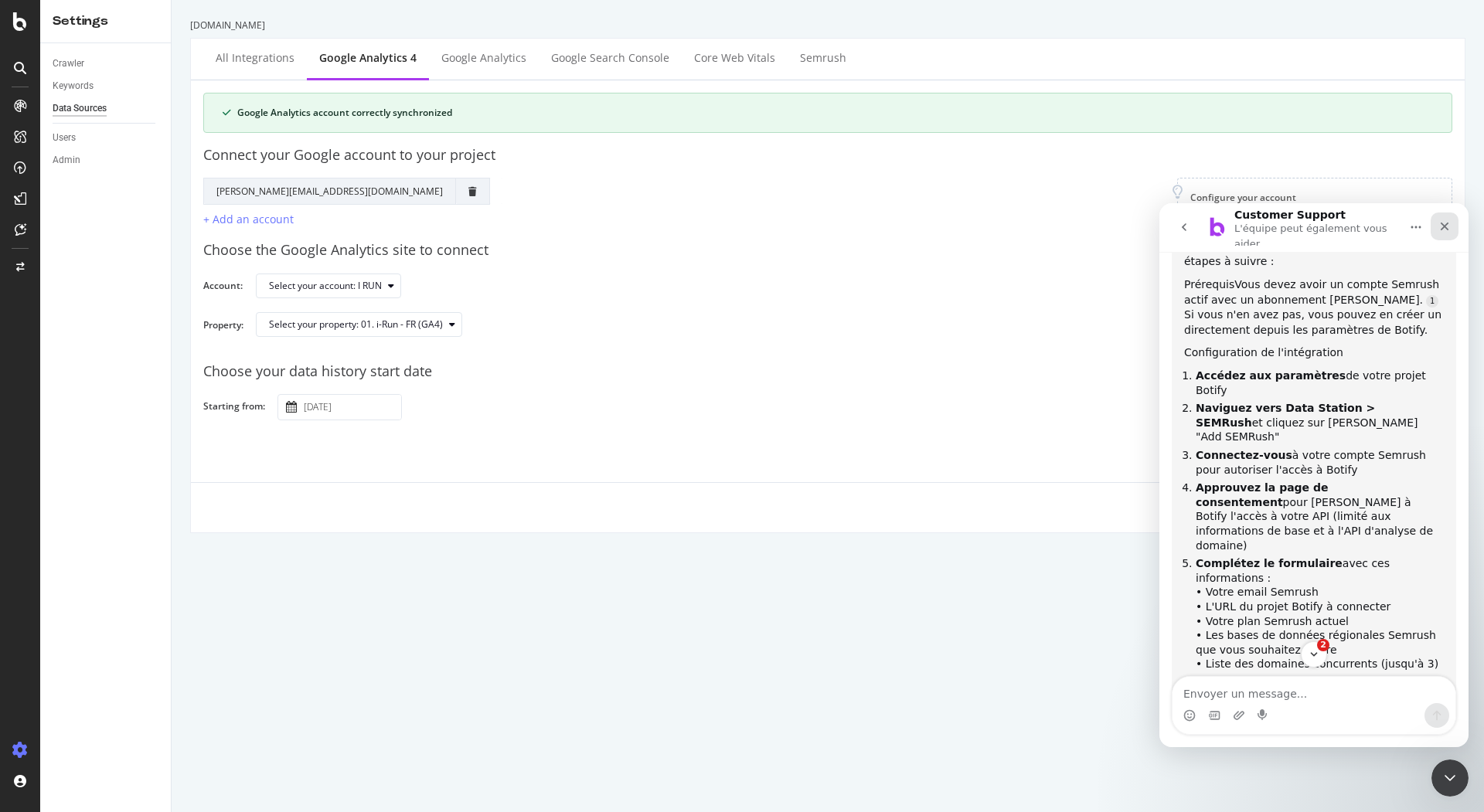
click at [1445, 222] on icon "Fermer" at bounding box center [1444, 226] width 12 height 12
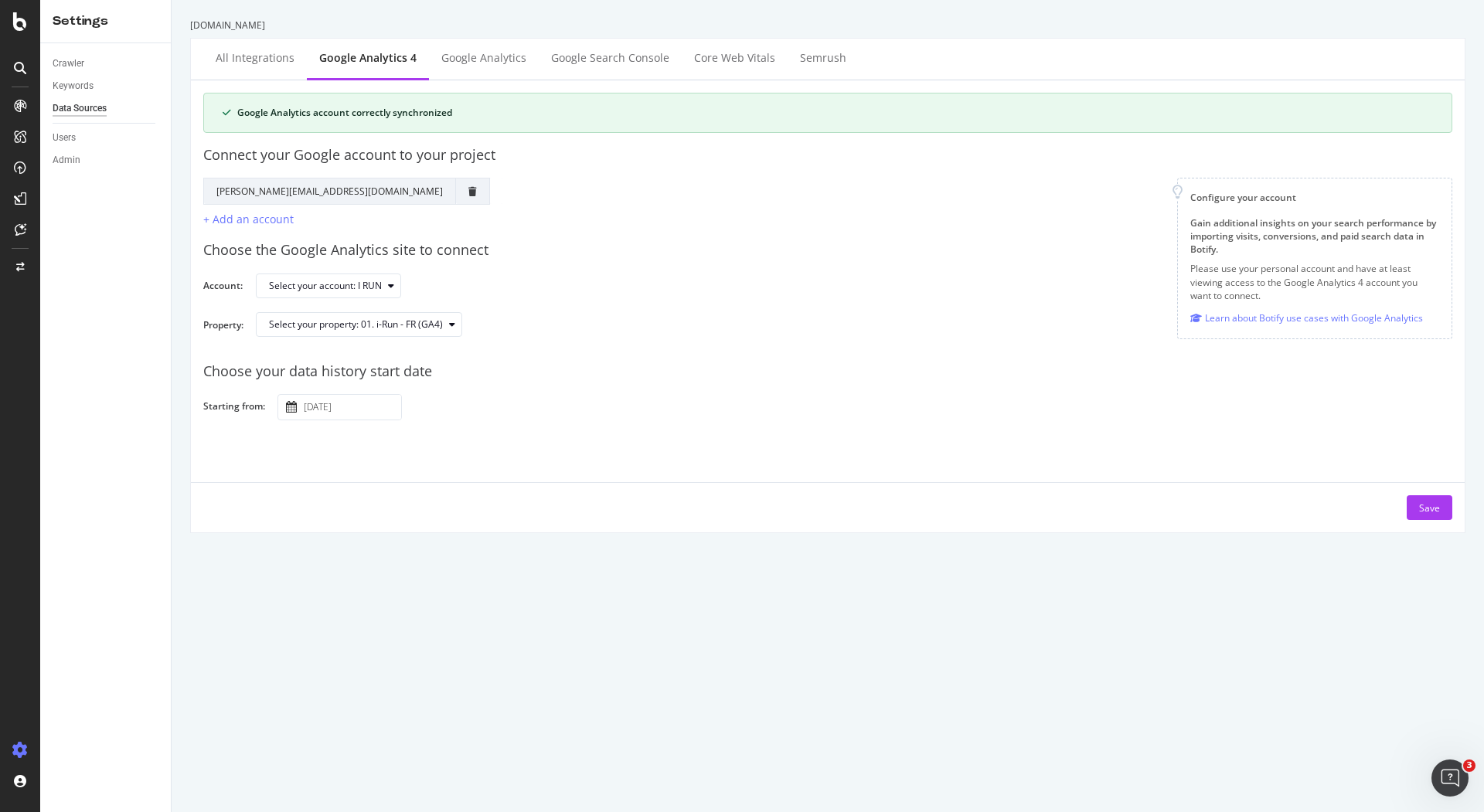
scroll to position [162, 0]
click at [816, 64] on div "Semrush" at bounding box center [823, 58] width 47 height 15
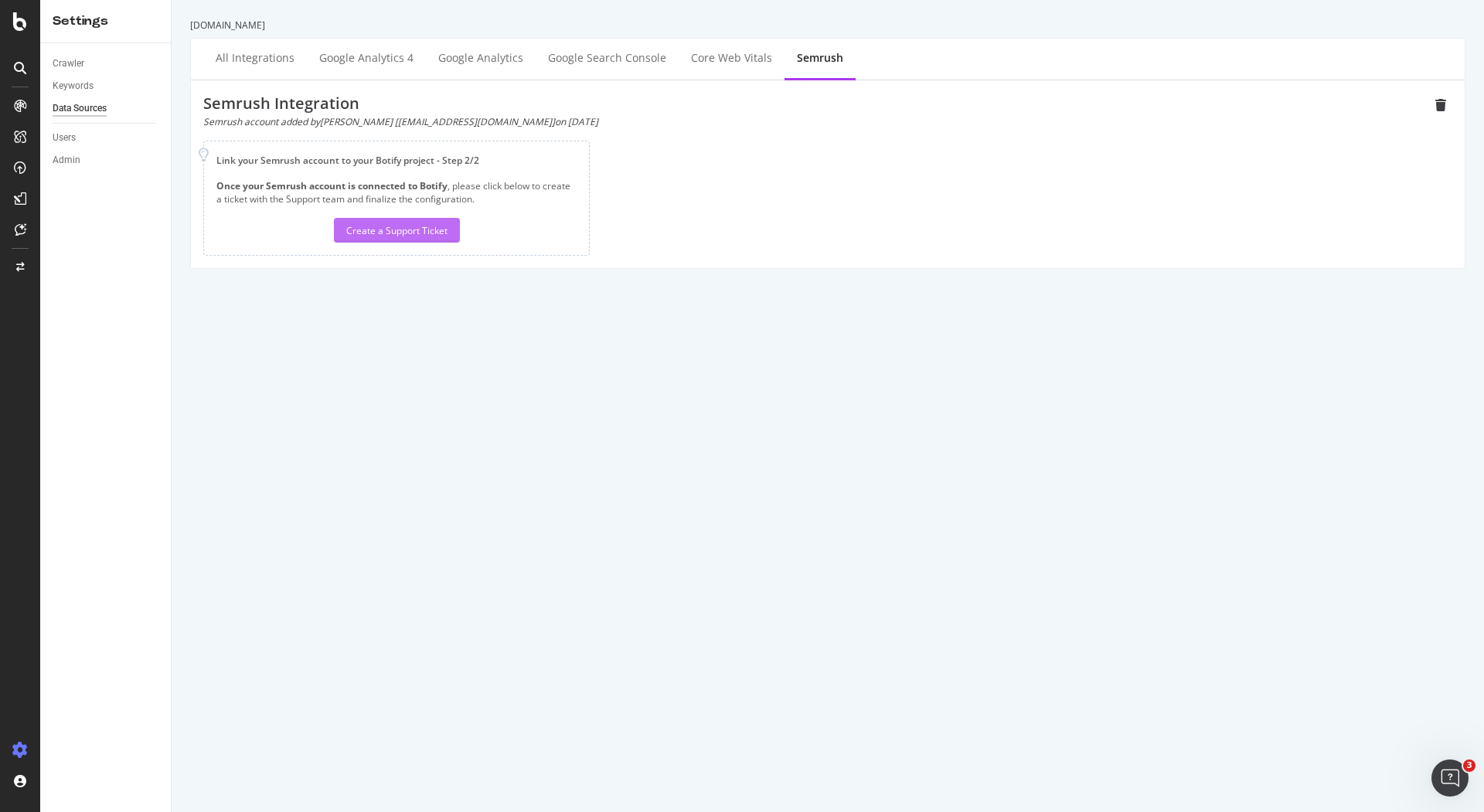
click at [382, 228] on div "Create a Support Ticket" at bounding box center [397, 230] width 102 height 13
click at [24, 26] on icon at bounding box center [20, 22] width 14 height 19
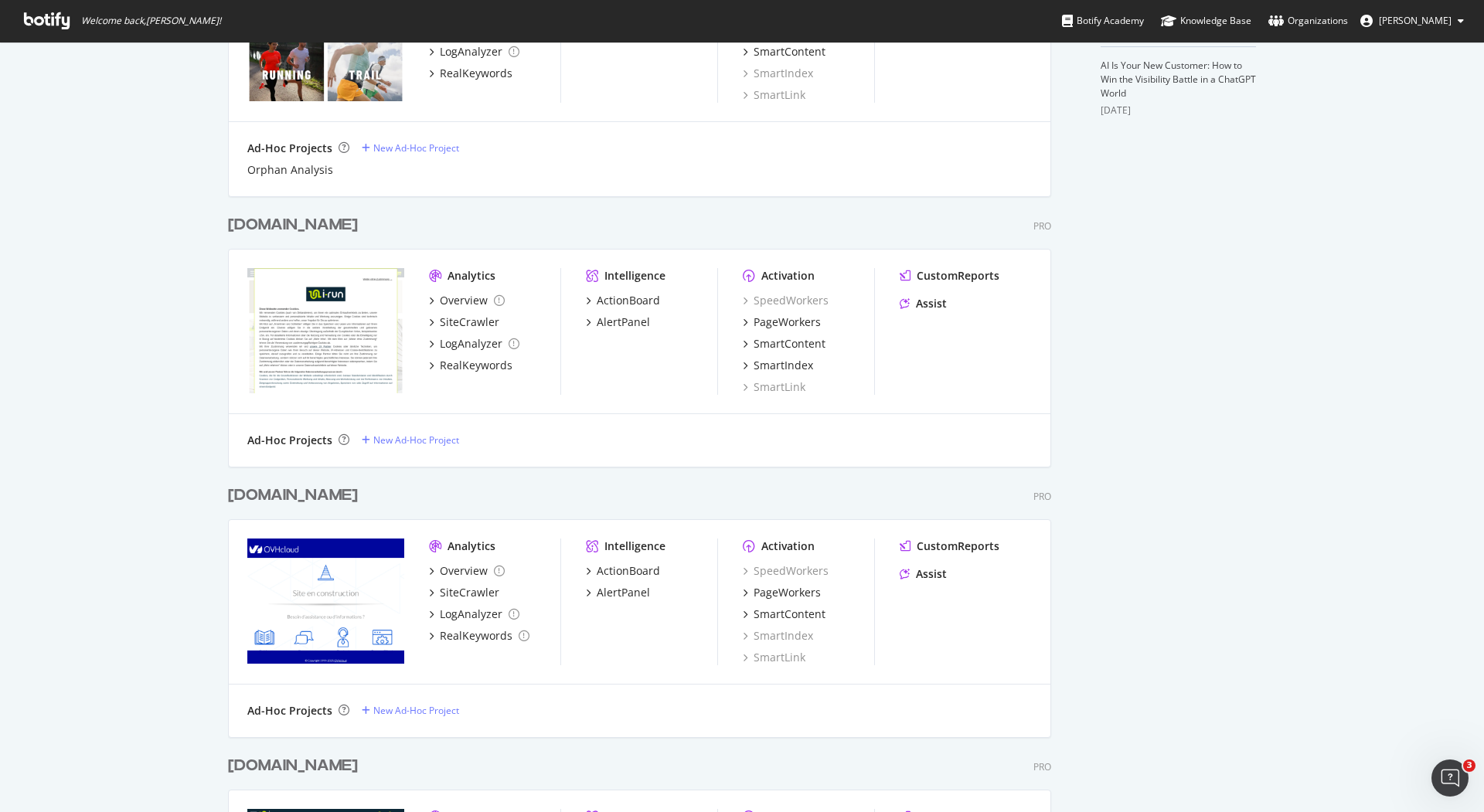
scroll to position [556, 0]
click at [254, 229] on div "[DOMAIN_NAME]" at bounding box center [293, 226] width 130 height 22
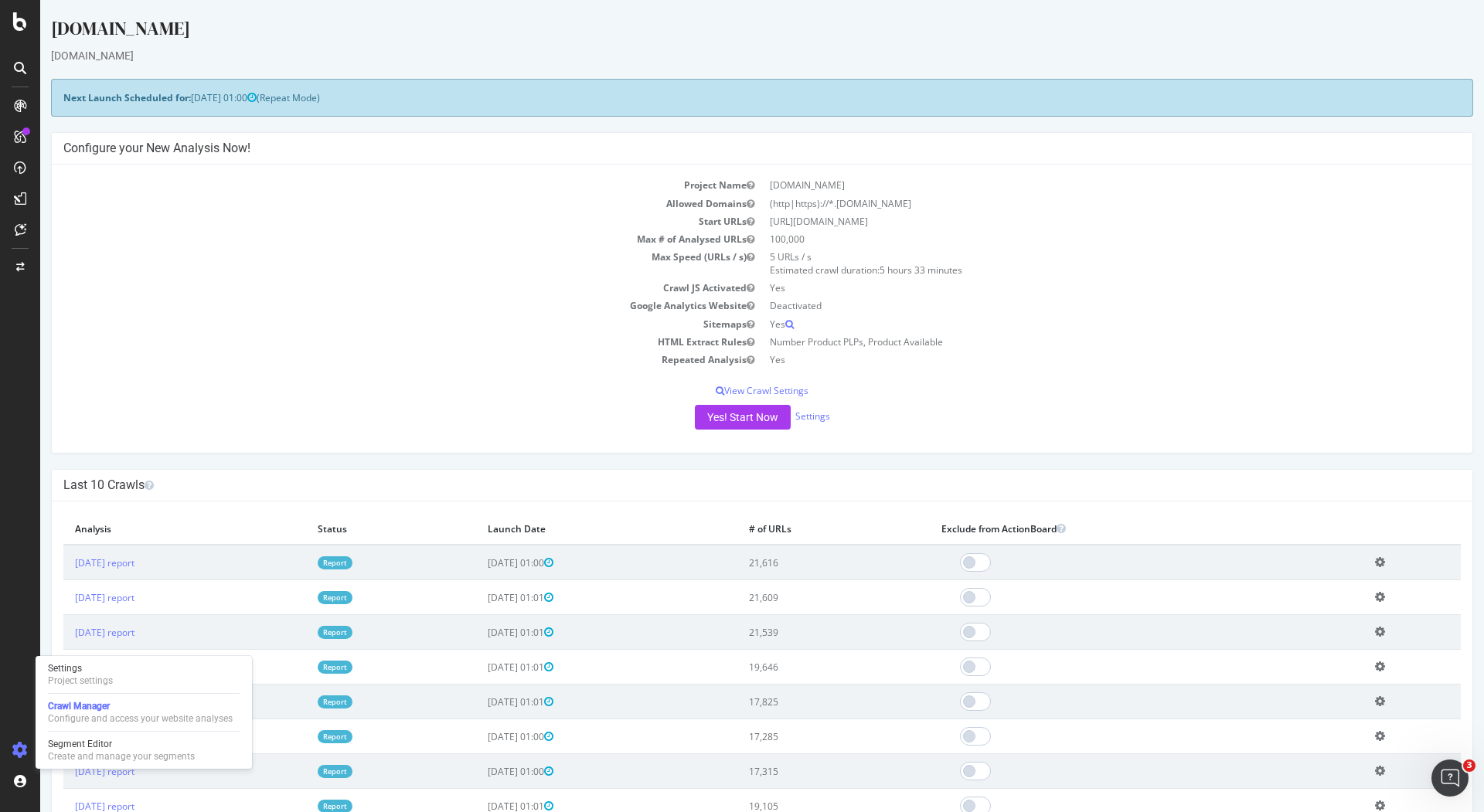
click at [19, 756] on icon at bounding box center [20, 751] width 16 height 15
click at [117, 672] on div "Settings Project settings" at bounding box center [143, 674] width 204 height 28
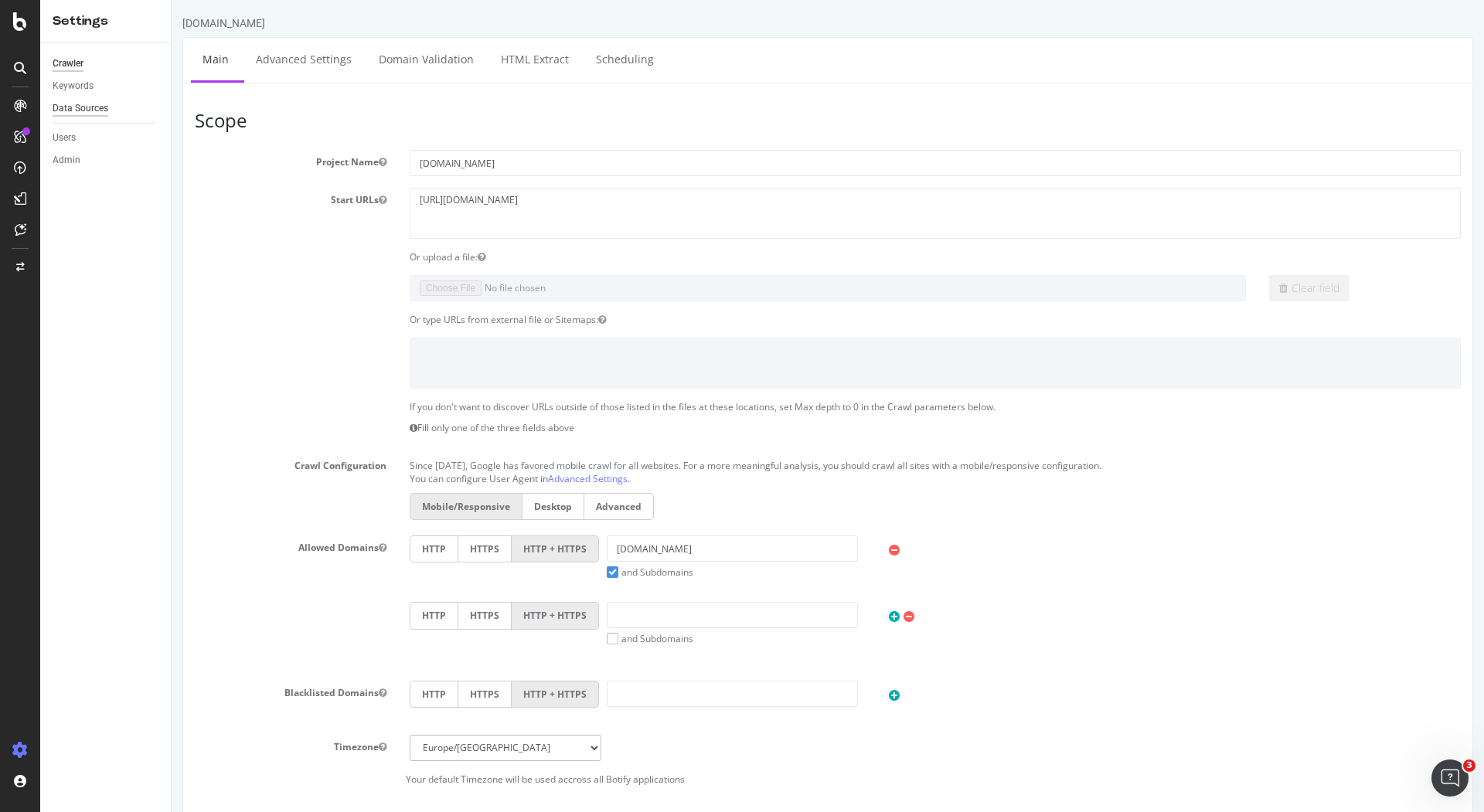
click at [81, 106] on div "Data Sources" at bounding box center [80, 108] width 56 height 16
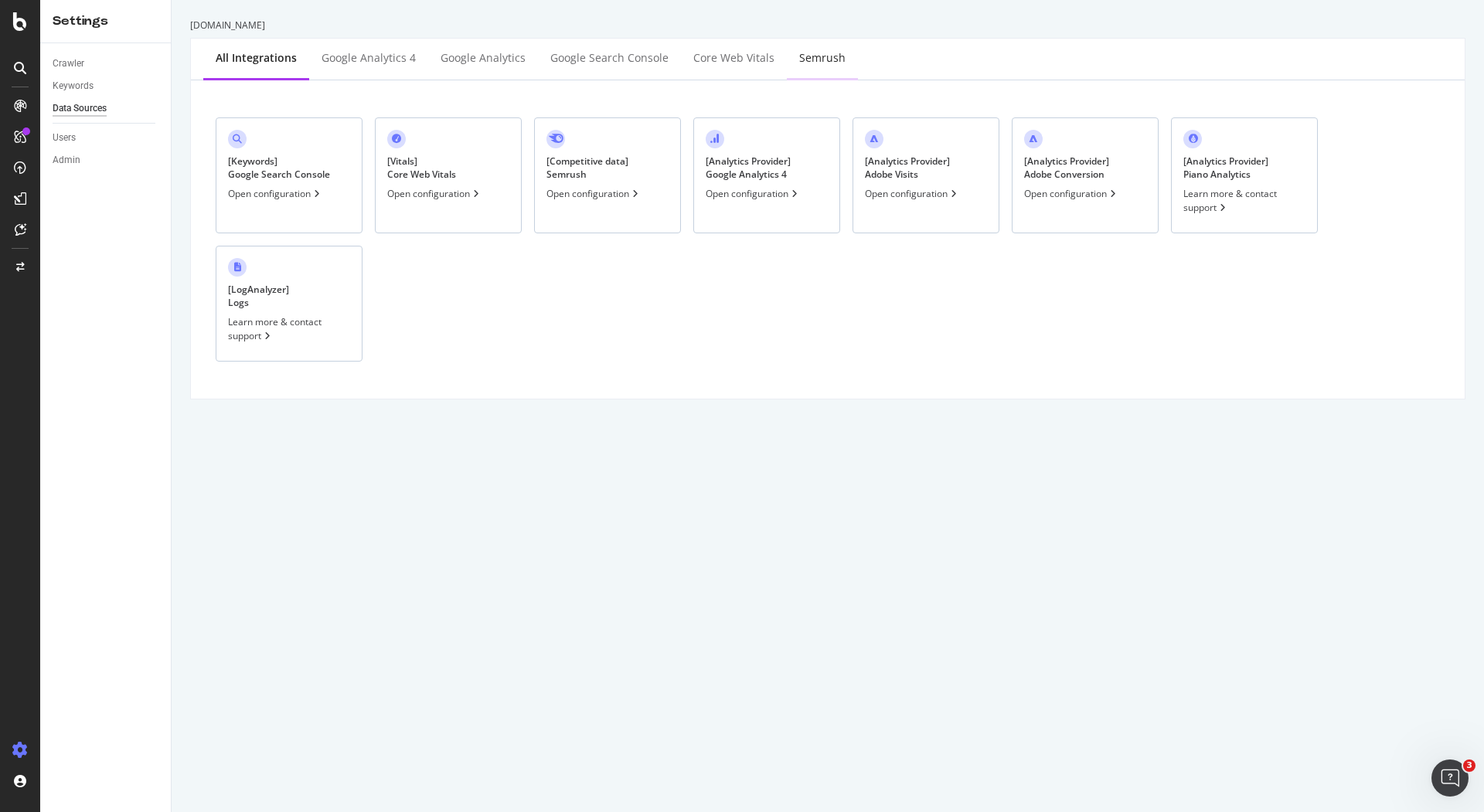
click at [801, 54] on div "Semrush" at bounding box center [823, 58] width 47 height 15
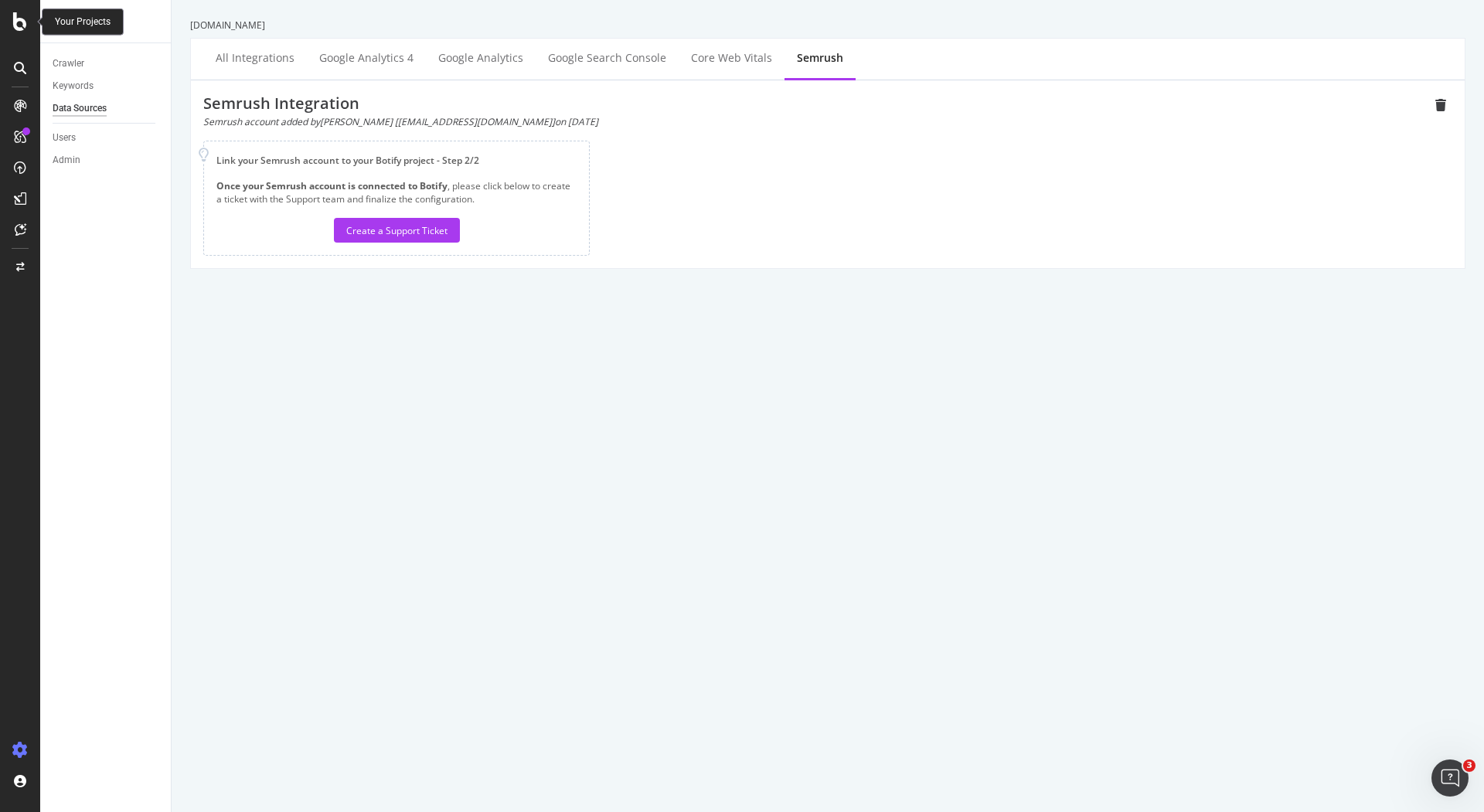
click at [27, 28] on icon at bounding box center [20, 22] width 14 height 19
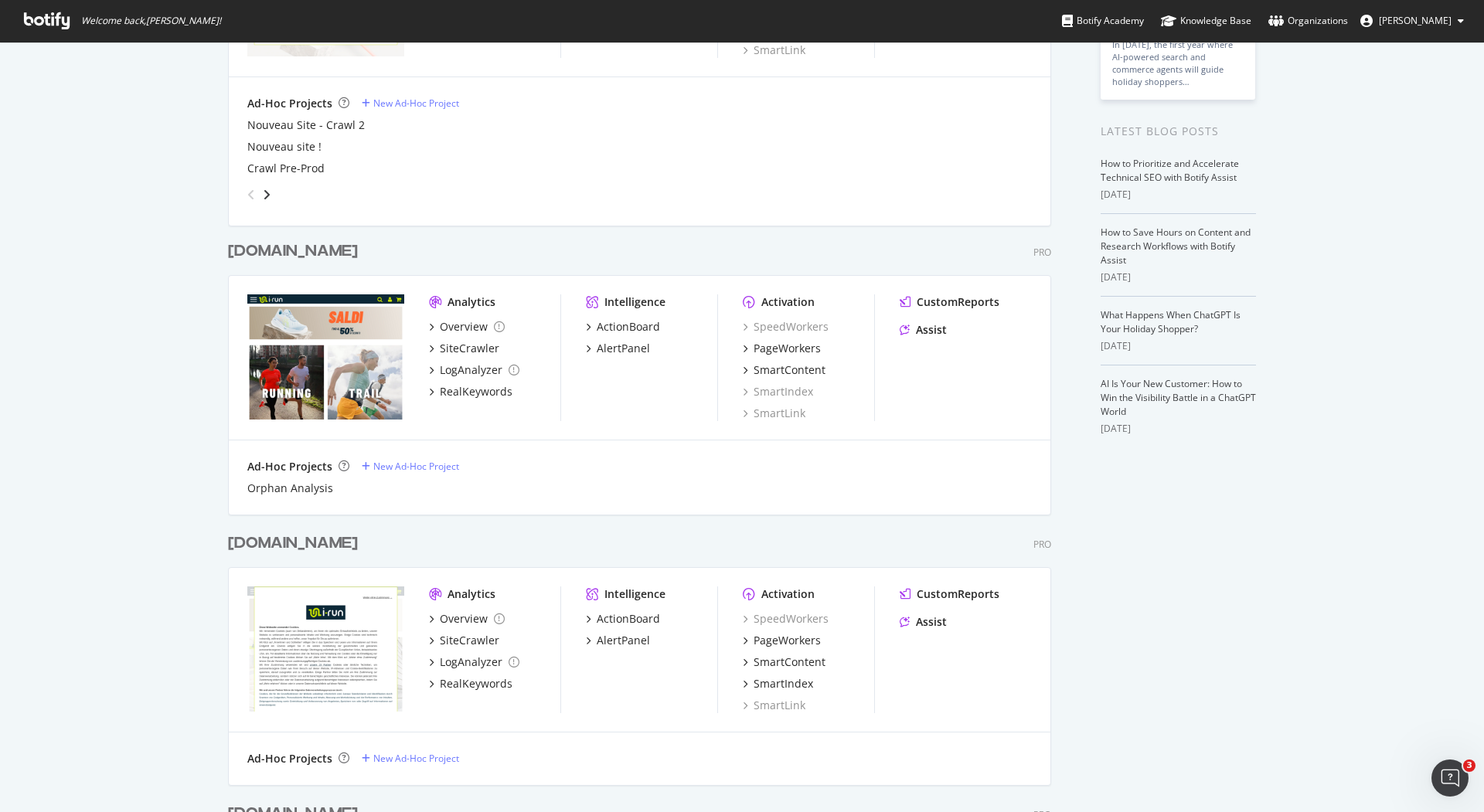
scroll to position [232, 0]
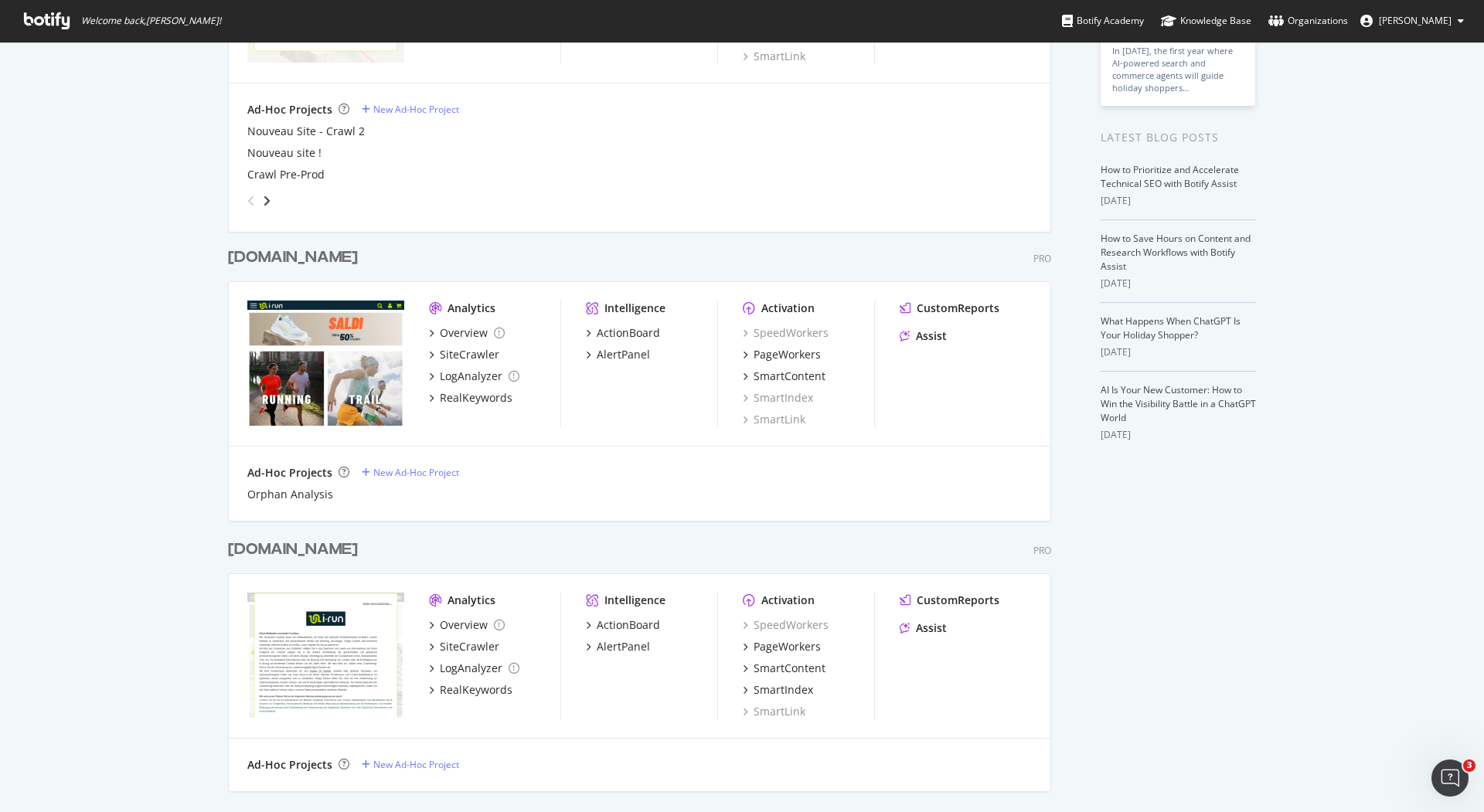
click at [245, 250] on div "[DOMAIN_NAME]" at bounding box center [293, 257] width 130 height 22
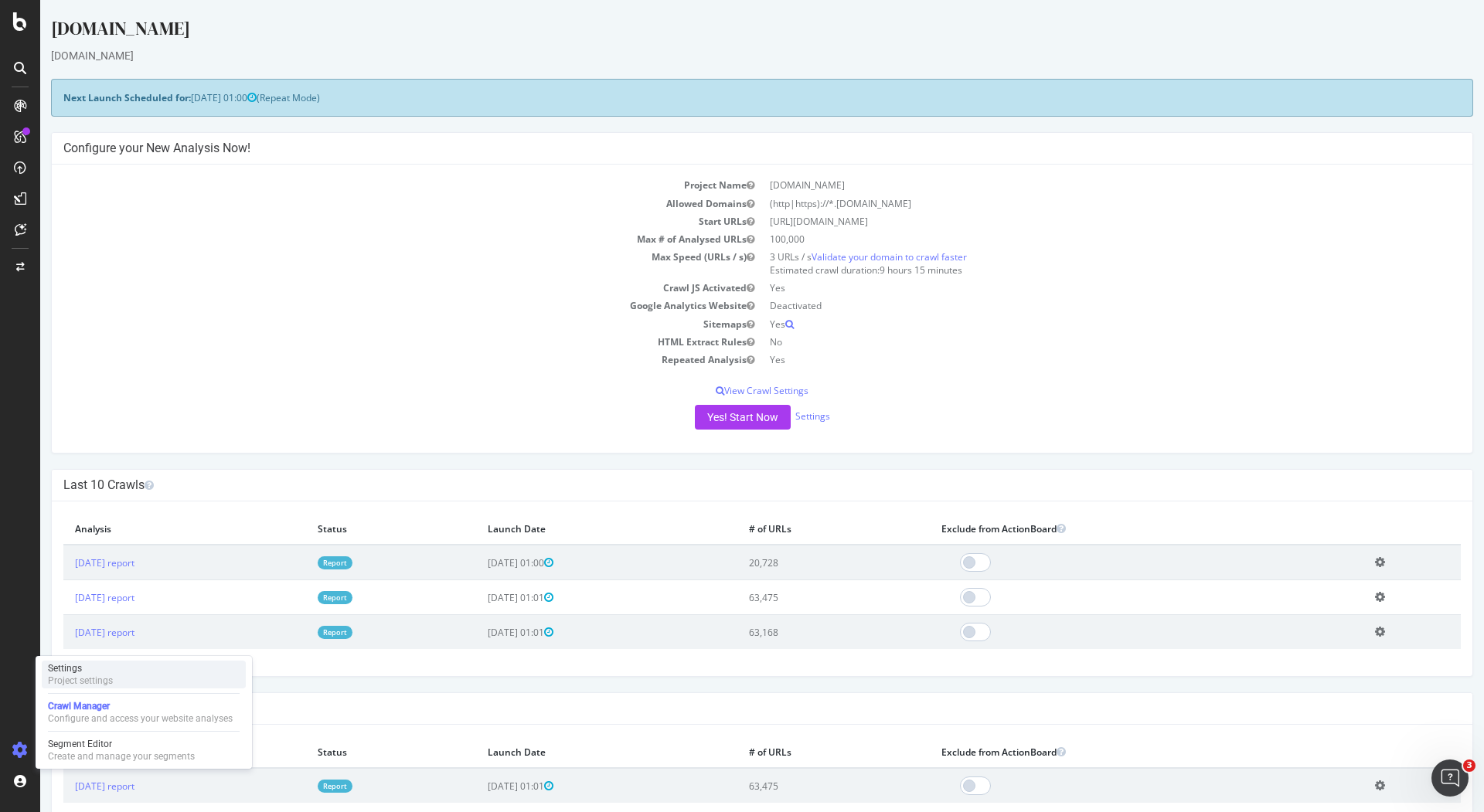
click at [128, 670] on div "Settings Project settings" at bounding box center [143, 674] width 204 height 28
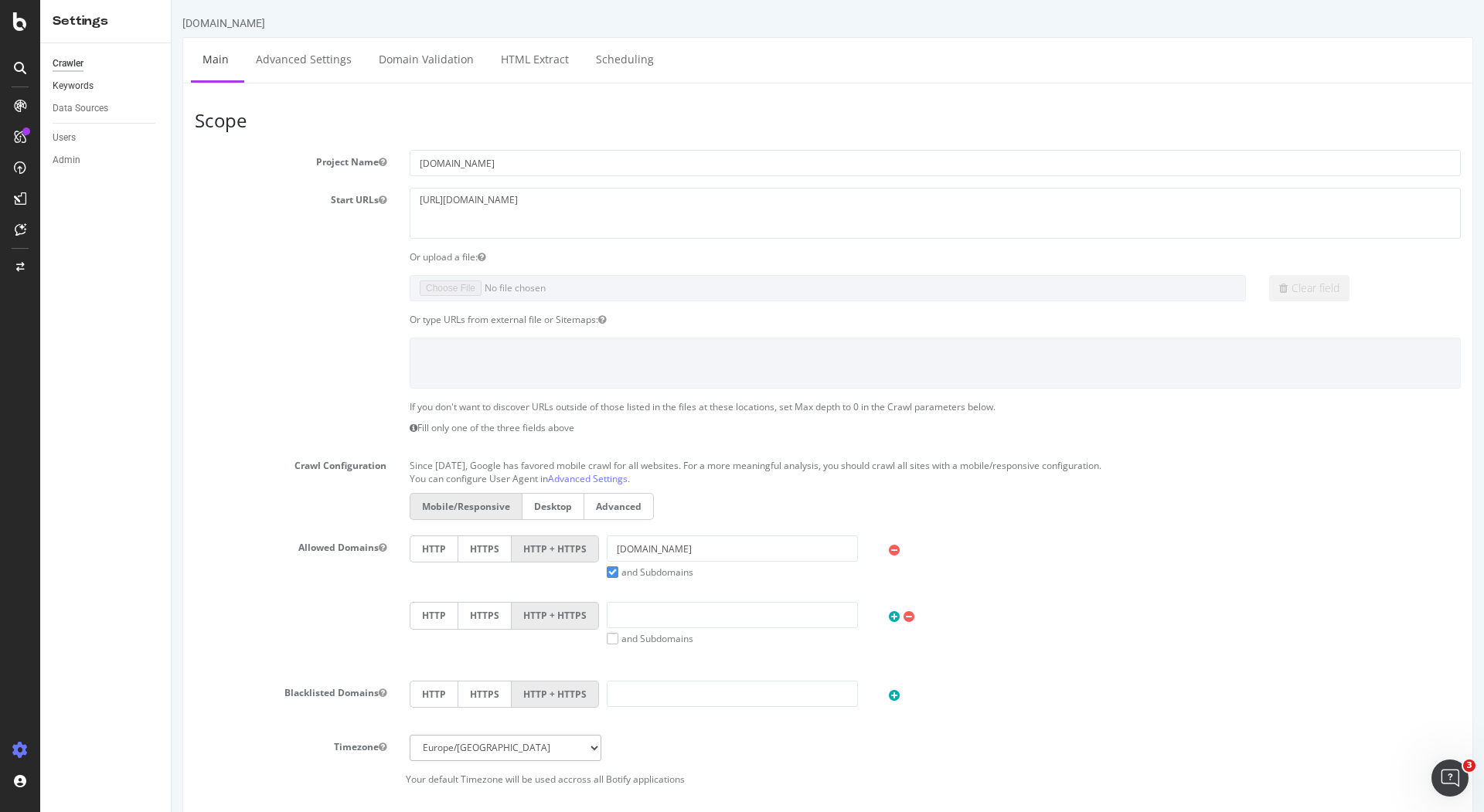
click at [93, 85] on link "Keywords" at bounding box center [106, 86] width 108 height 16
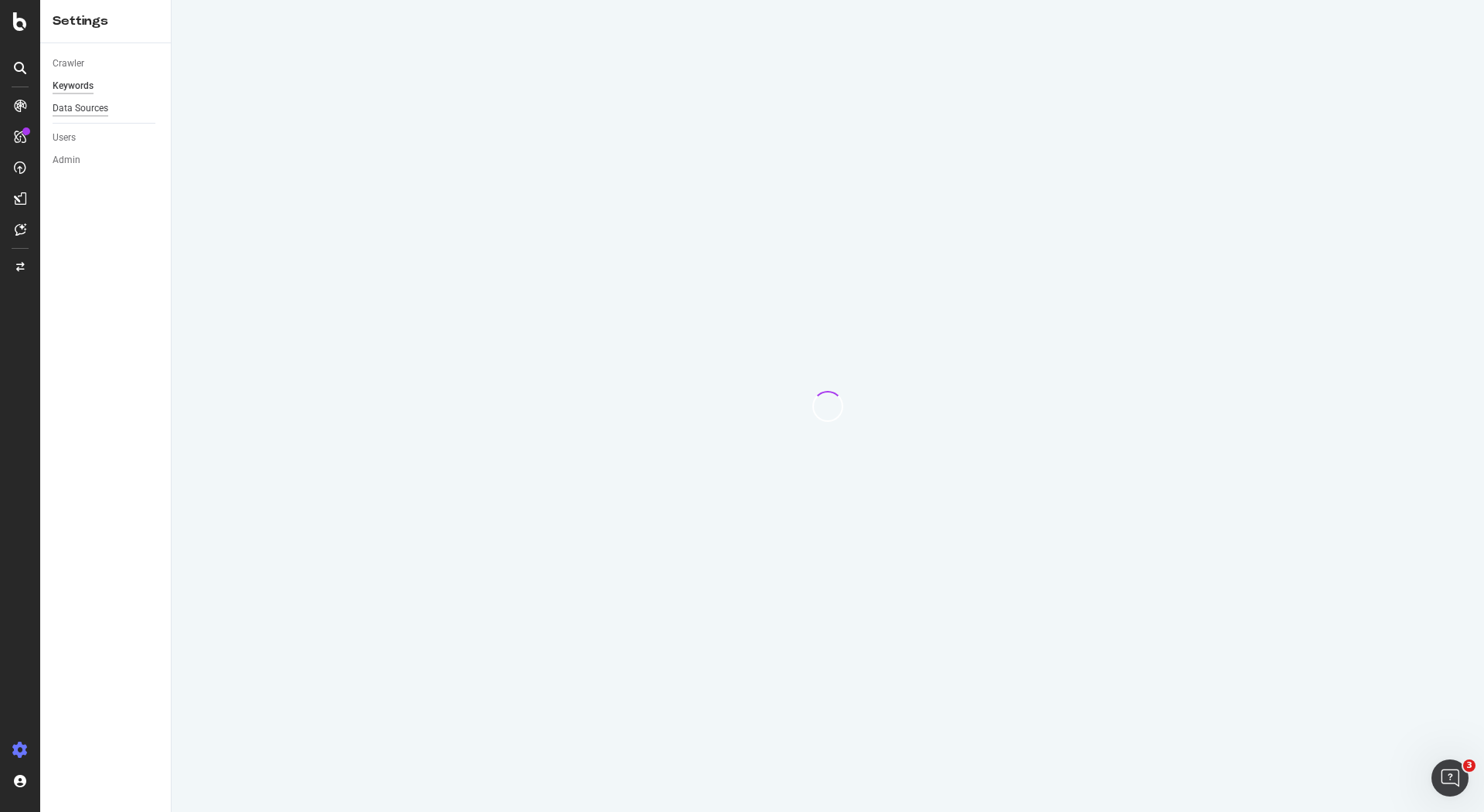
click at [85, 113] on div "Data Sources" at bounding box center [80, 108] width 56 height 16
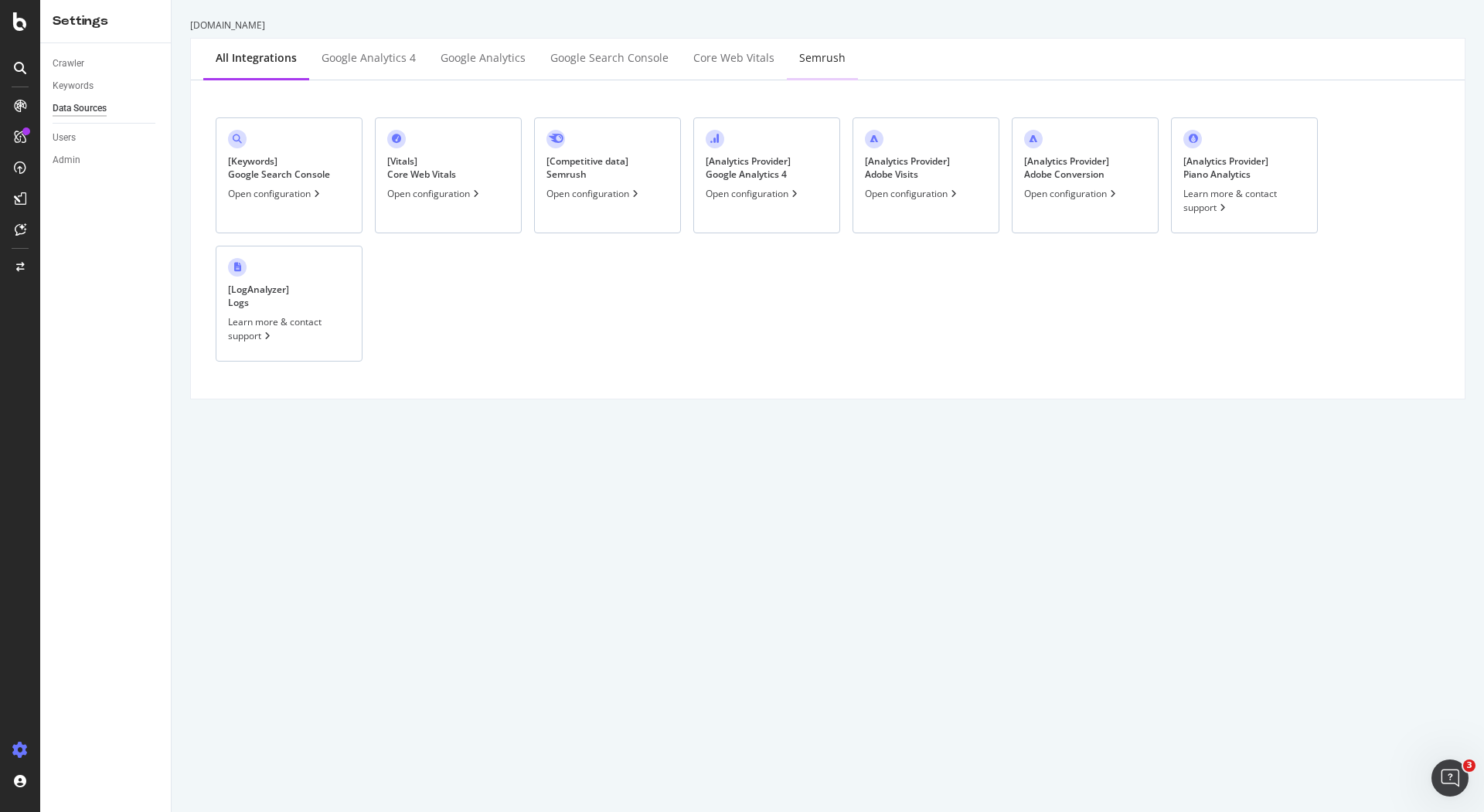
click at [815, 66] on div "Semrush" at bounding box center [823, 59] width 71 height 42
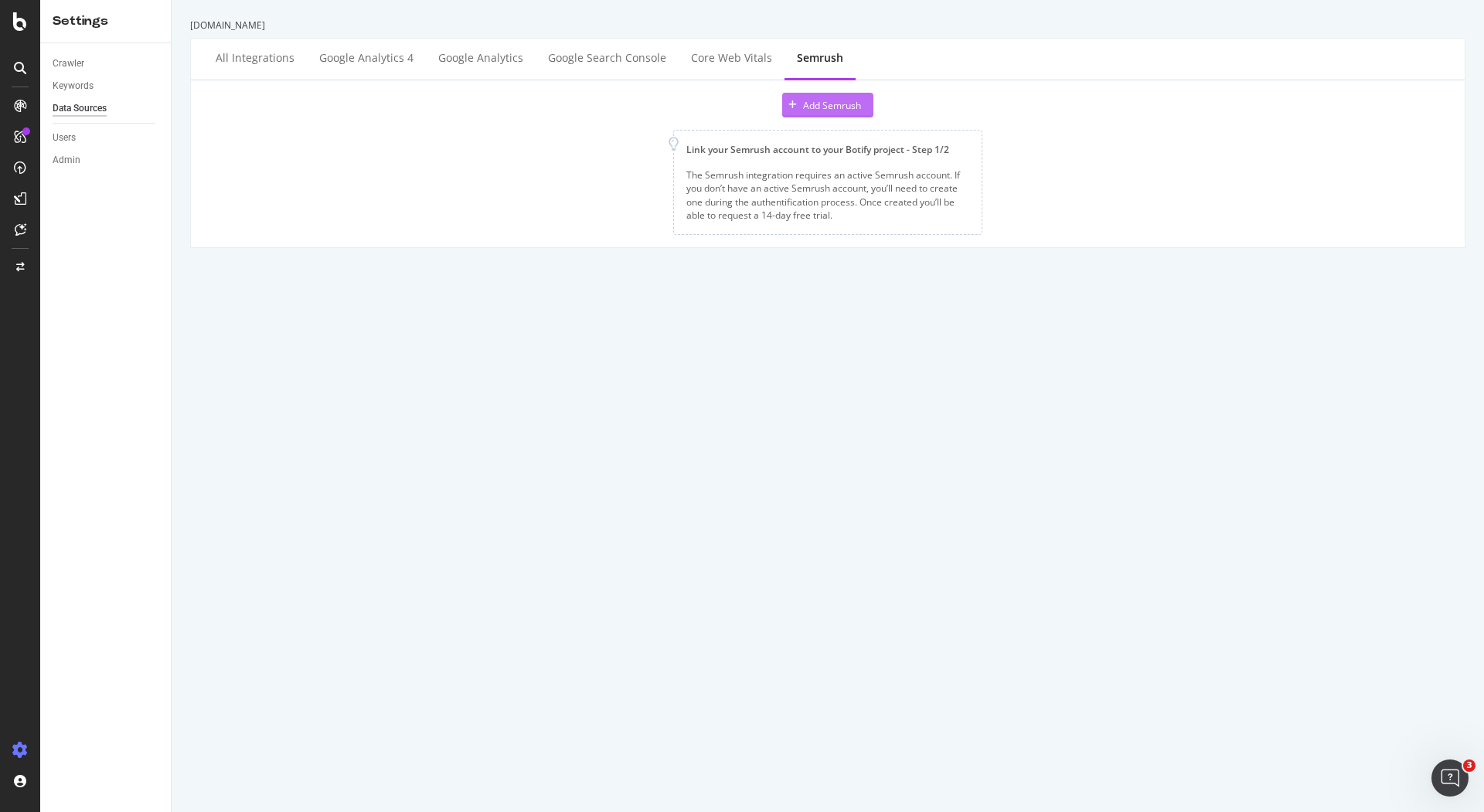
click at [823, 107] on div "Add Semrush" at bounding box center [832, 105] width 58 height 13
